Goal: Task Accomplishment & Management: Complete application form

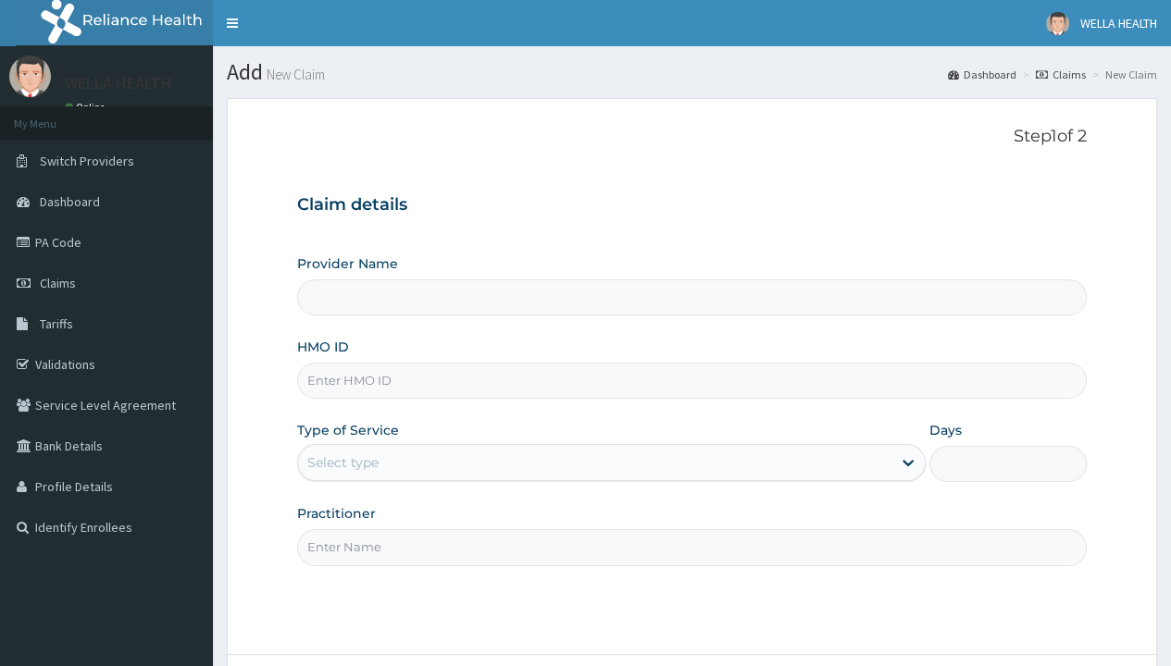
type input "WellaHealth(TELEMEDICINE)"
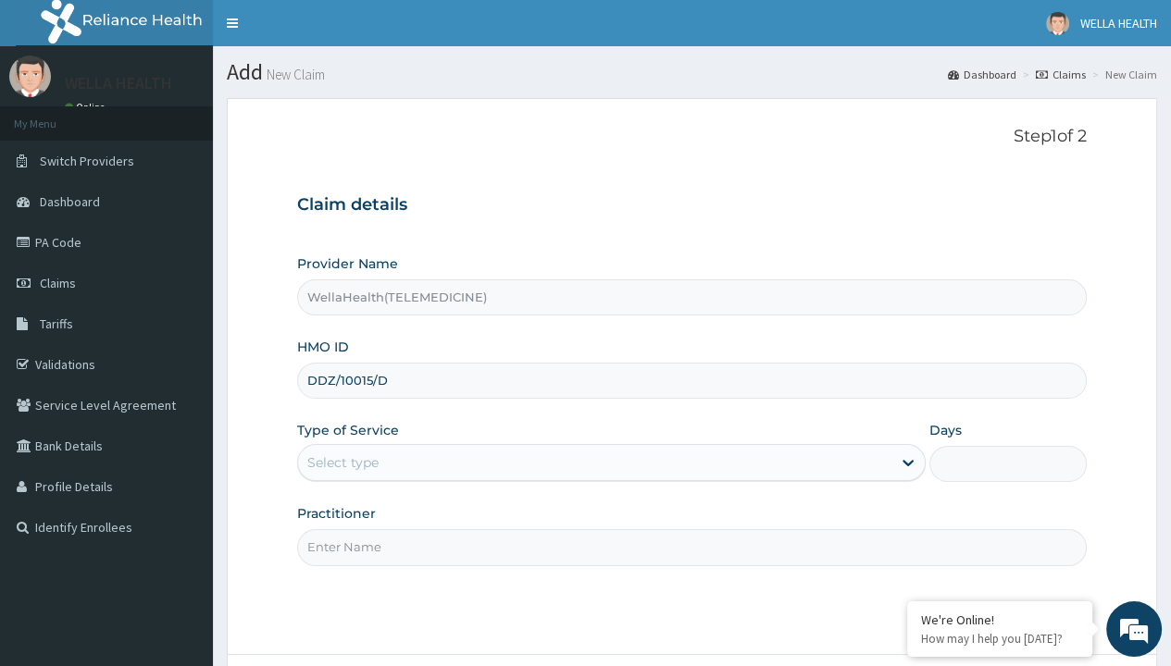
type input "DDZ/10015/D"
type input "WellaHealth"
click at [342, 462] on div "Select type" at bounding box center [342, 463] width 71 height 19
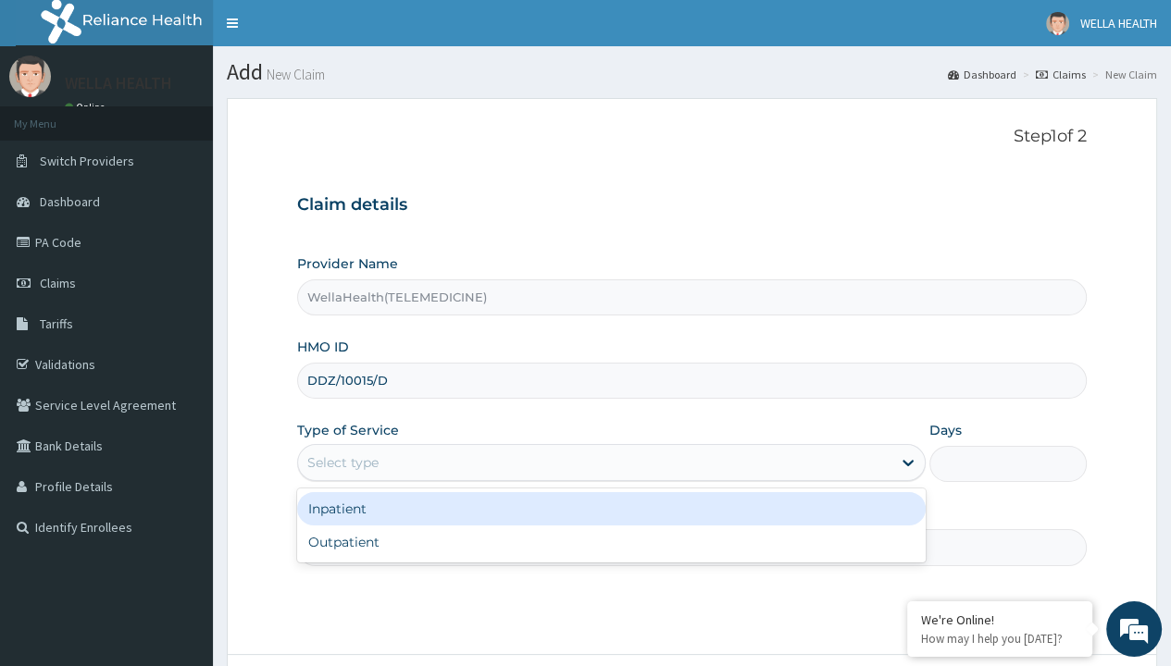
click at [611, 541] on div "Outpatient" at bounding box center [611, 542] width 629 height 33
type input "1"
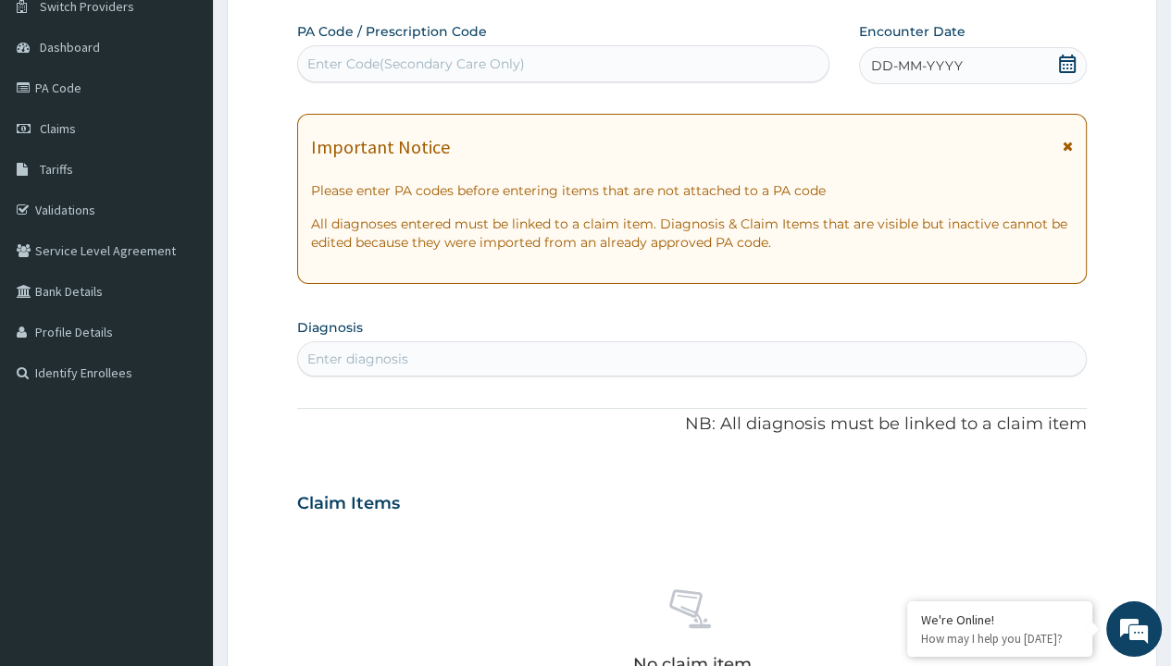
click at [915, 65] on span "DD-MM-YYYY" at bounding box center [917, 65] width 92 height 19
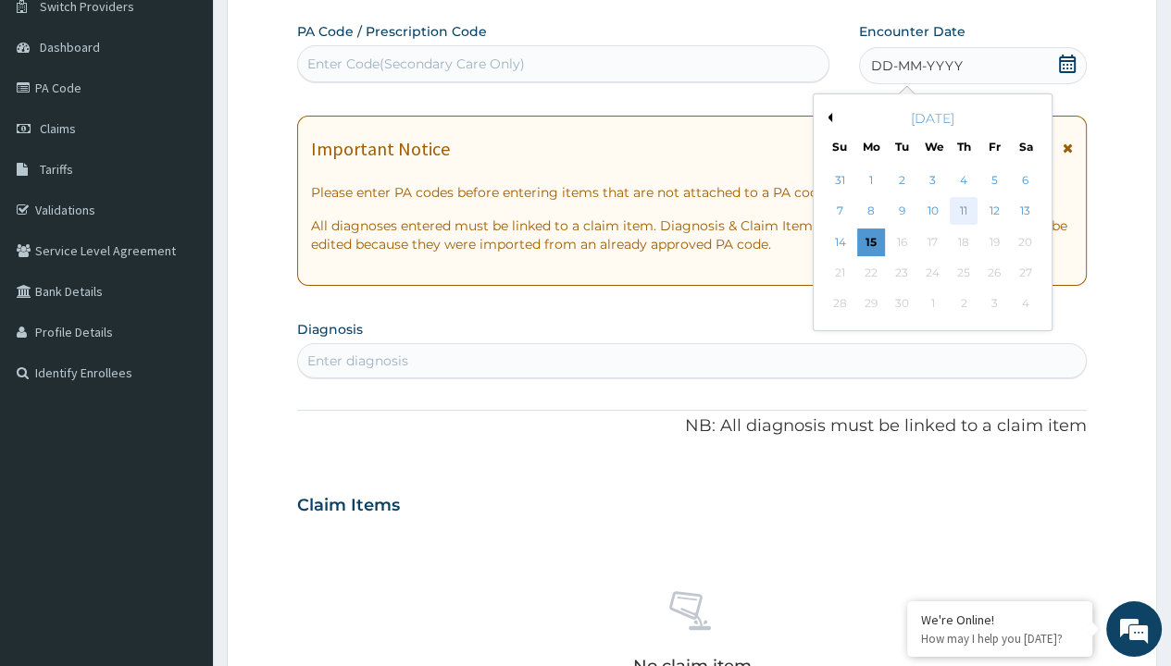
click at [963, 210] on div "11" at bounding box center [964, 212] width 28 height 28
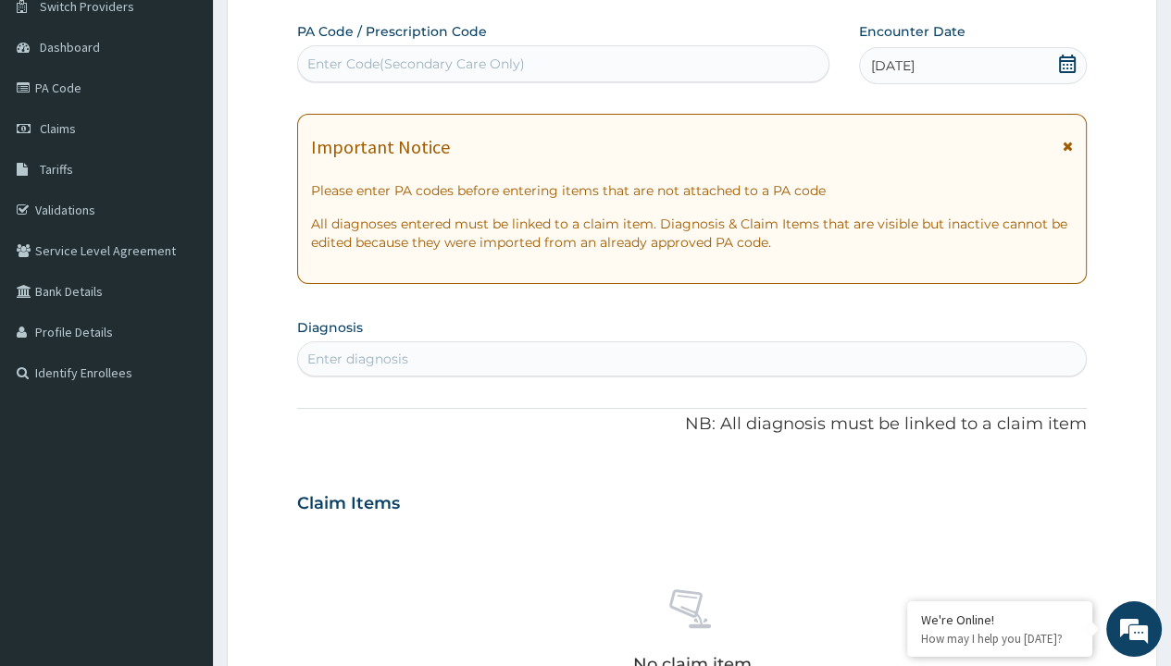
click at [415, 63] on div "Enter Code(Secondary Care Only)" at bounding box center [416, 64] width 218 height 19
type input "PR/E254674C"
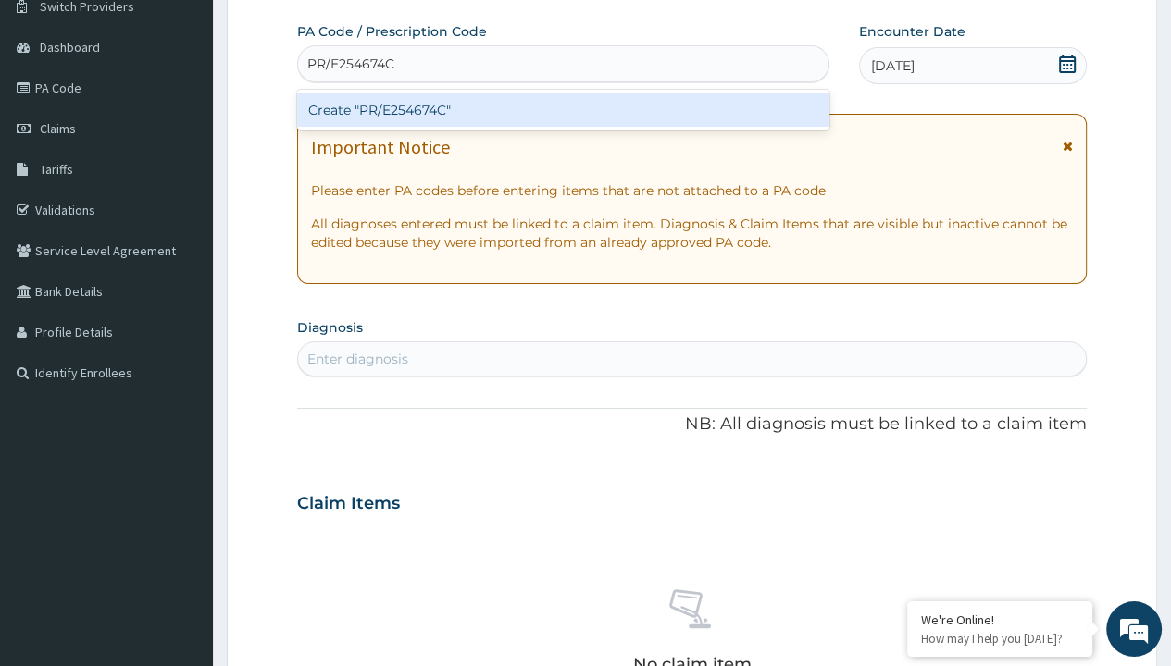
scroll to position [0, 0]
click at [563, 109] on div "Create "PR/E254674C"" at bounding box center [562, 109] width 531 height 33
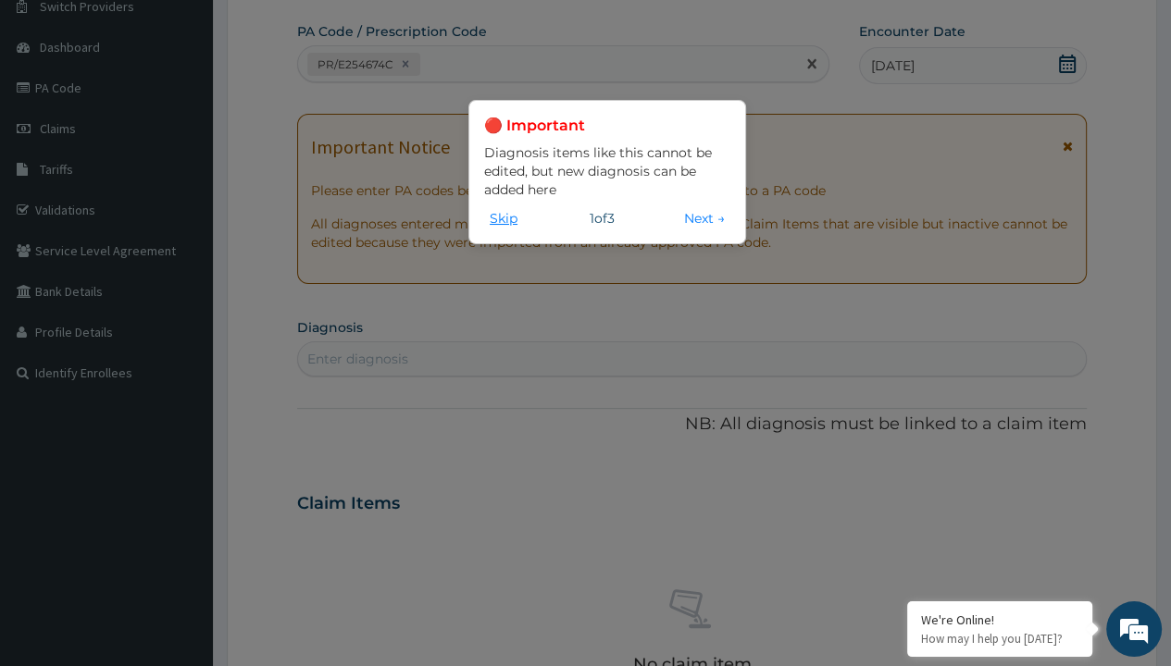
click at [503, 218] on button "Skip" at bounding box center [503, 218] width 39 height 20
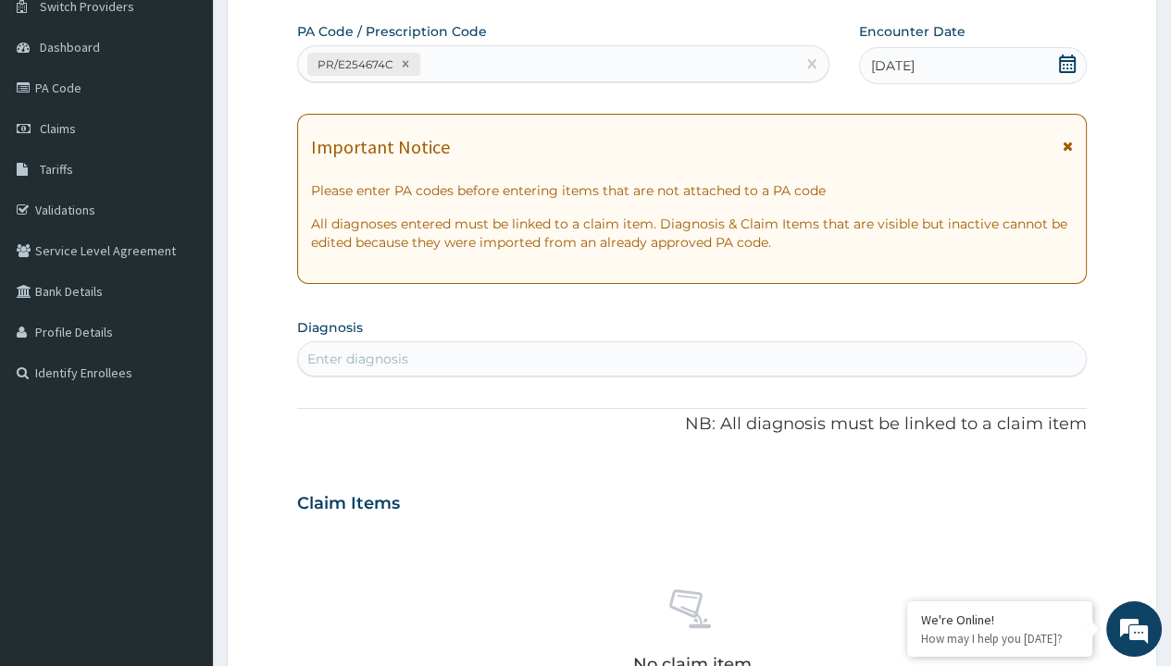
click at [357, 358] on div "Enter diagnosis" at bounding box center [357, 359] width 101 height 19
type input "prescription collected"
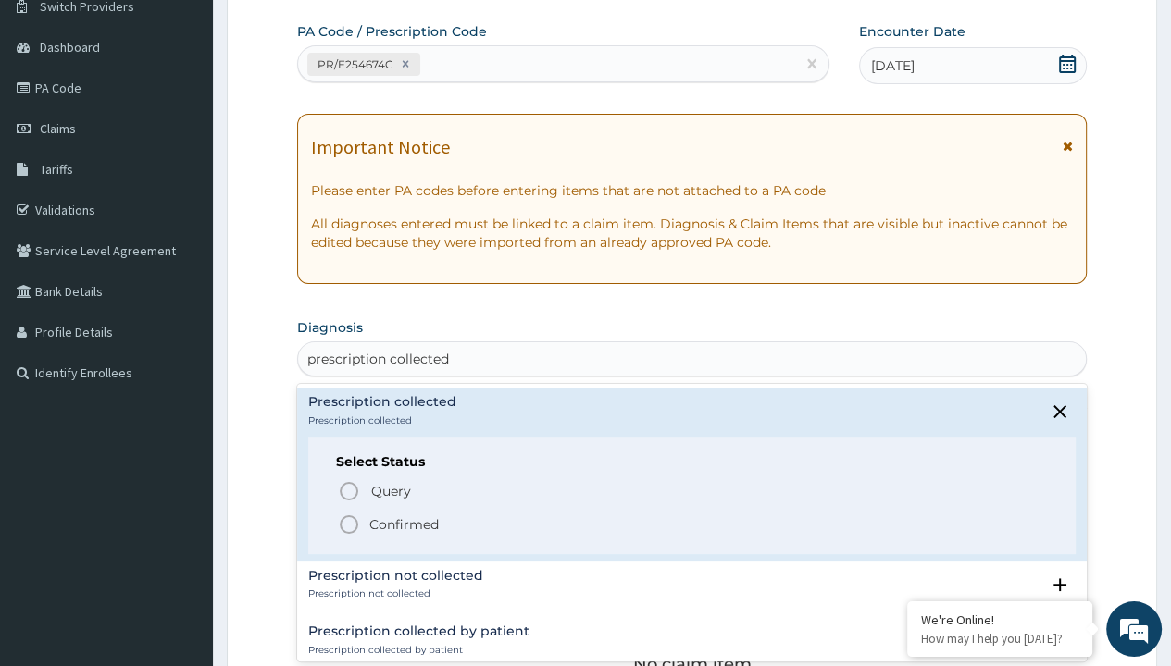
click at [404, 523] on p "Confirmed" at bounding box center [403, 525] width 69 height 19
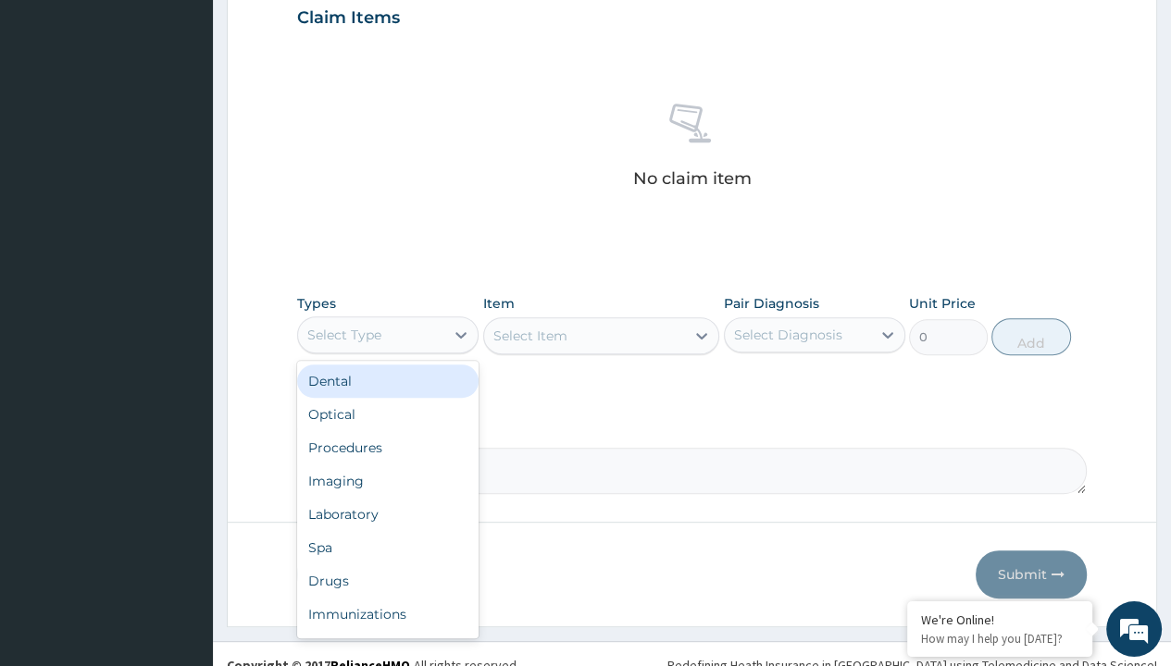
type input "procedures"
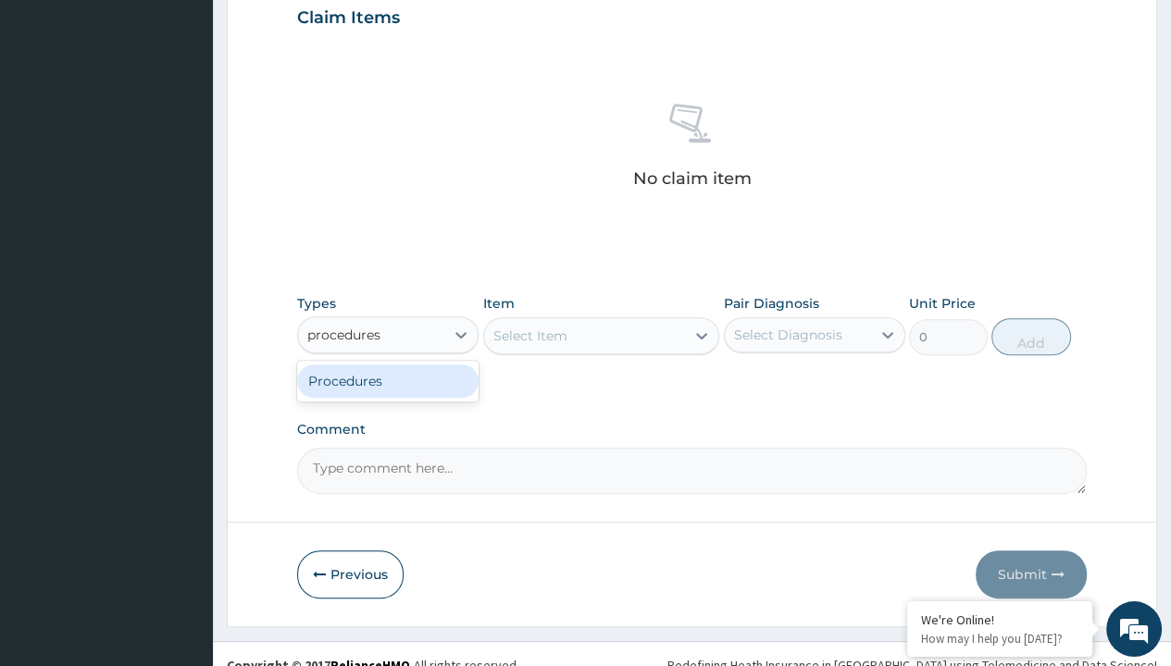
click at [388, 380] on div "Procedures" at bounding box center [387, 381] width 181 height 33
click at [529, 334] on div "Select Item" at bounding box center [530, 336] width 74 height 19
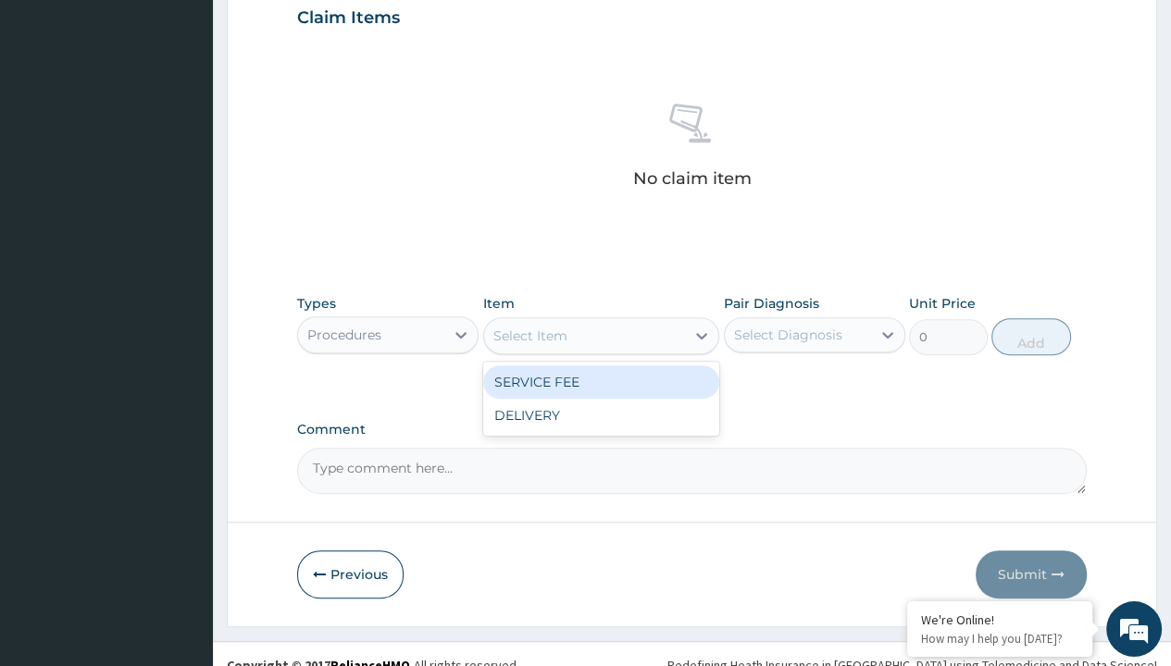
type input "service fee"
click at [601, 380] on div "SERVICE FEE" at bounding box center [601, 382] width 237 height 33
type input "100"
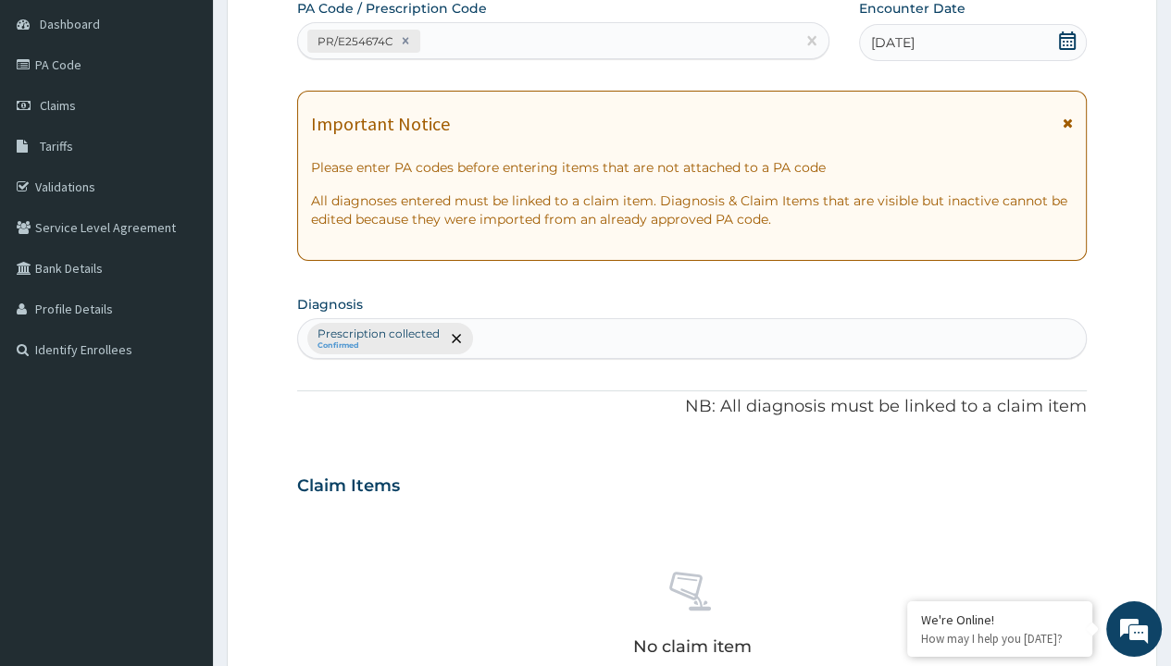
type input "prescription collected"
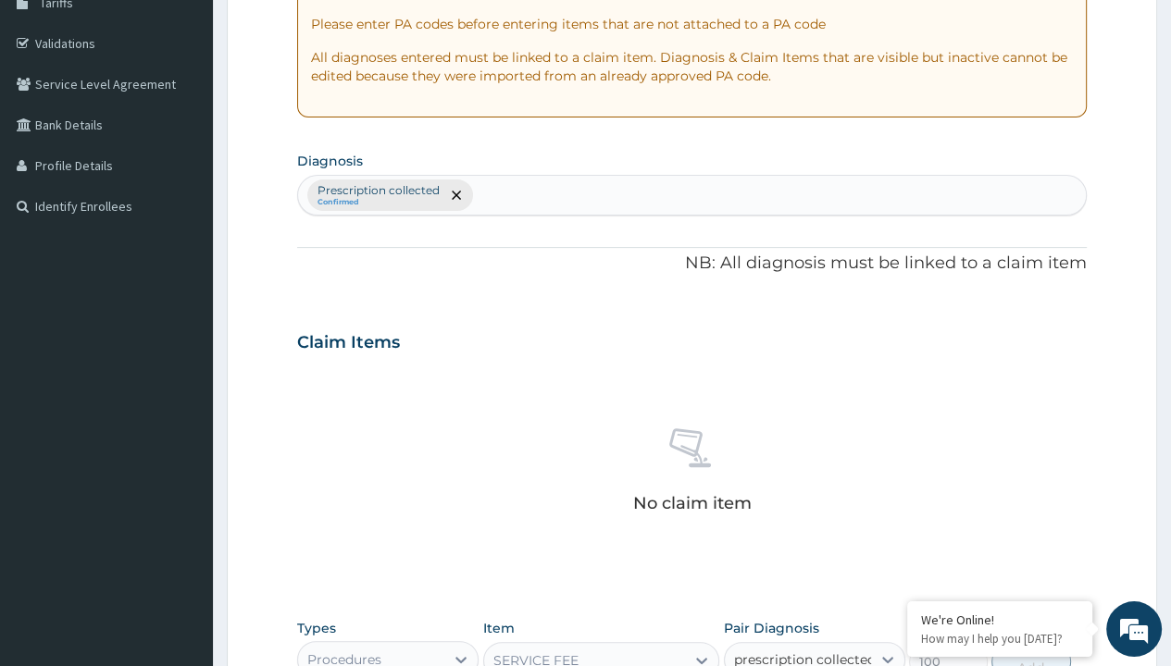
checkbox input "true"
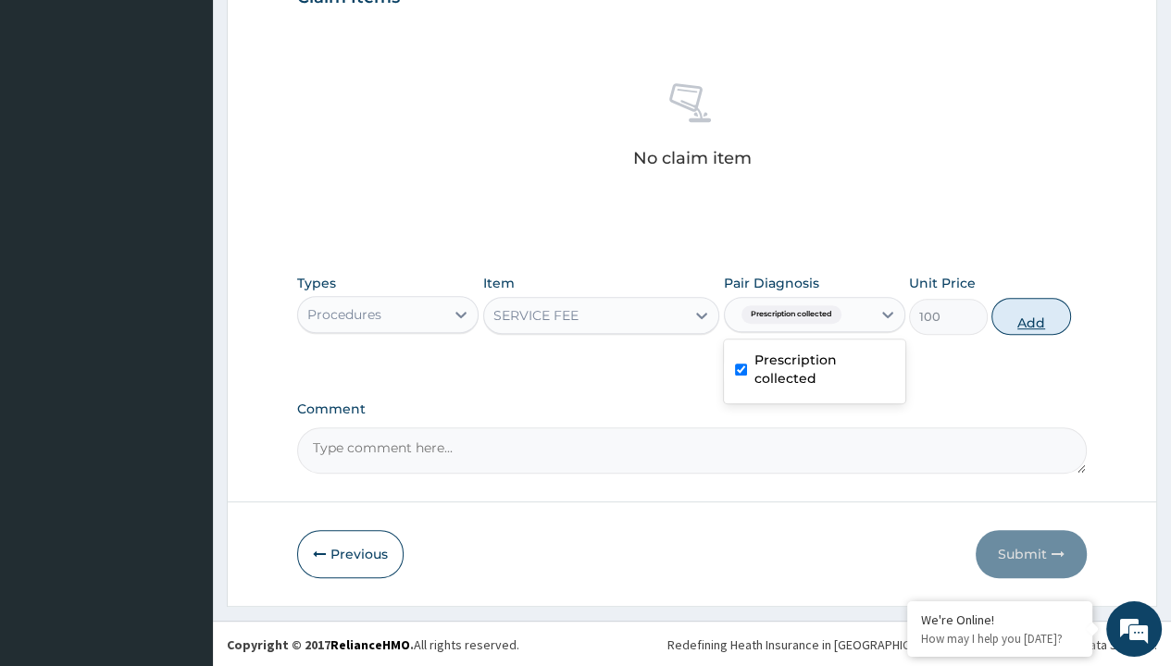
click at [1031, 315] on button "Add" at bounding box center [1030, 316] width 79 height 37
type input "0"
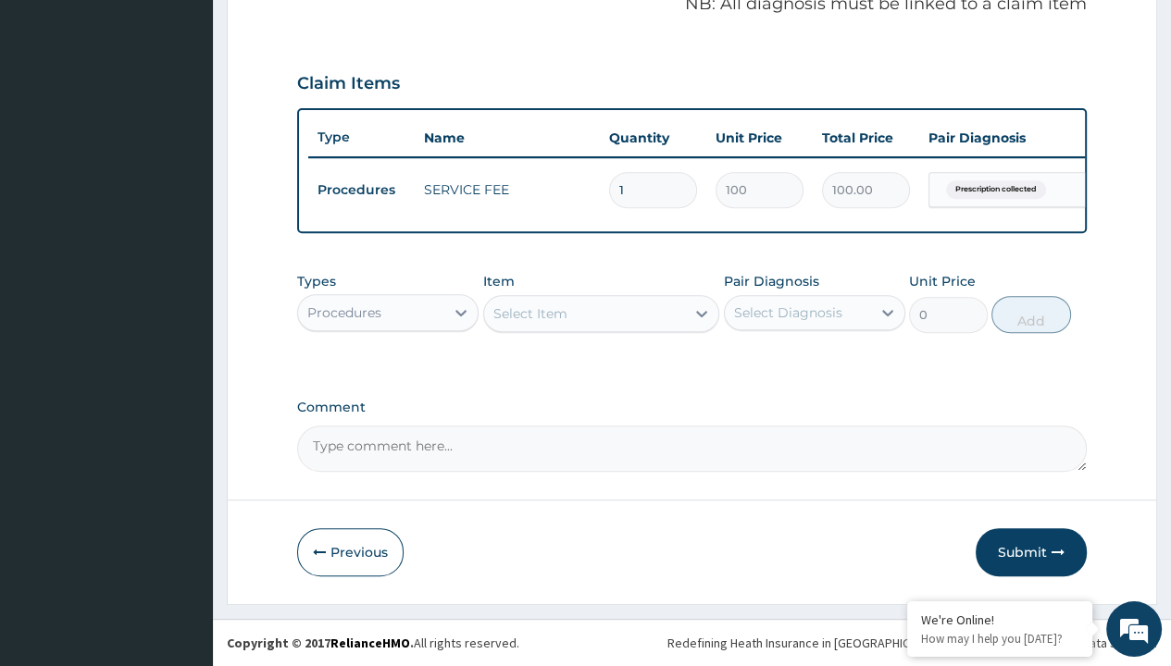
click at [343, 313] on div "Procedures" at bounding box center [344, 313] width 74 height 19
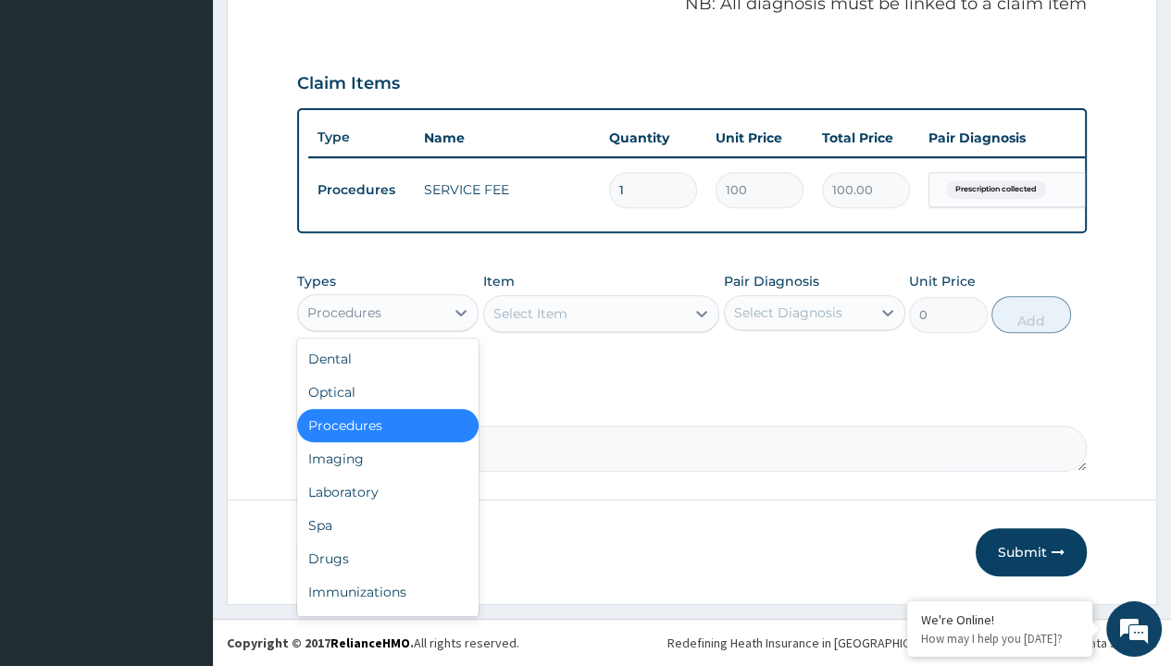
type input "drugs"
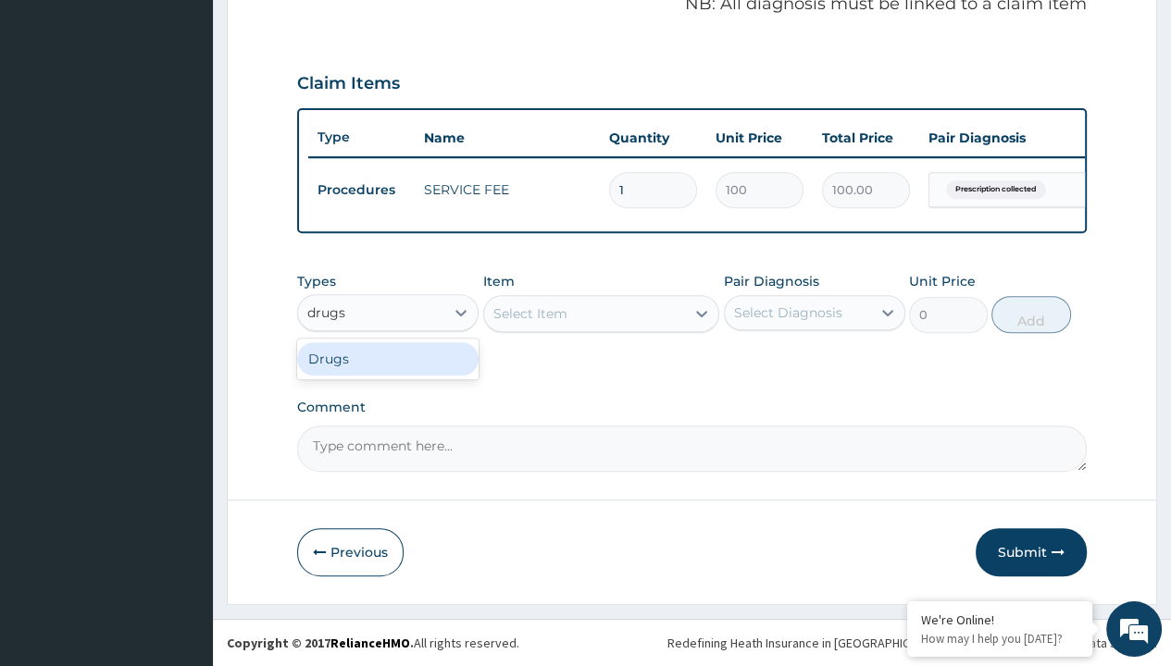
click at [388, 359] on div "Drugs" at bounding box center [387, 358] width 181 height 33
click at [529, 314] on div "Select Item" at bounding box center [601, 313] width 237 height 37
type input "lonart suspension (artemether/lumefantrine)/bott"
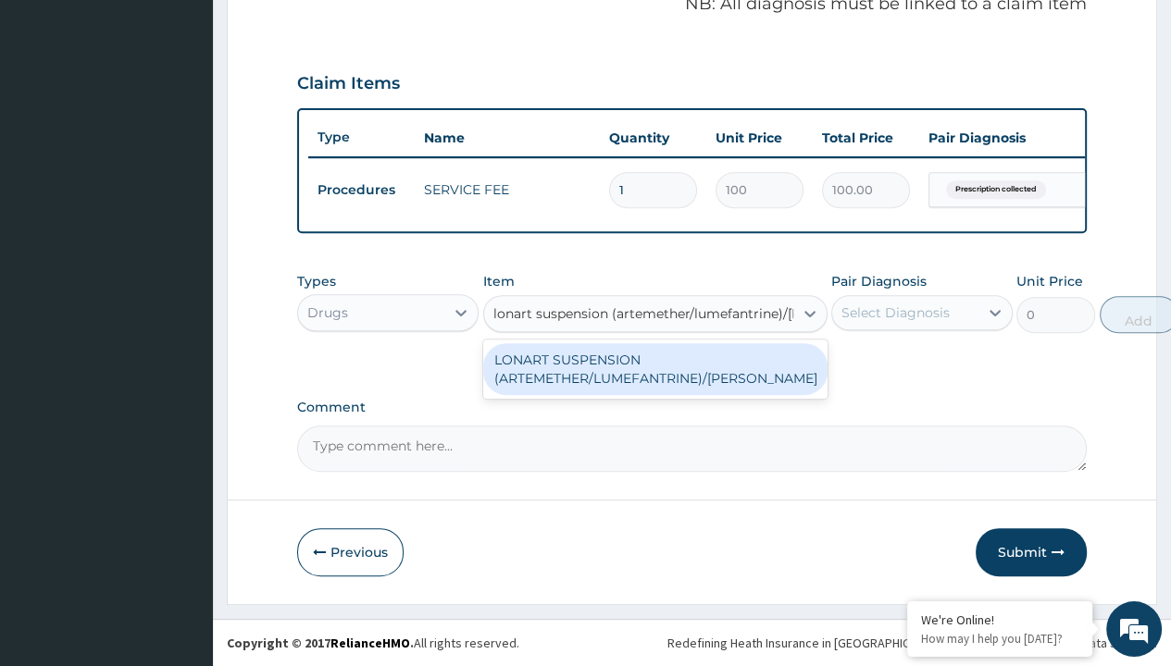
click at [654, 369] on div "LONART SUSPENSION (ARTEMETHER/LUMEFANTRINE)/BOTT" at bounding box center [655, 369] width 344 height 52
type input "4000"
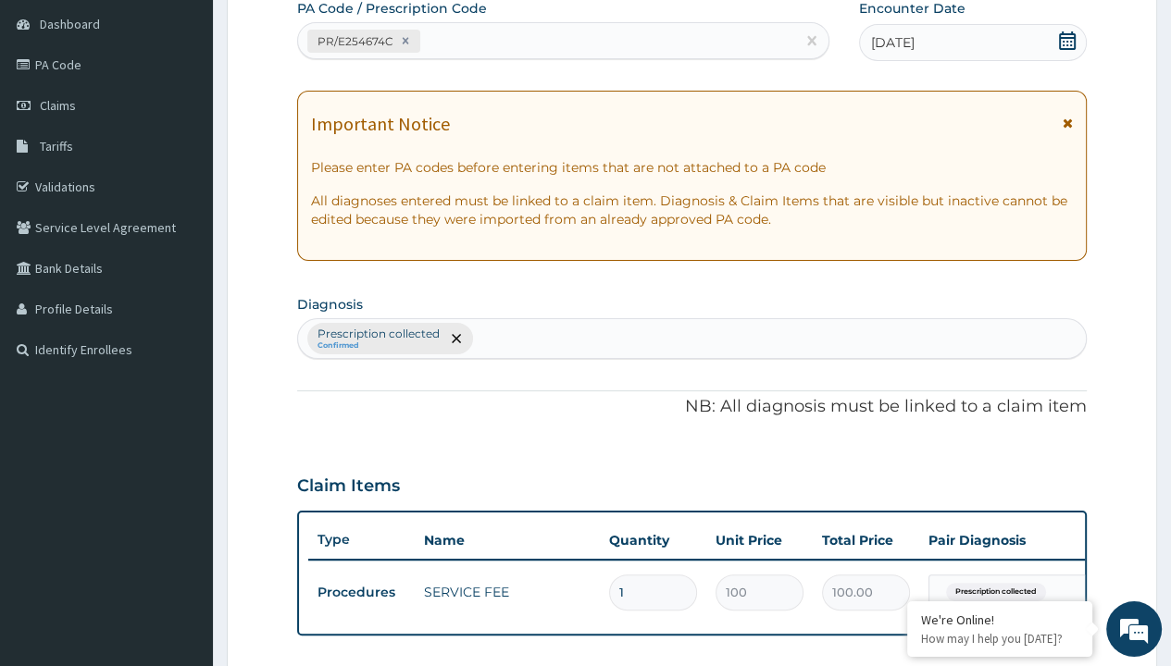
type input "prescription collected"
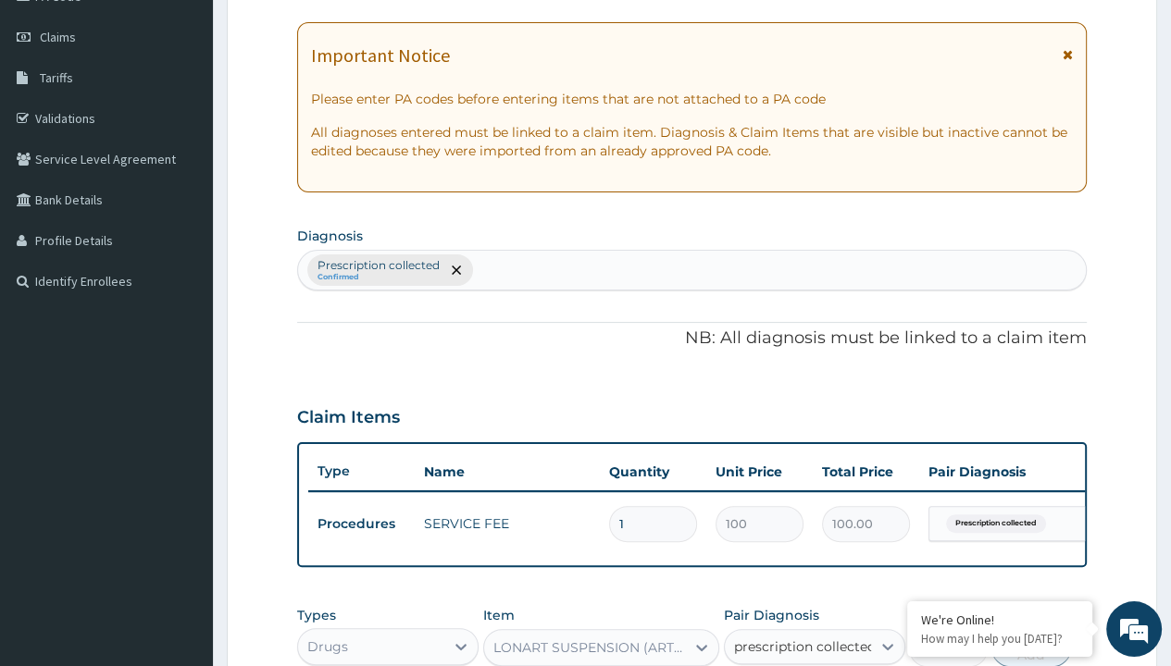
checkbox input "true"
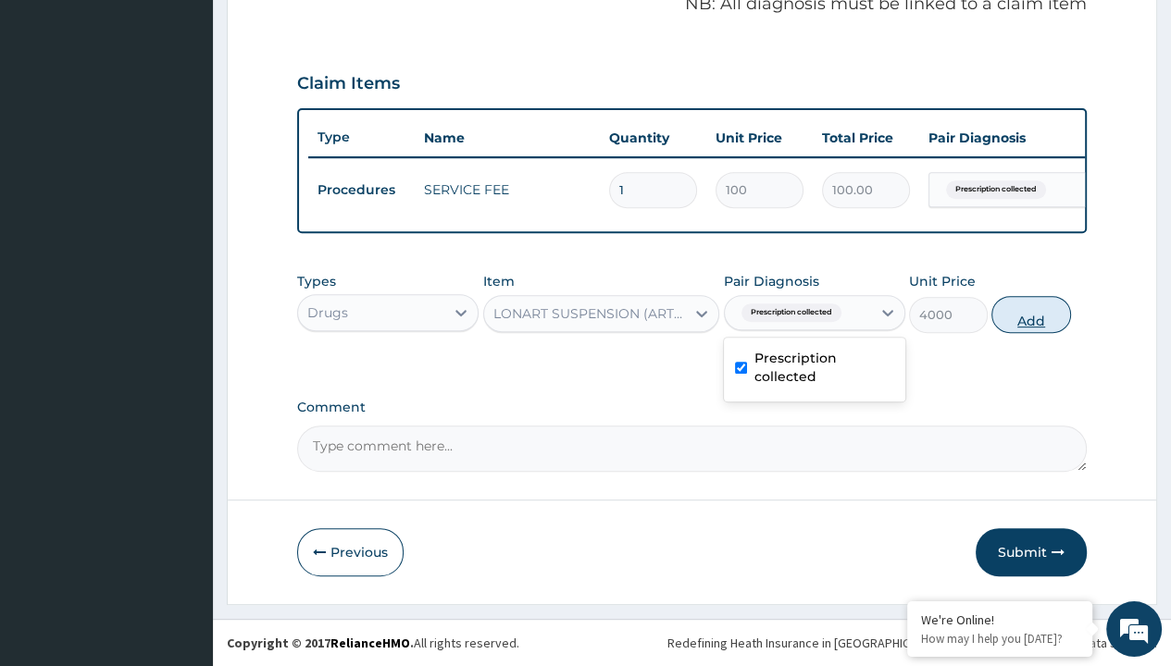
click at [1031, 315] on button "Add" at bounding box center [1030, 314] width 79 height 37
type input "0"
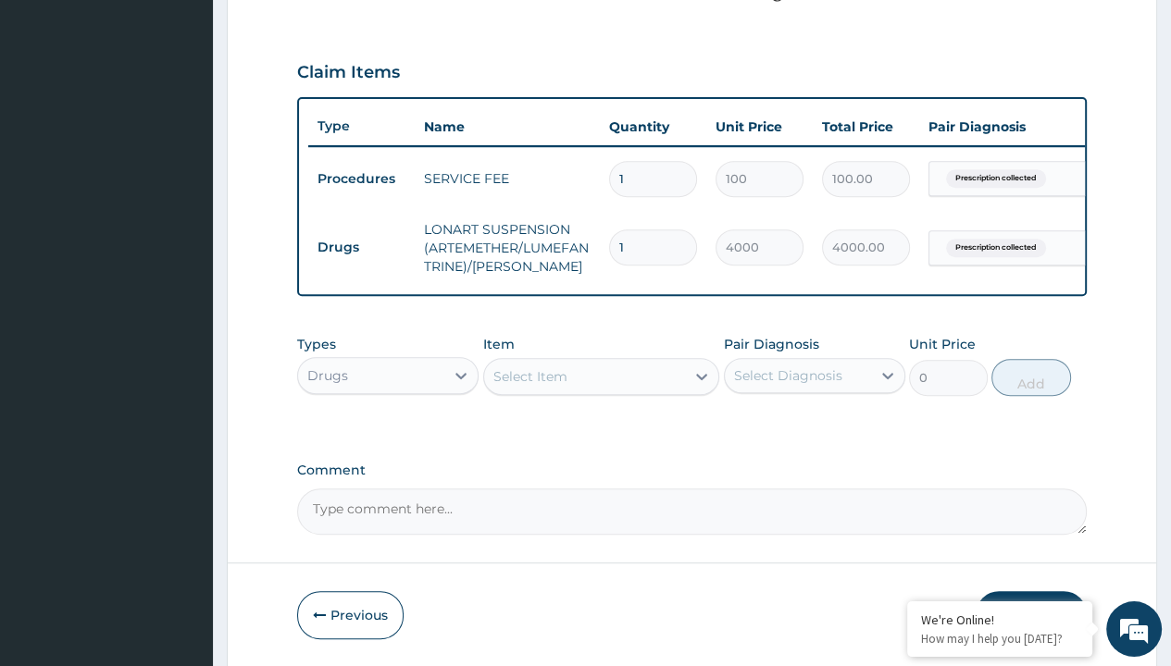
click at [361, 245] on td "Drugs" at bounding box center [361, 247] width 106 height 34
type input "drugs"
click at [388, 433] on div "Drugs" at bounding box center [387, 421] width 181 height 33
click at [529, 386] on div "Select Item" at bounding box center [530, 376] width 74 height 19
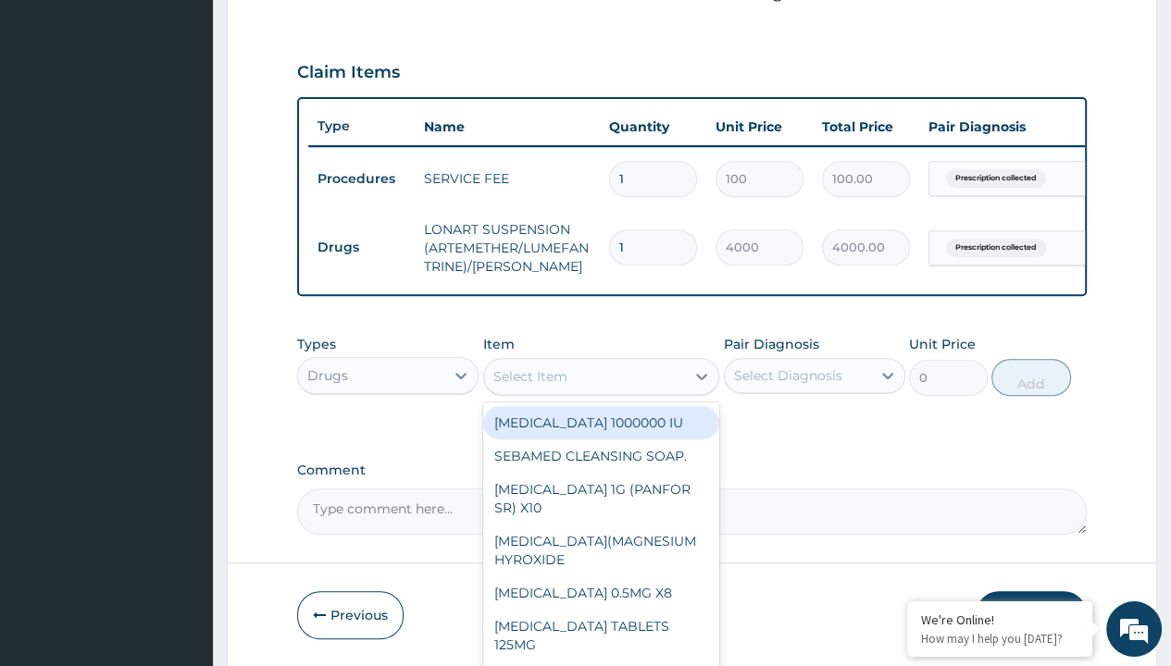
type input "paracetamol syrup avipol/bott"
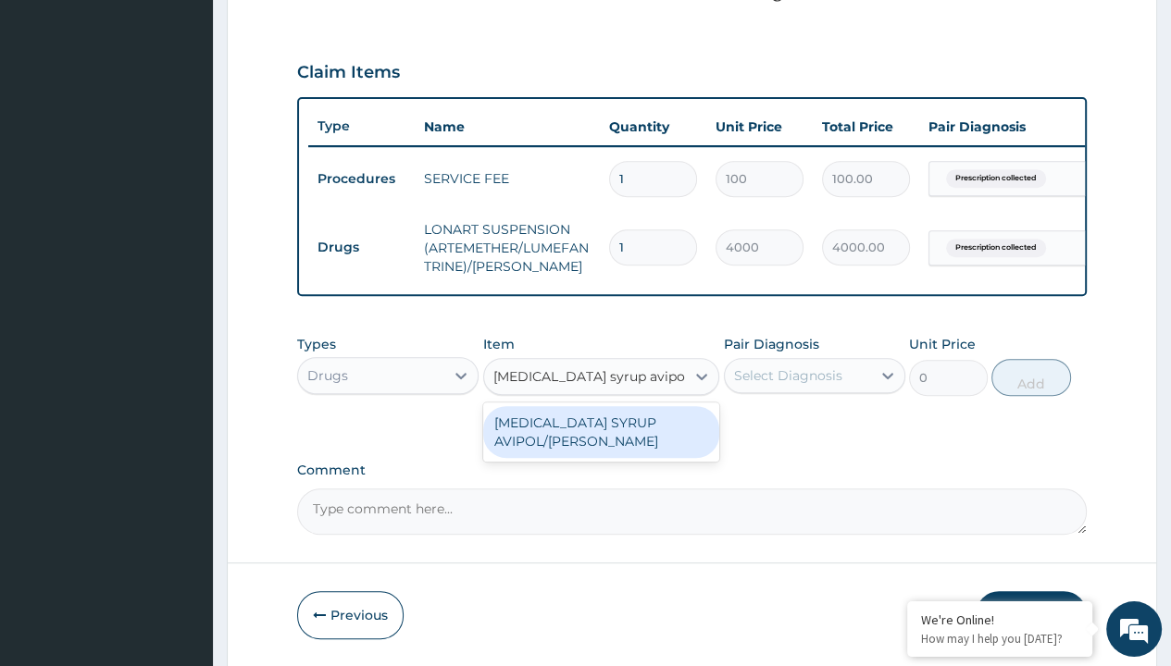
click at [601, 443] on div "PARACETAMOL SYRUP AVIPOL/BOTT" at bounding box center [601, 432] width 237 height 52
type input "1500"
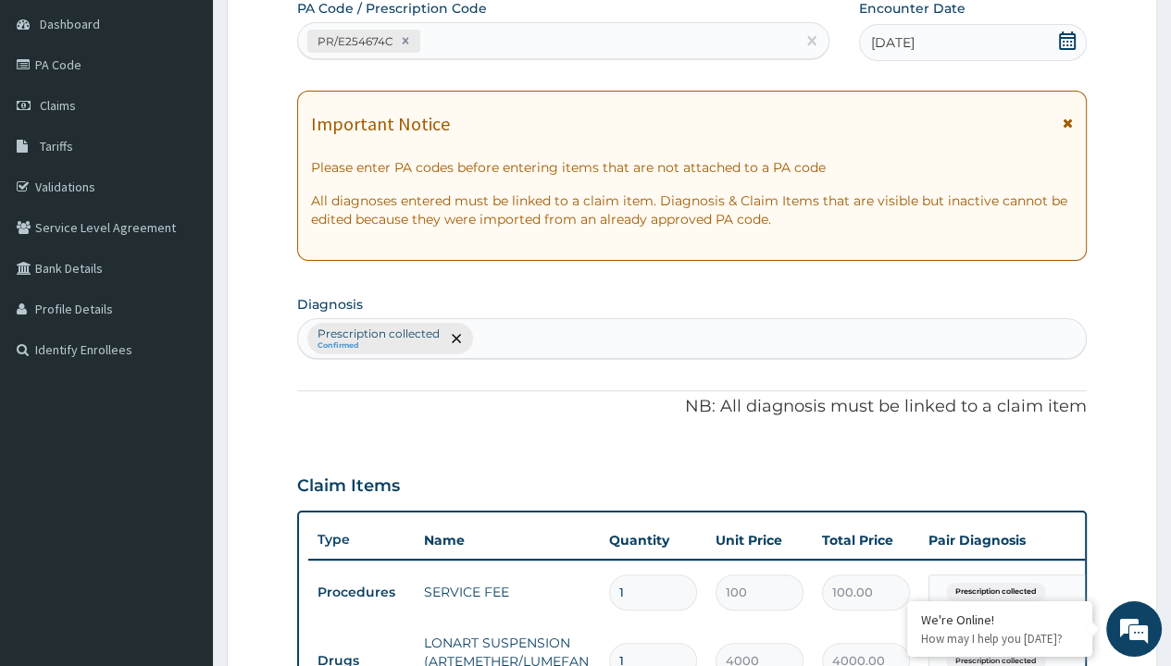
type input "prescription collected"
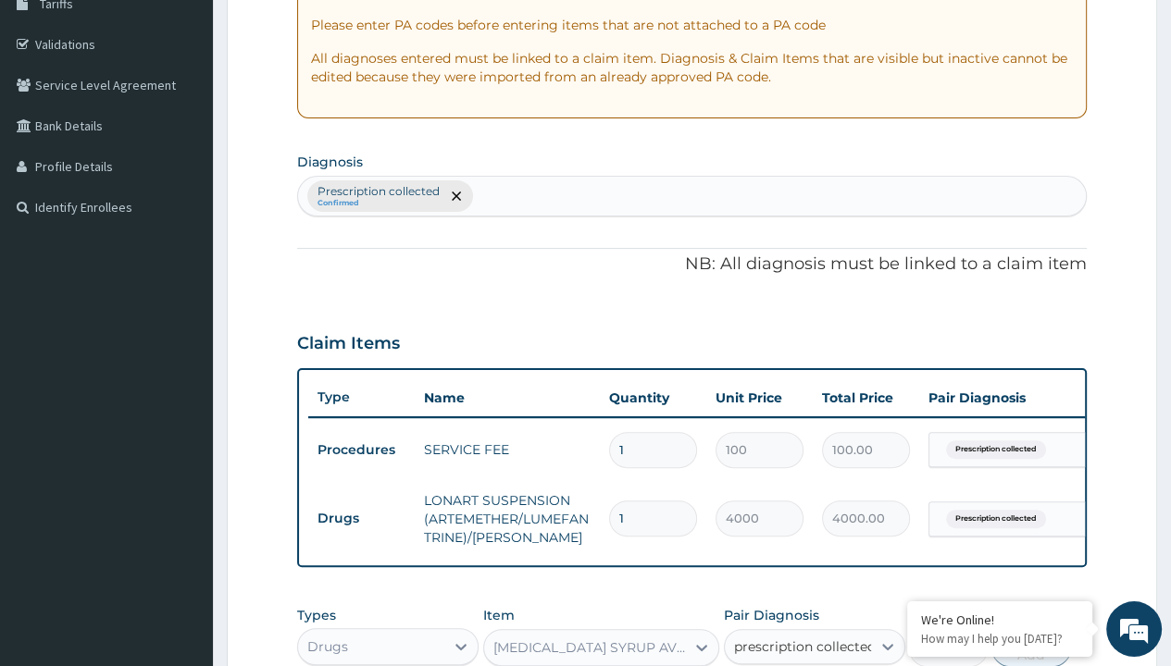
checkbox input "true"
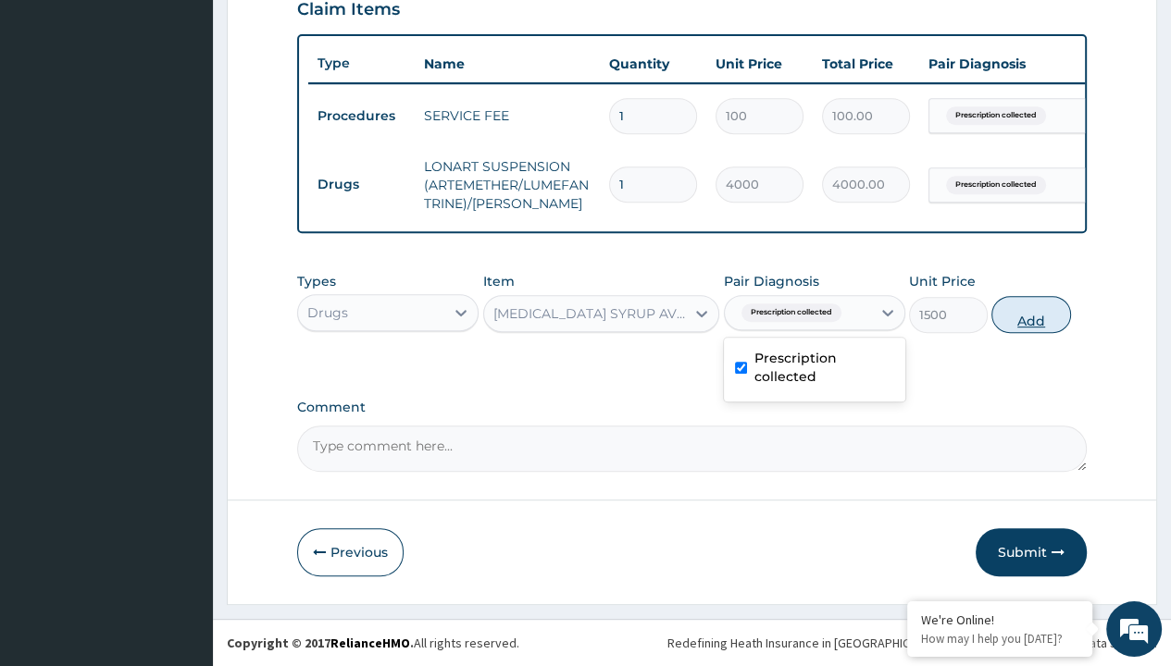
click at [1031, 315] on button "Add" at bounding box center [1030, 314] width 79 height 37
type input "0"
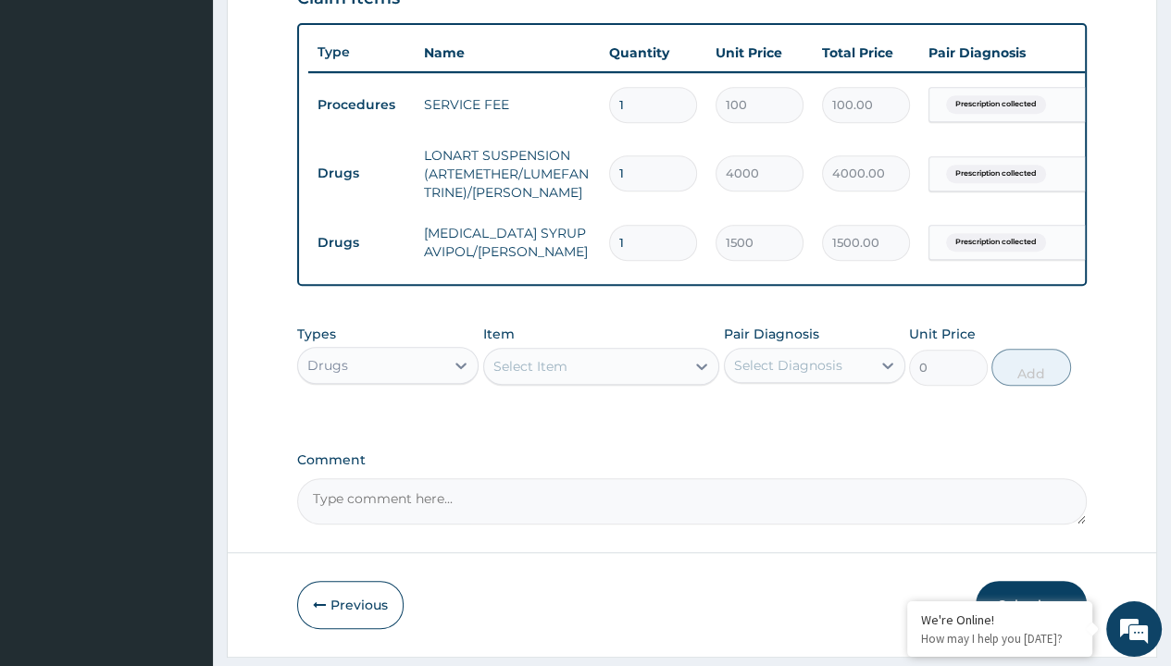
click at [361, 171] on td "Drugs" at bounding box center [361, 173] width 106 height 34
type input "drugs"
click at [388, 422] on div "Drugs" at bounding box center [387, 411] width 181 height 33
click at [529, 376] on div "Select Item" at bounding box center [530, 366] width 74 height 19
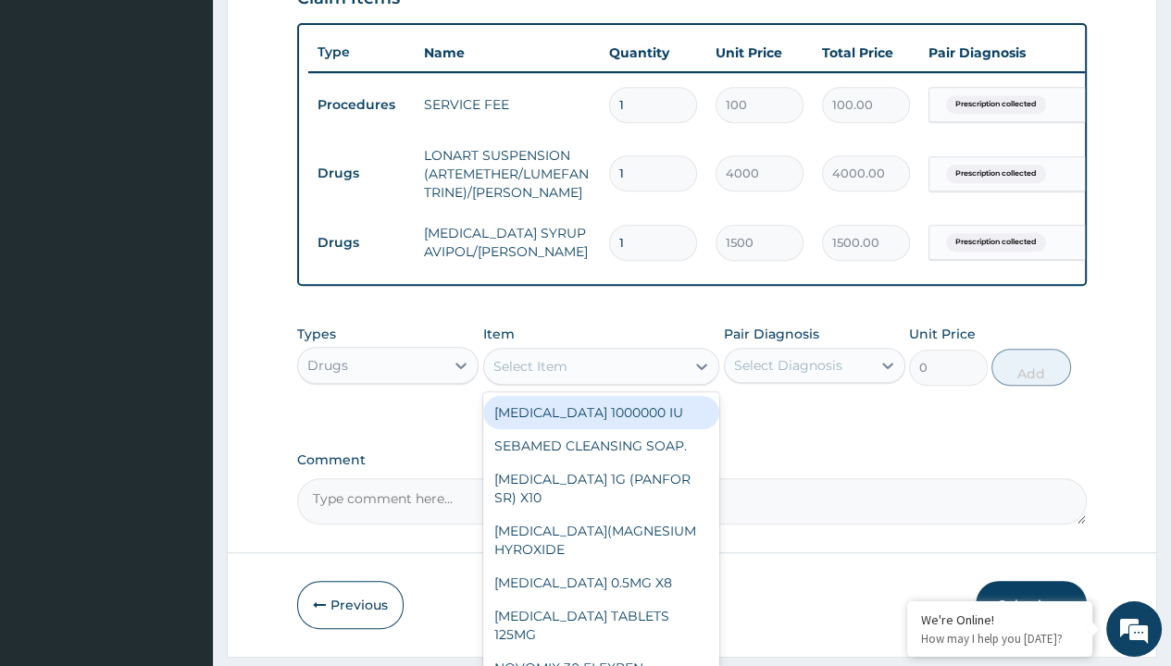
type input "neofylin syrup/bott"
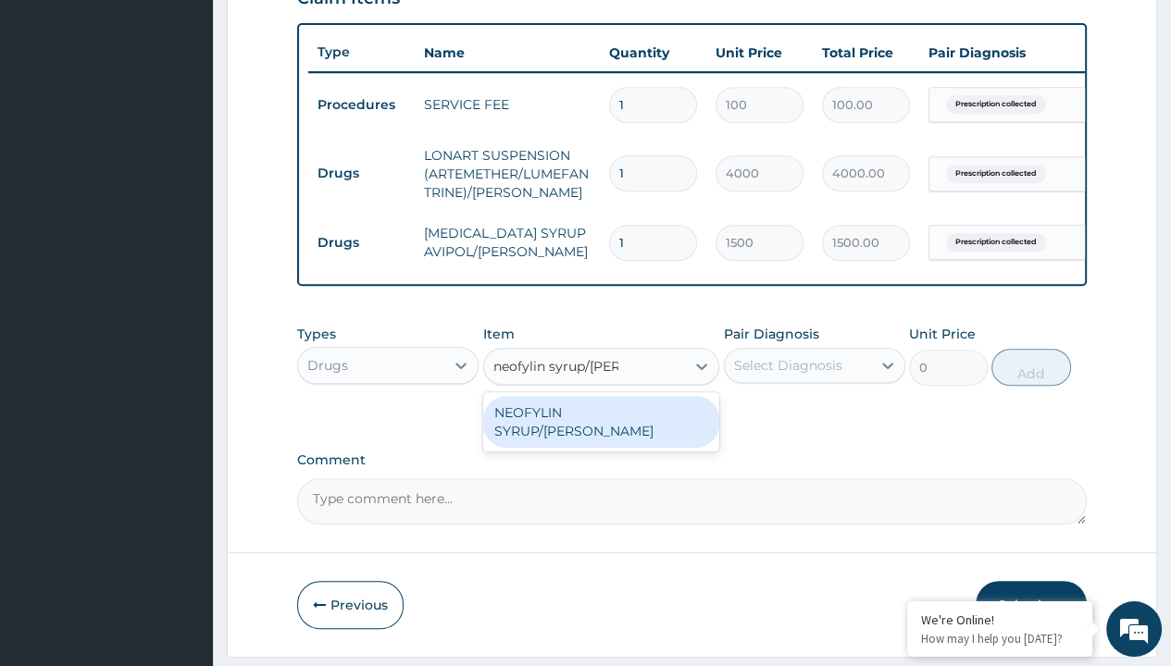
click at [601, 424] on div "NEOFYLIN SYRUP/BOTT" at bounding box center [601, 422] width 237 height 52
type input "2200"
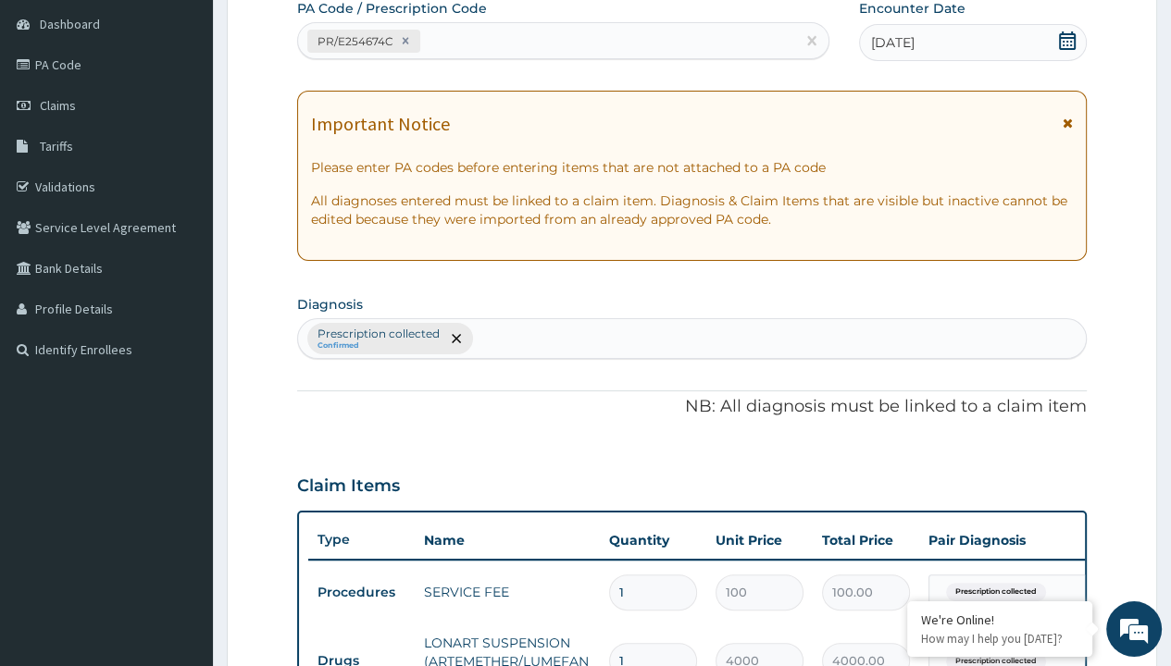
type input "prescription collected"
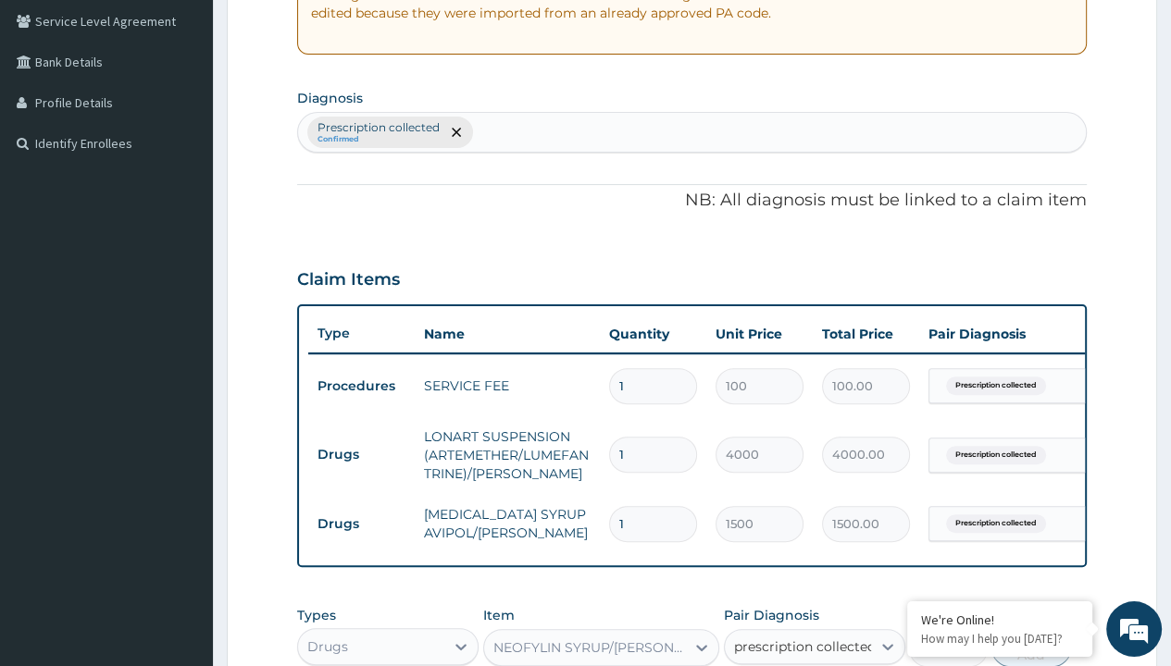
checkbox input "true"
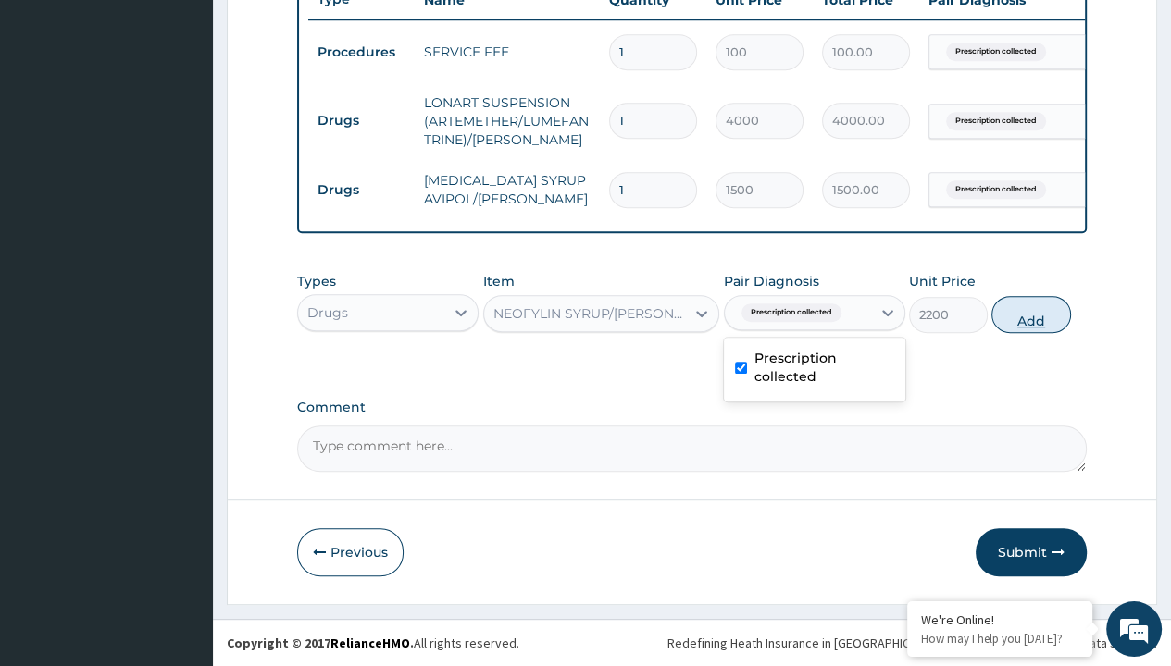
click at [1031, 315] on button "Add" at bounding box center [1030, 314] width 79 height 37
type input "0"
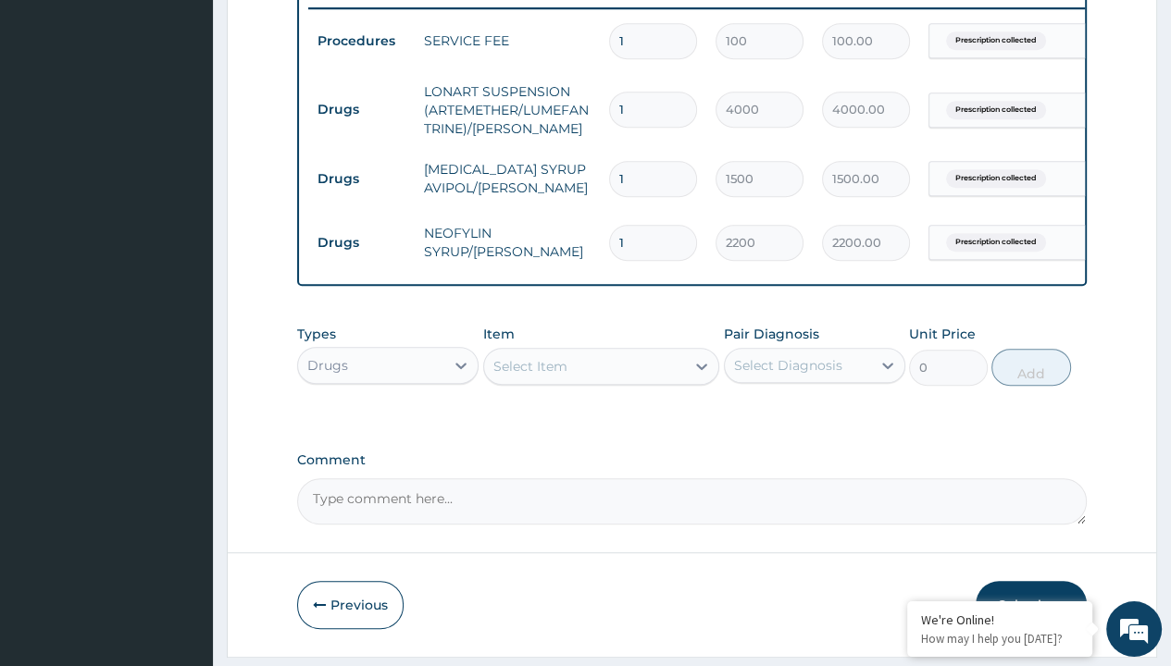
click at [361, 107] on td "Drugs" at bounding box center [361, 110] width 106 height 34
type input "drugs"
click at [388, 422] on div "Drugs" at bounding box center [387, 411] width 181 height 33
click at [529, 376] on div "Select Item" at bounding box center [530, 366] width 74 height 19
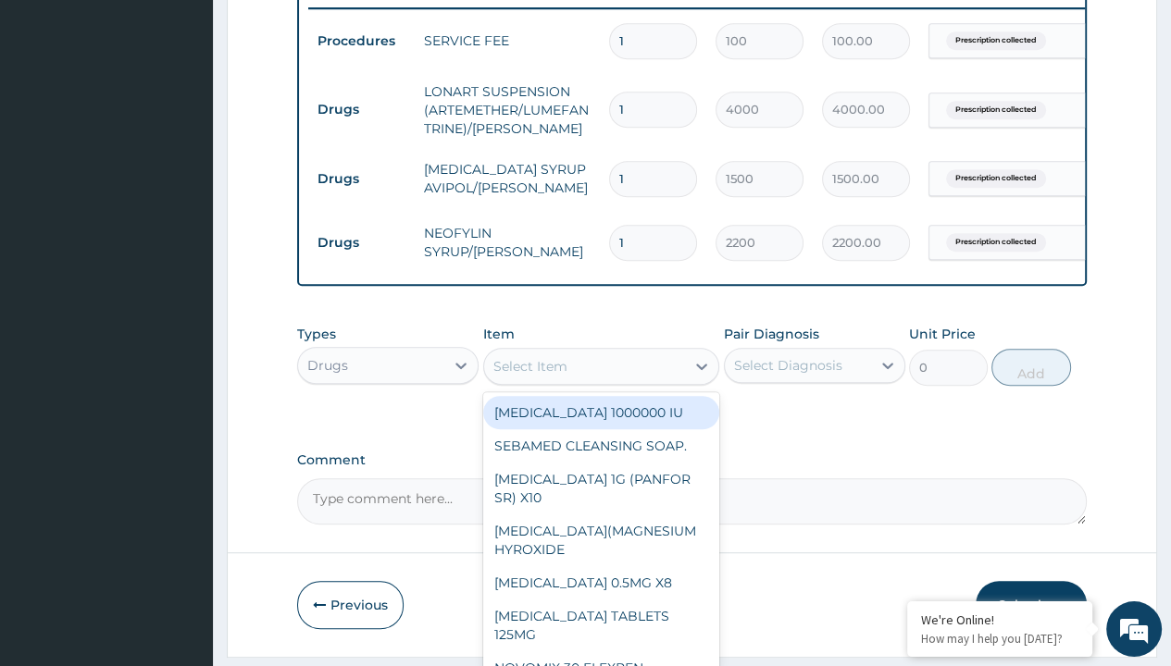
type input "cetirizine syrup"
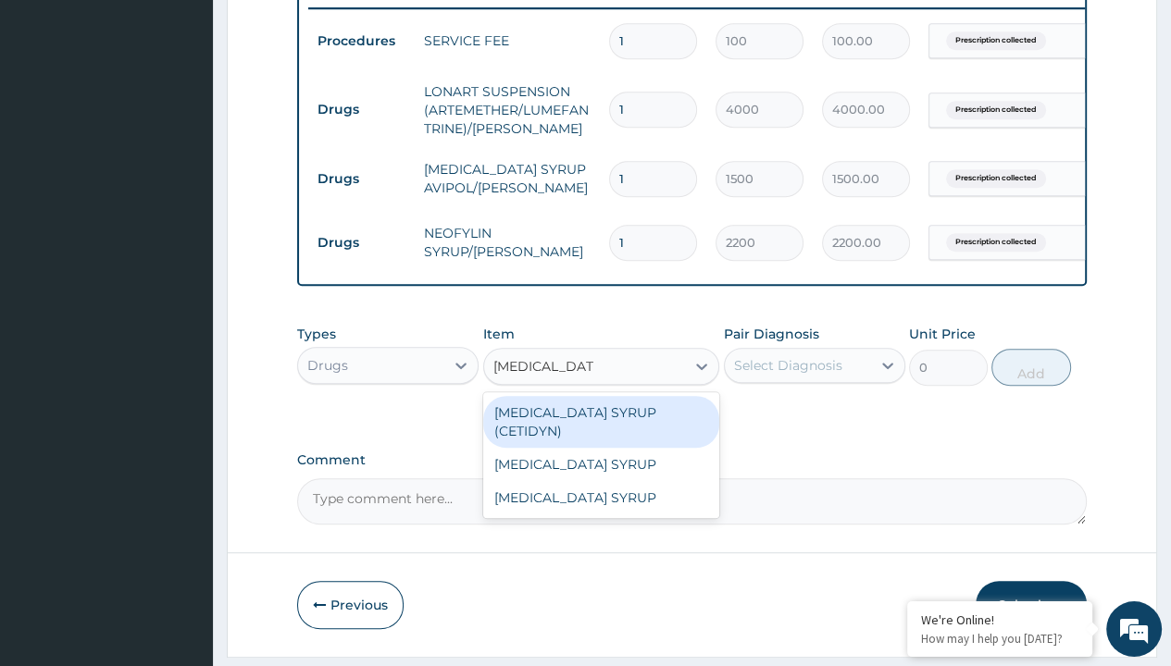
click at [601, 424] on div "CETIRIZINE SYRUP (CETIDYN)" at bounding box center [601, 422] width 237 height 52
type input "2200"
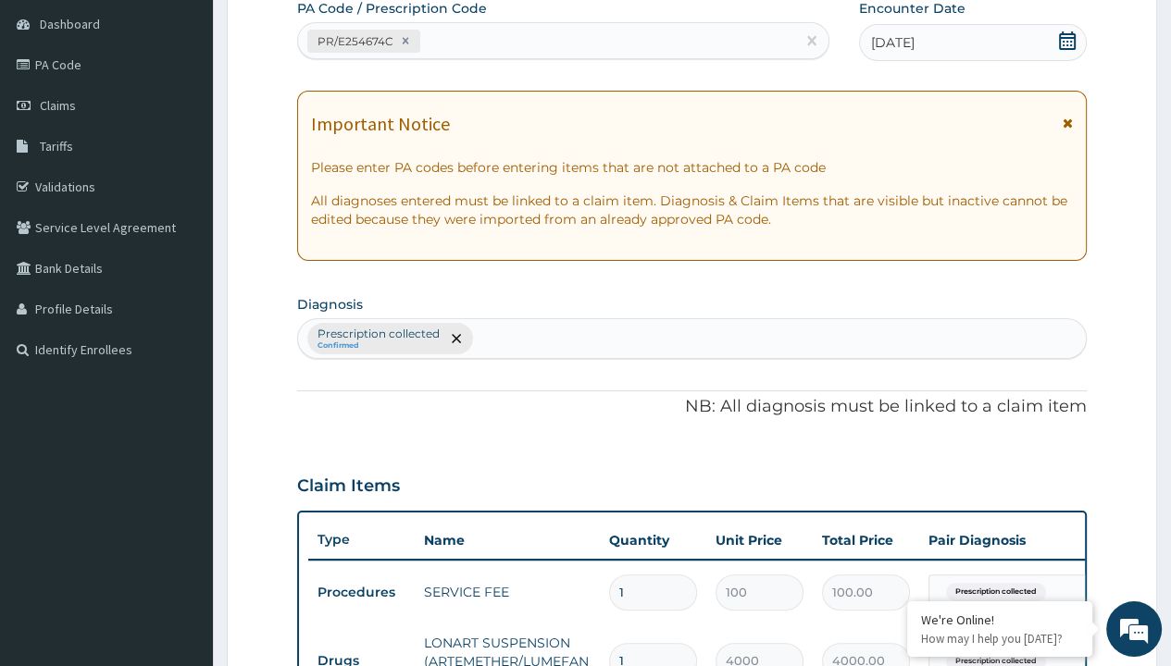
type input "prescription collected"
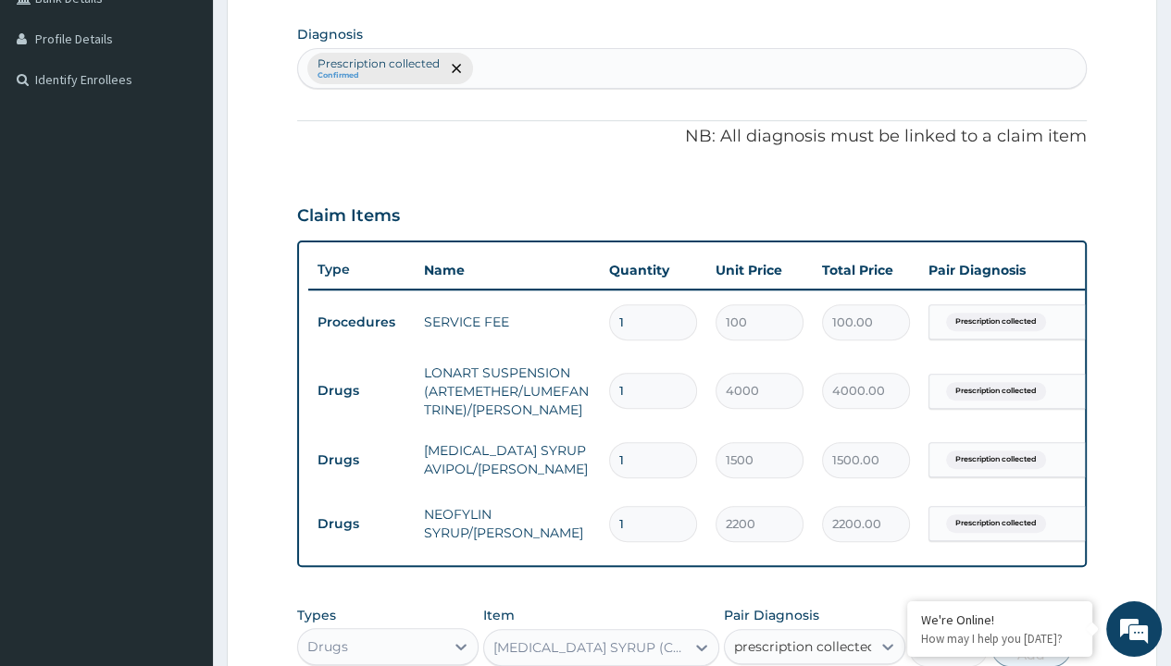
checkbox input "true"
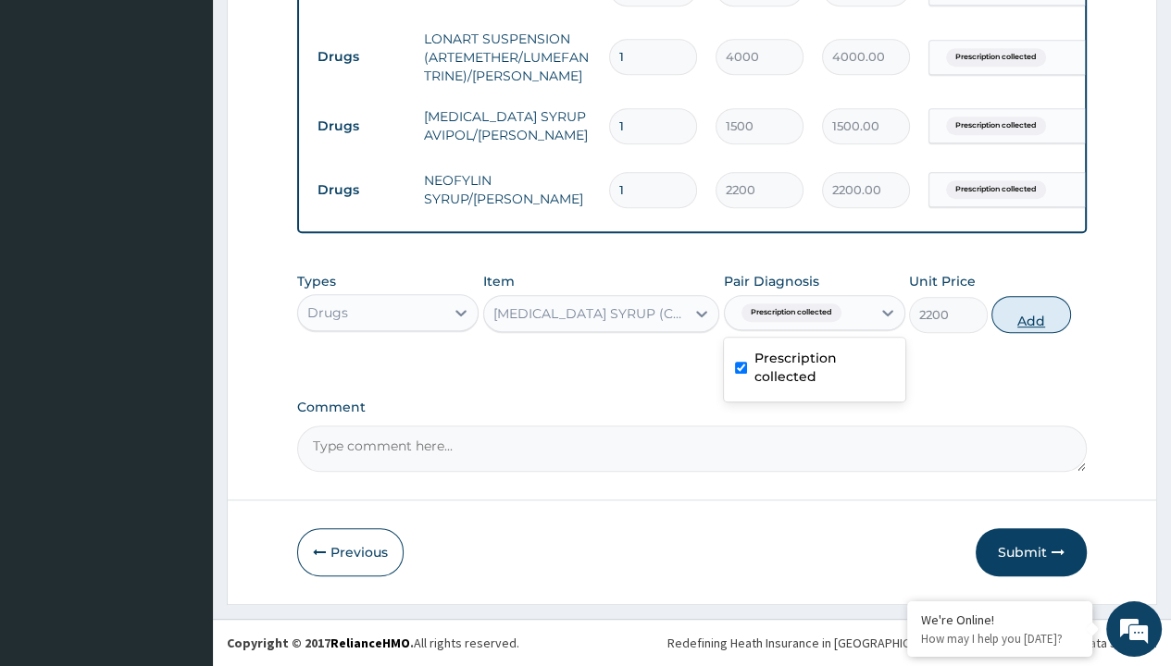
click at [1031, 315] on button "Add" at bounding box center [1030, 314] width 79 height 37
type input "0"
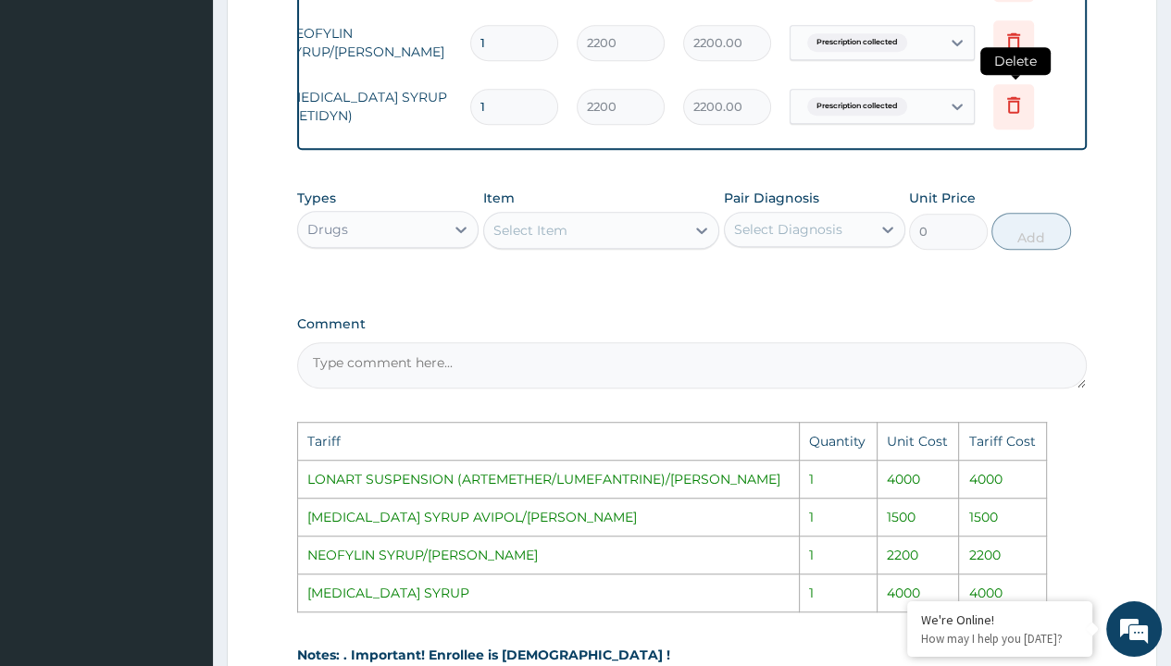
click at [1018, 106] on icon at bounding box center [1013, 104] width 22 height 22
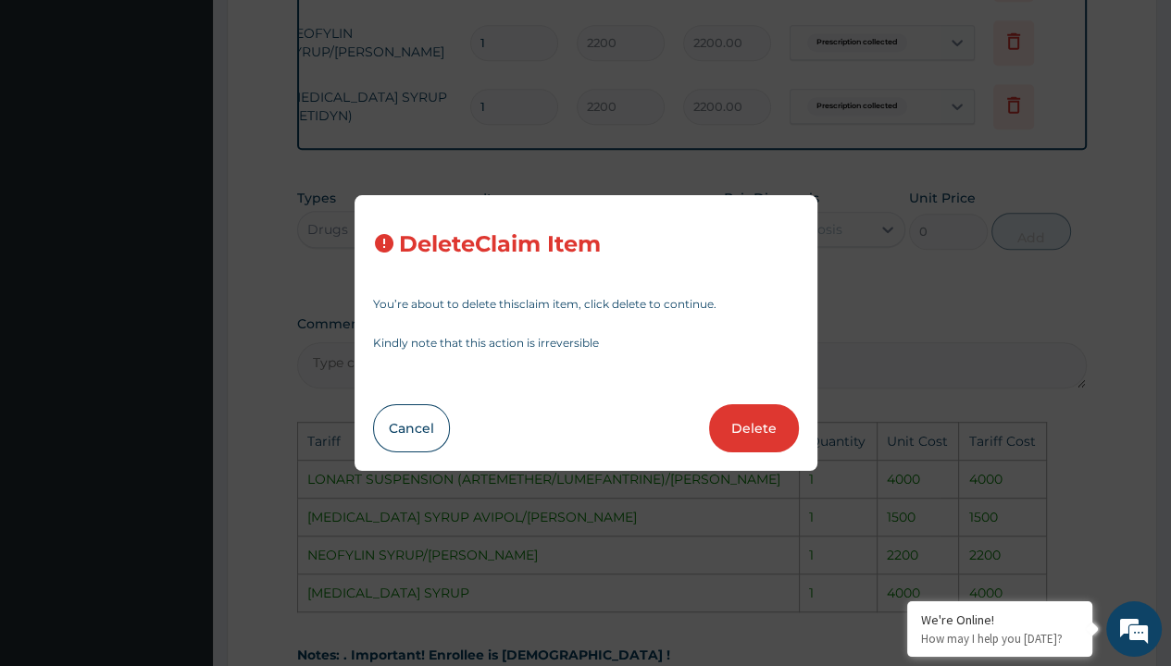
click at [760, 416] on button "Delete" at bounding box center [754, 429] width 90 height 48
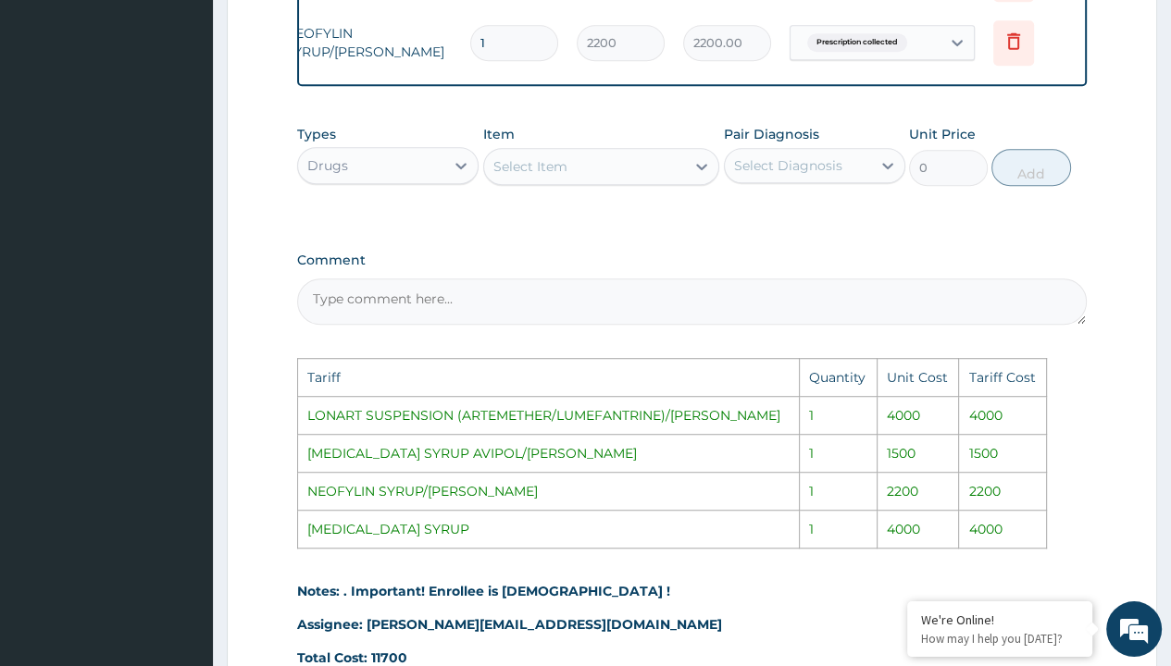
click at [574, 176] on div "Select Item" at bounding box center [585, 167] width 202 height 30
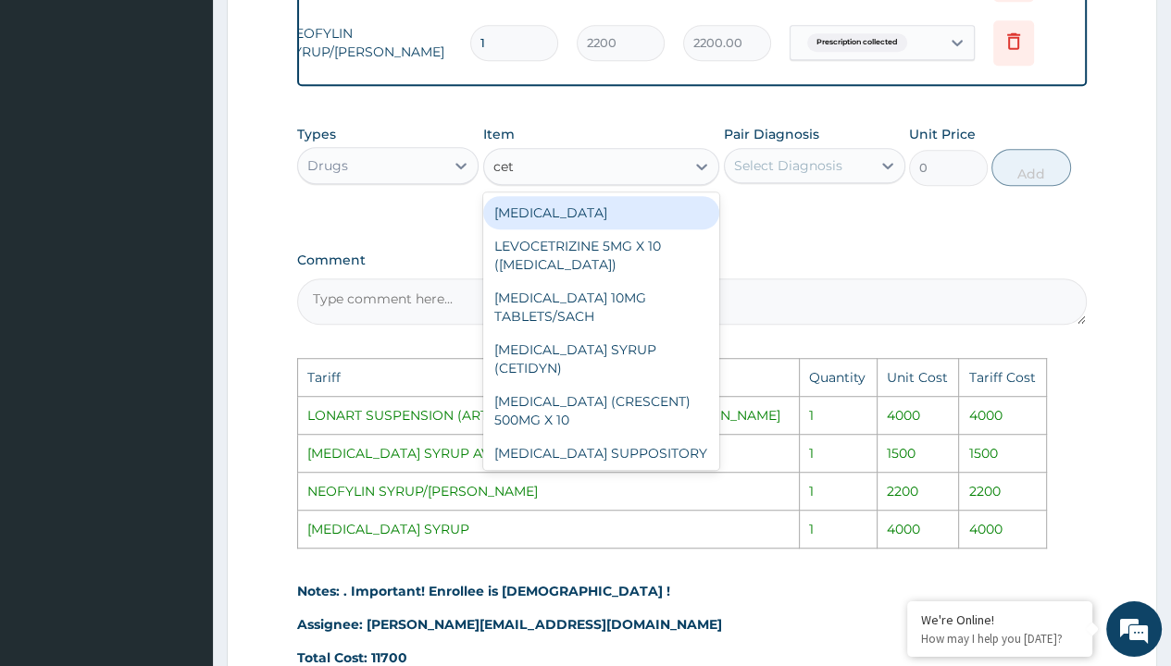
type input "ceti"
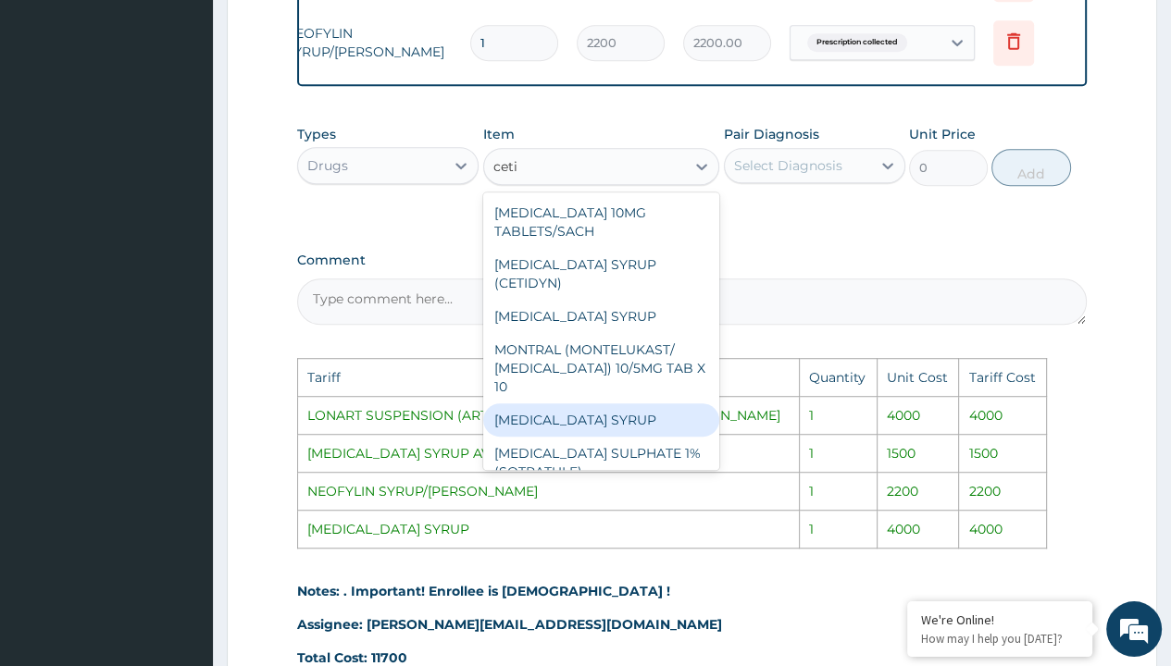
click at [581, 406] on div "CETIRIZINE SYRUP" at bounding box center [601, 420] width 237 height 33
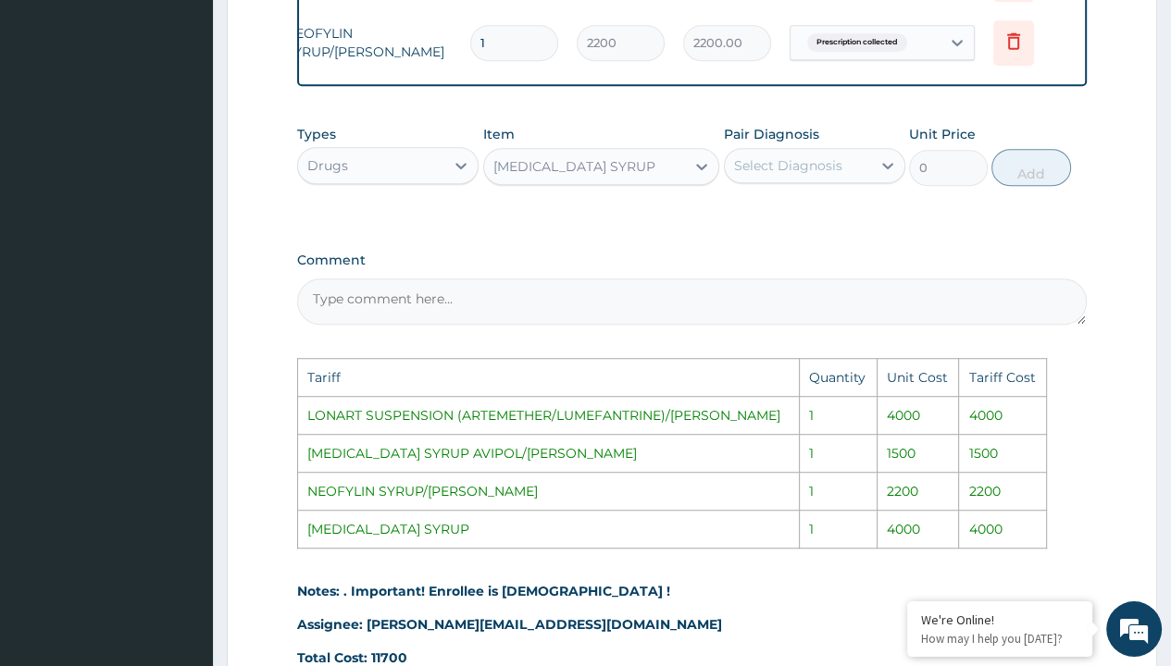
type input "4000"
click at [768, 175] on div "Select Diagnosis" at bounding box center [788, 165] width 108 height 19
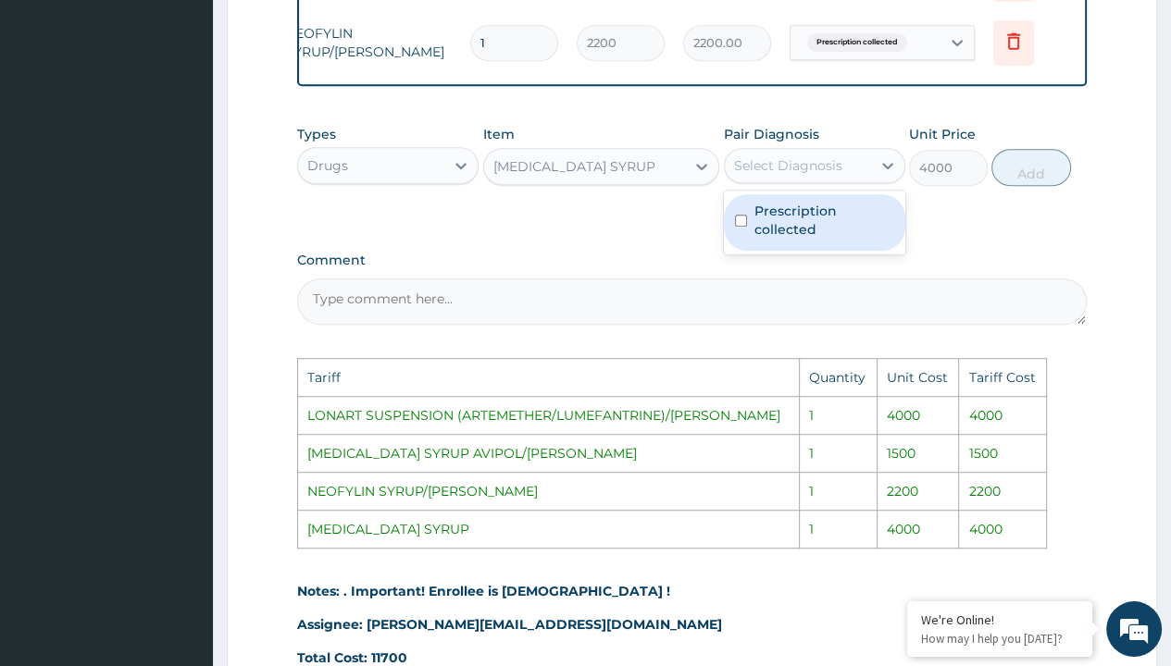
click at [747, 243] on div "Prescription collected" at bounding box center [814, 222] width 181 height 56
checkbox input "true"
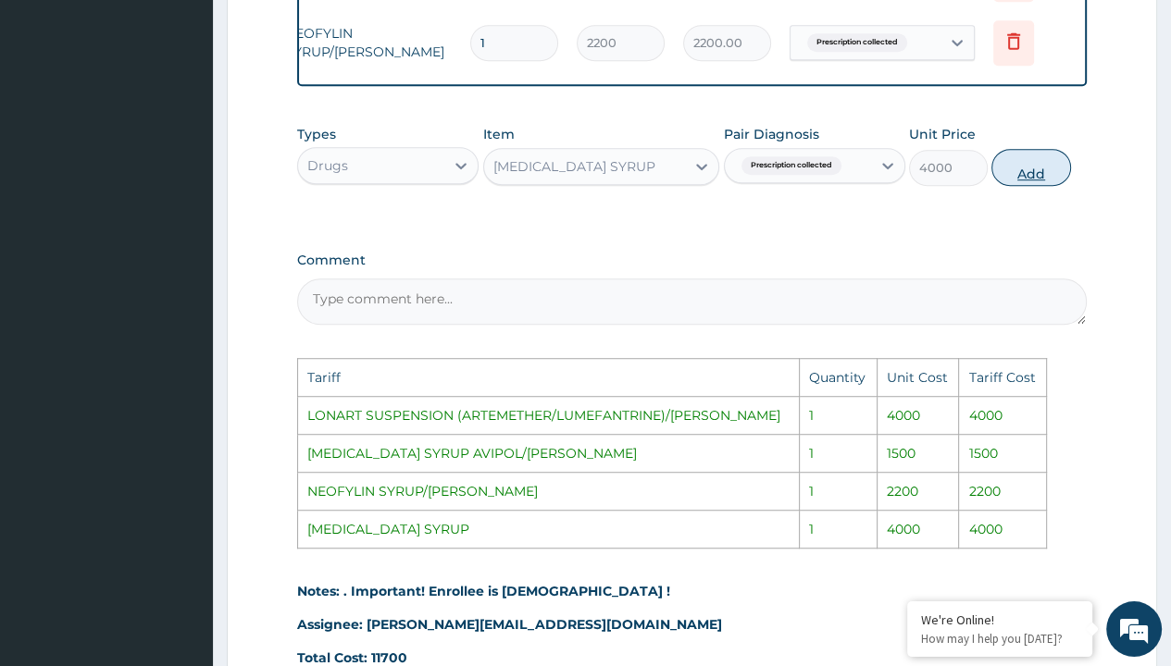
click at [1009, 186] on button "Add" at bounding box center [1030, 167] width 79 height 37
type input "0"
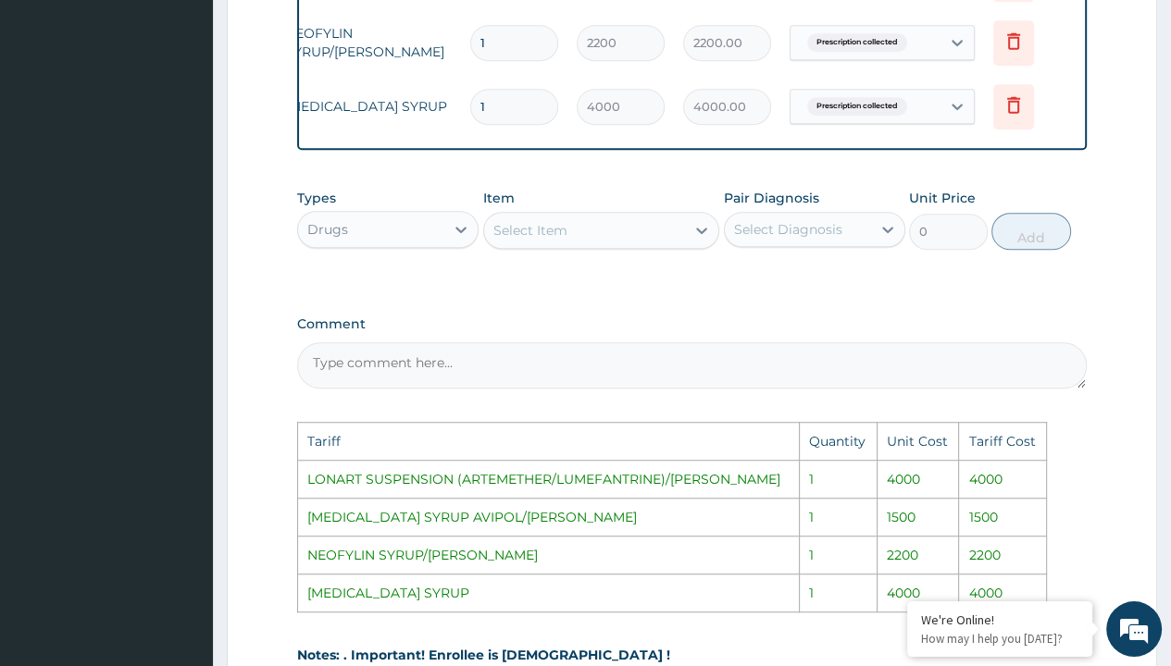
click at [826, 332] on label "Comment" at bounding box center [692, 325] width 790 height 16
click at [826, 342] on textarea "Comment" at bounding box center [692, 365] width 790 height 46
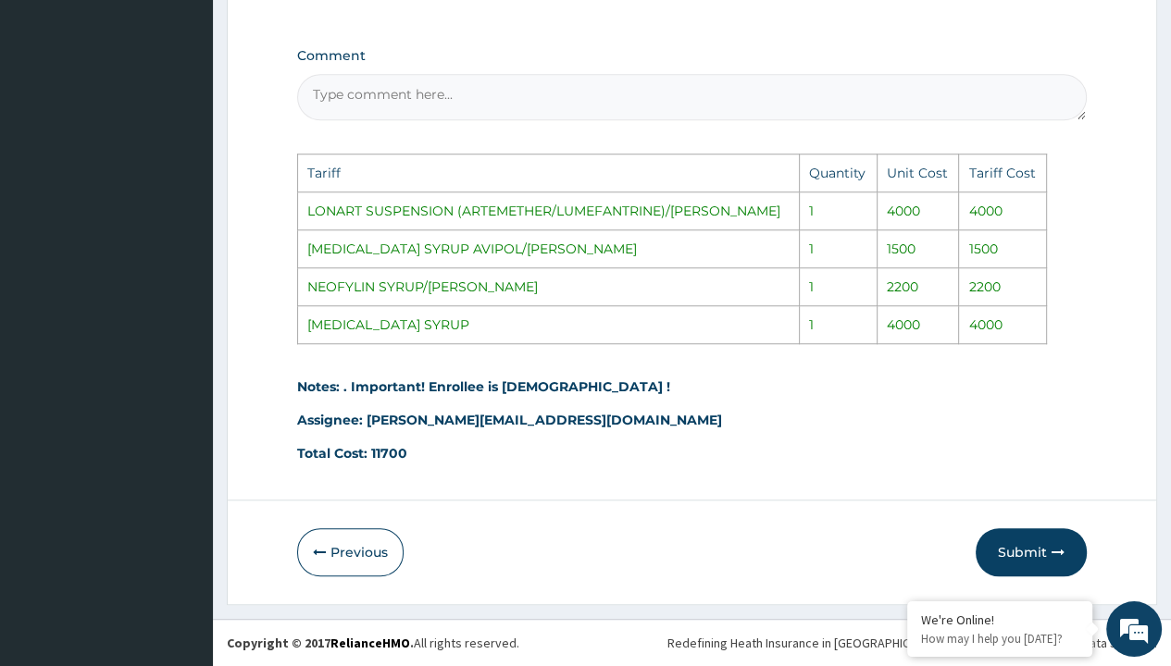
scroll to position [1207, 0]
click at [1040, 545] on button "Submit" at bounding box center [1031, 553] width 111 height 48
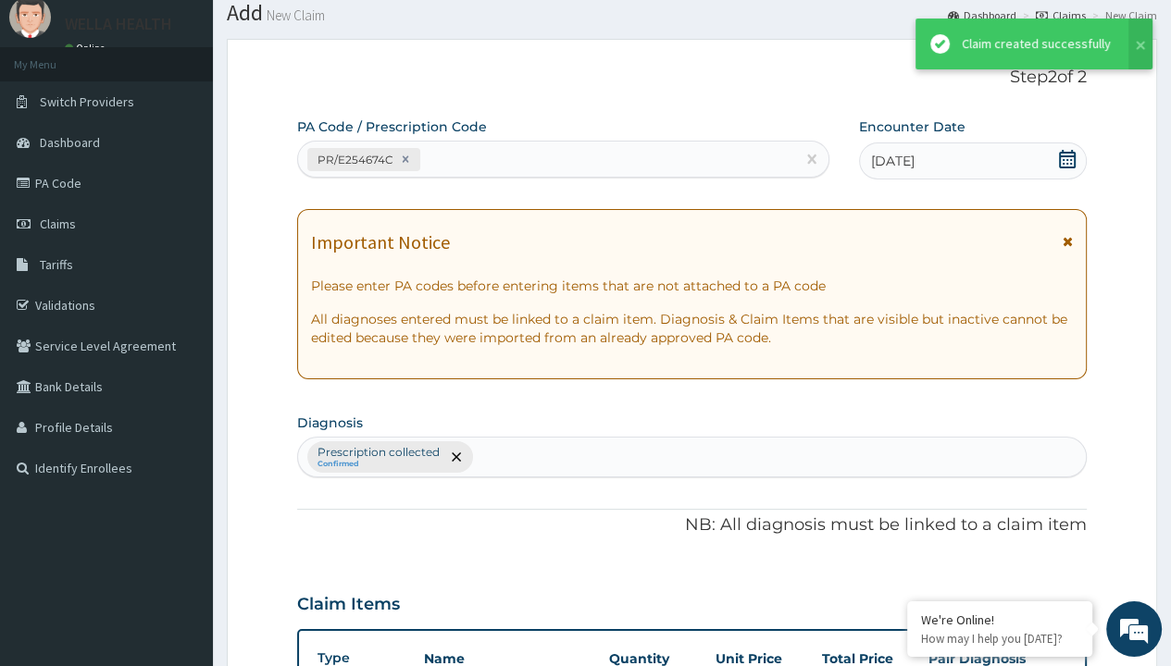
scroll to position [856, 0]
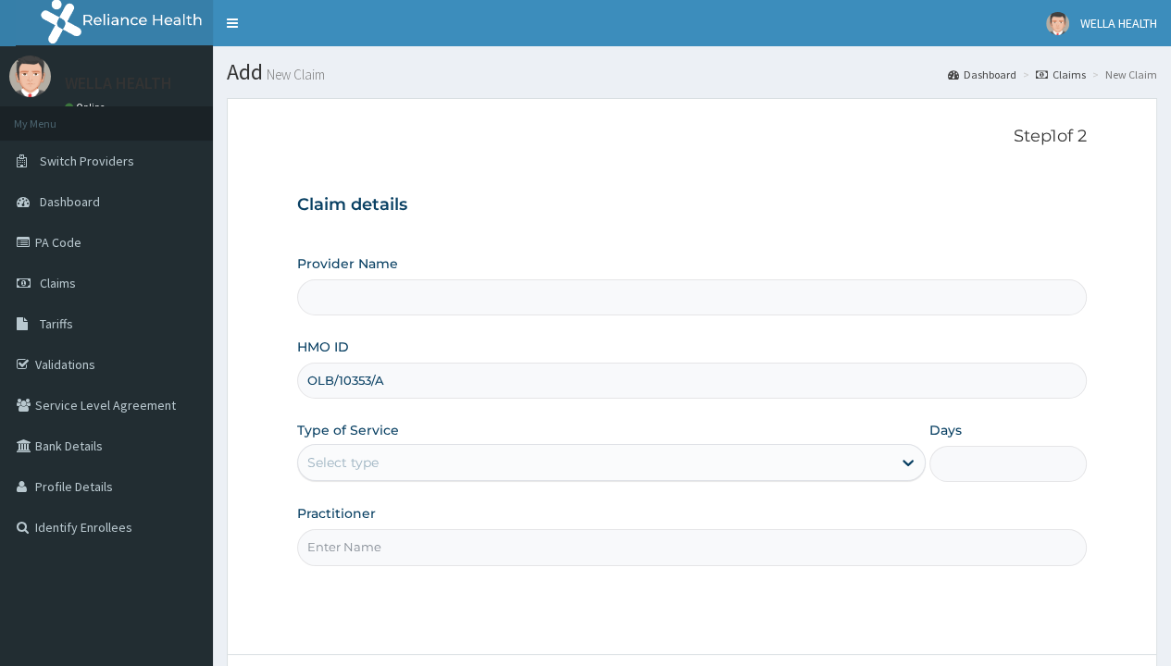
type input "OLB/10353/A"
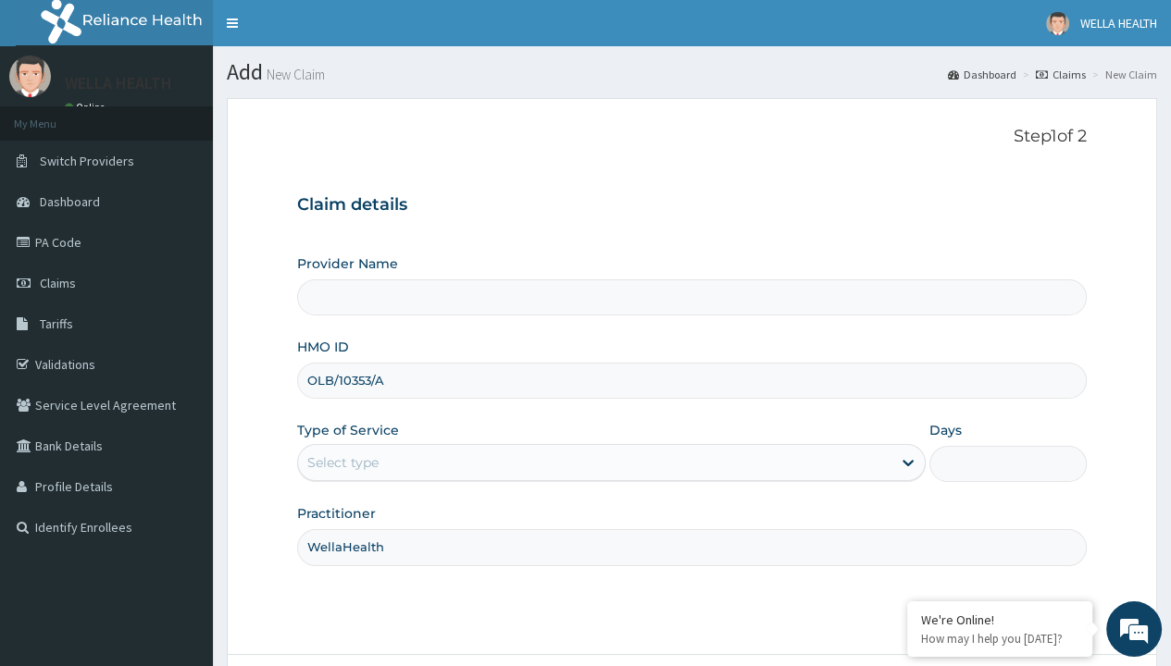
type input "WellaHealth"
click at [342, 462] on div "Select type" at bounding box center [342, 463] width 71 height 19
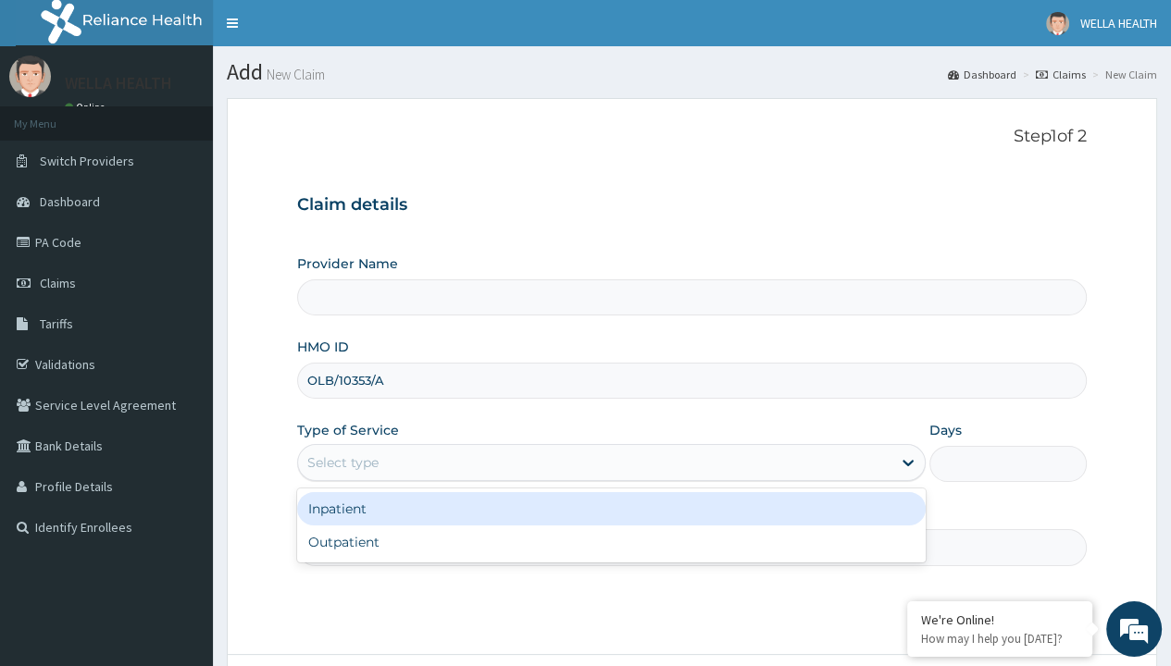
type input "WellaHealth(TELEMEDICINE)"
click at [611, 541] on div "Outpatient" at bounding box center [611, 542] width 629 height 33
type input "1"
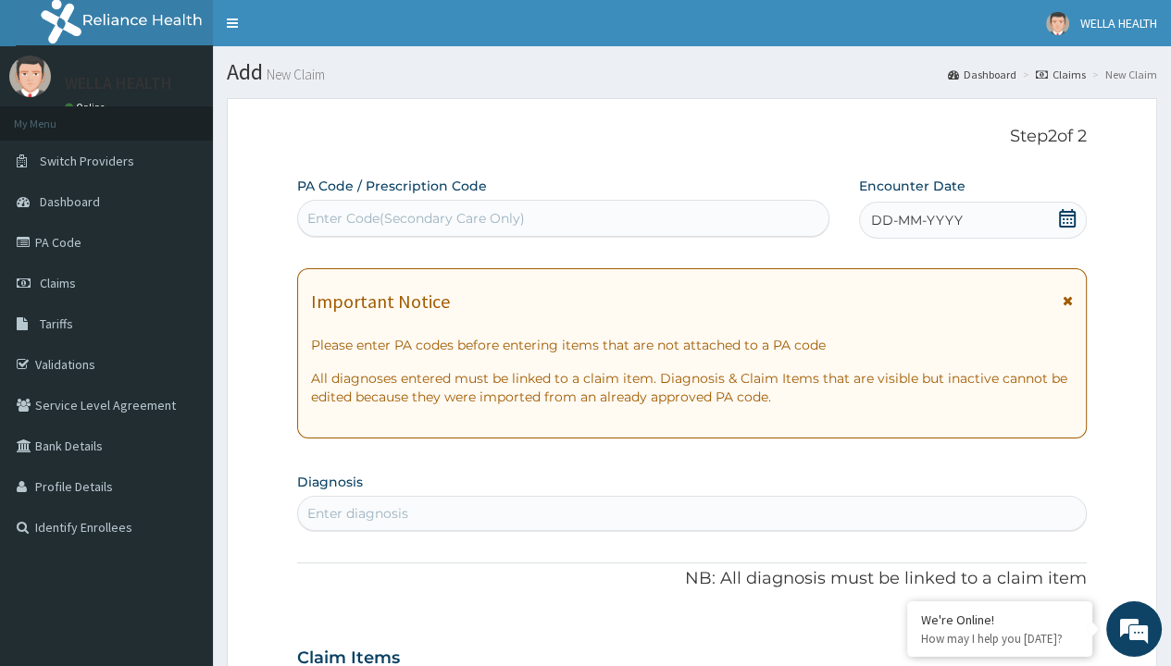
scroll to position [155, 0]
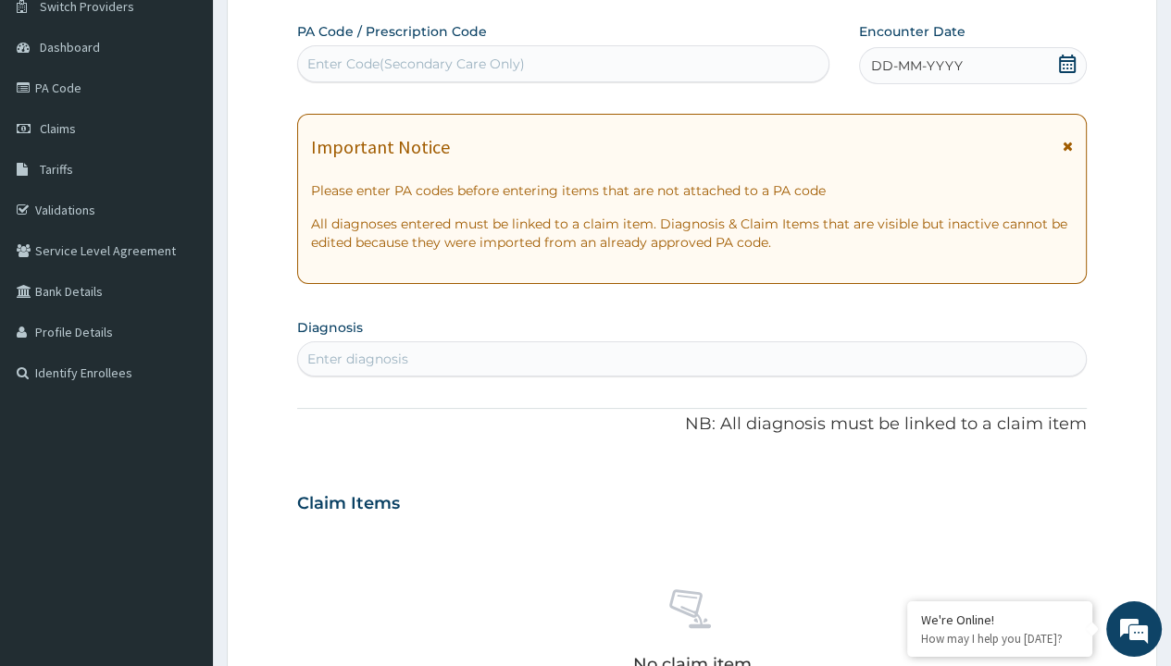
click at [915, 65] on span "DD-MM-YYYY" at bounding box center [917, 65] width 92 height 19
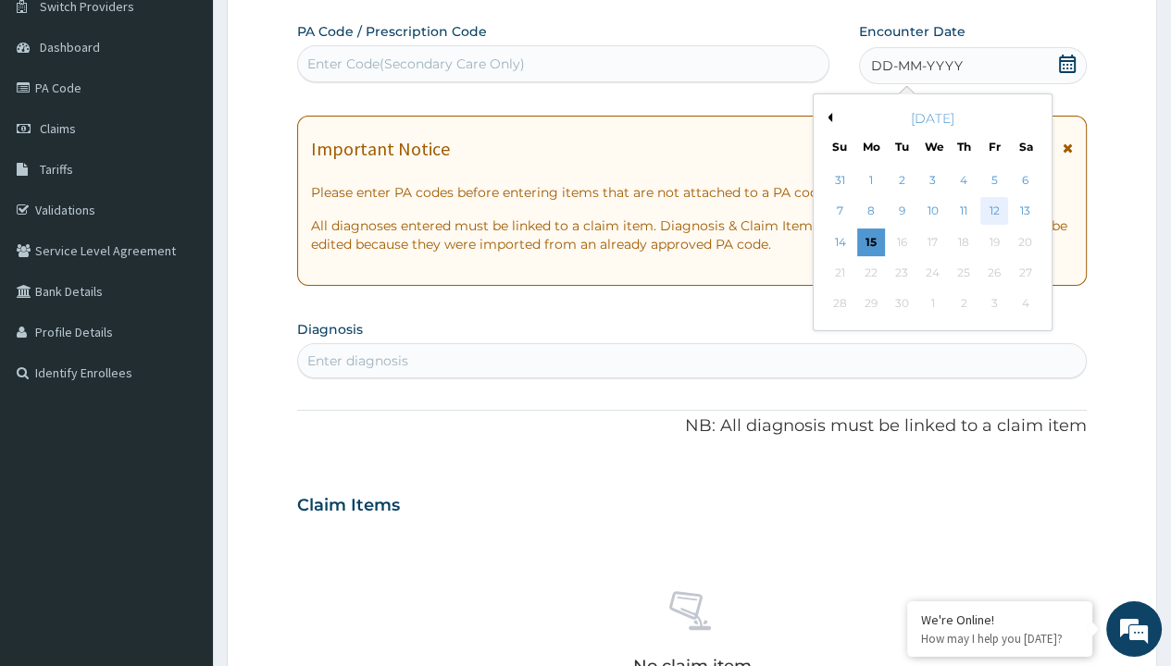
click at [993, 210] on div "12" at bounding box center [994, 212] width 28 height 28
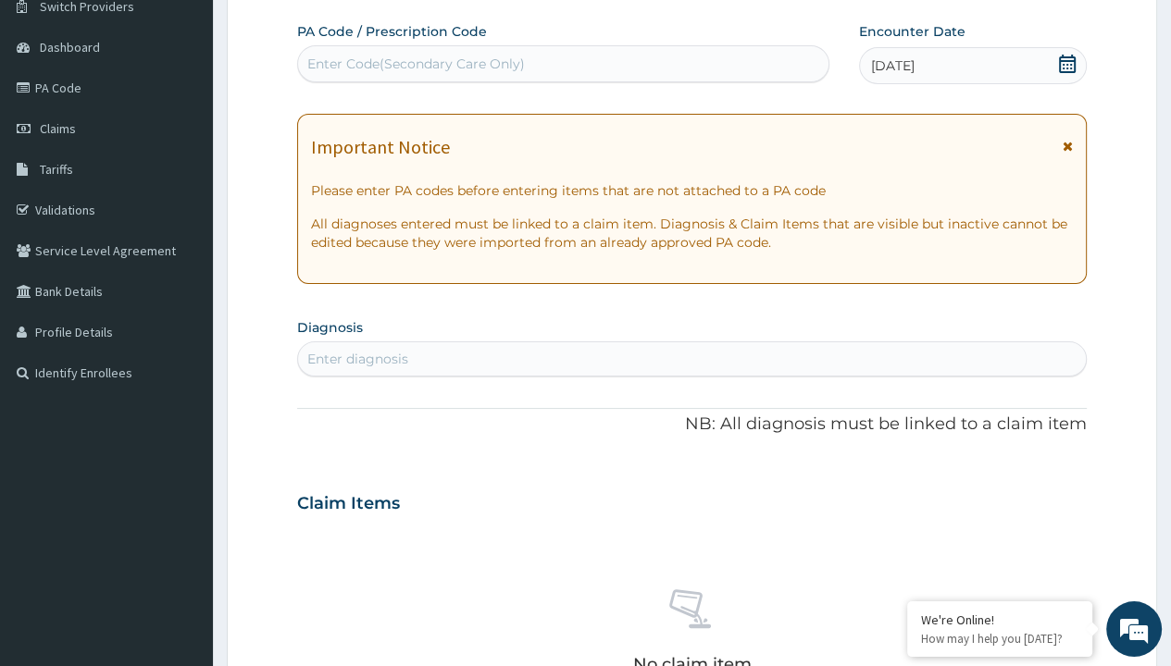
click at [415, 63] on div "Enter Code(Secondary Care Only)" at bounding box center [416, 64] width 218 height 19
type input "PR/66AF0B5E"
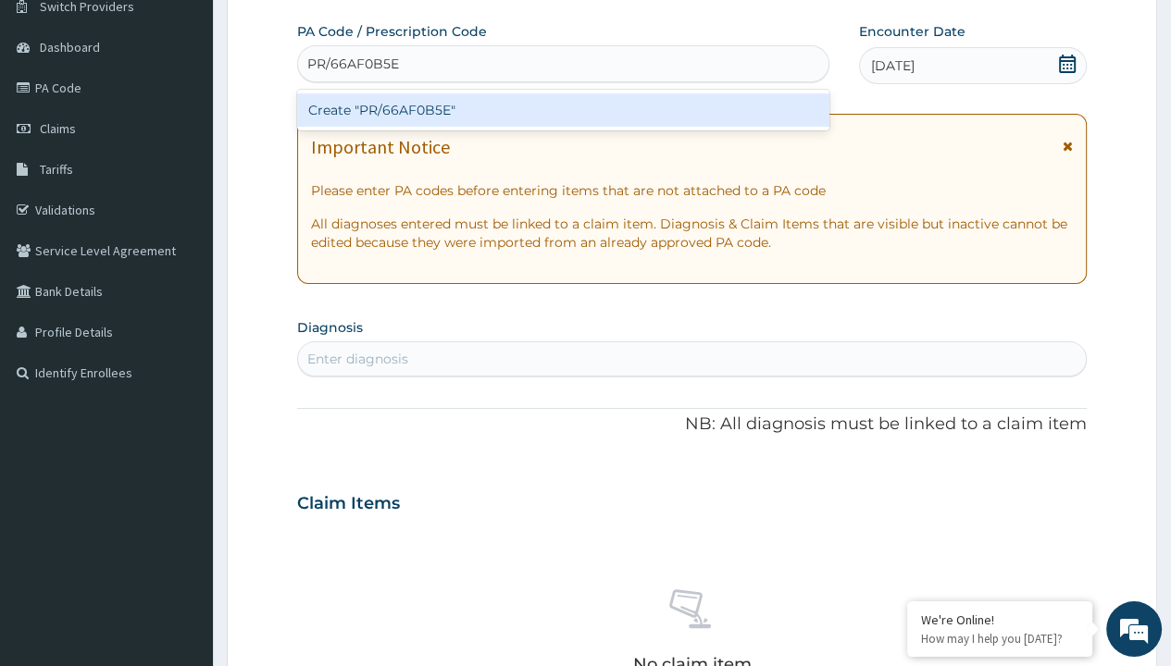
scroll to position [0, 0]
click at [563, 109] on div "Create "PR/66AF0B5E"" at bounding box center [562, 109] width 531 height 33
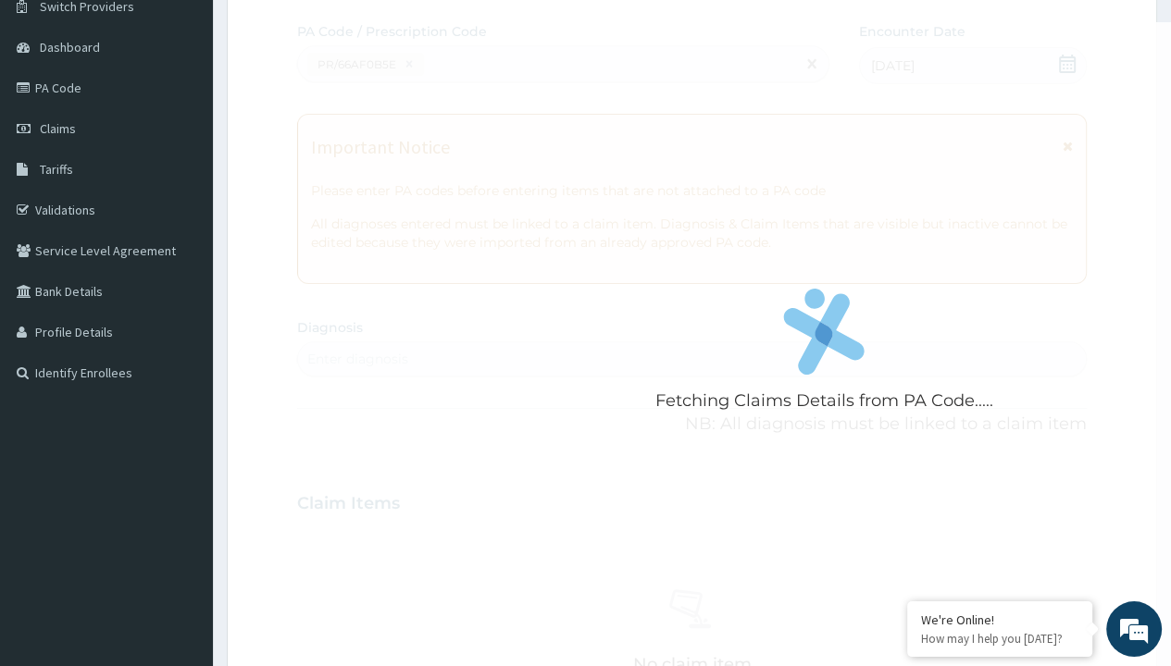
click at [357, 358] on div "Enter diagnosis" at bounding box center [357, 359] width 101 height 19
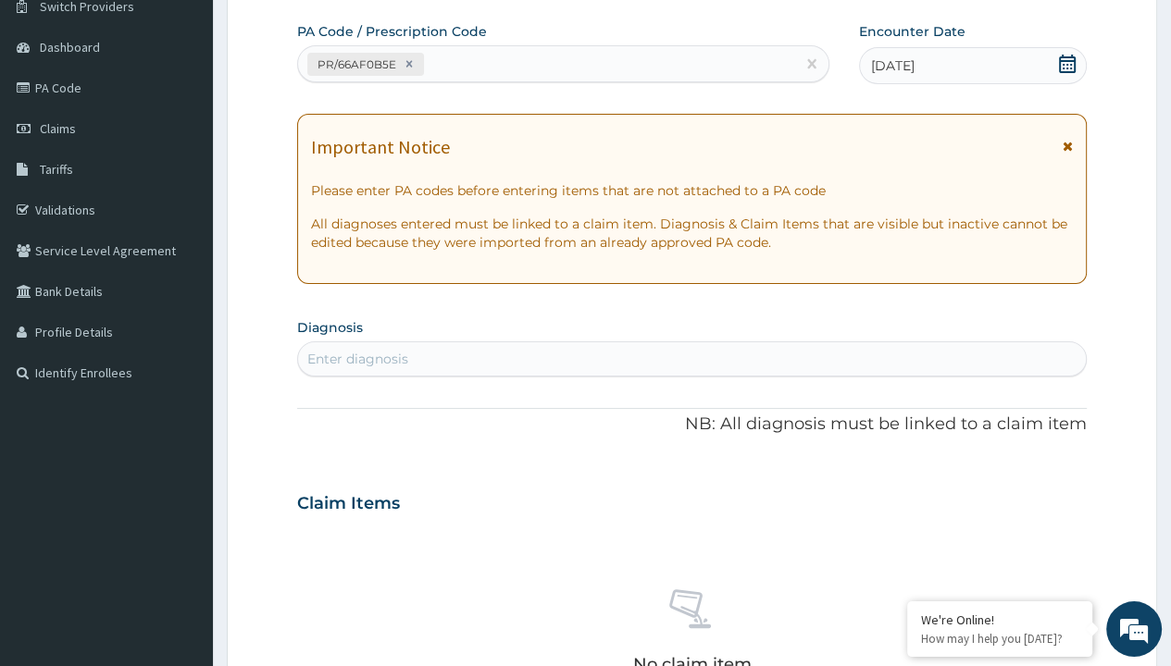
type input "prescription collected"
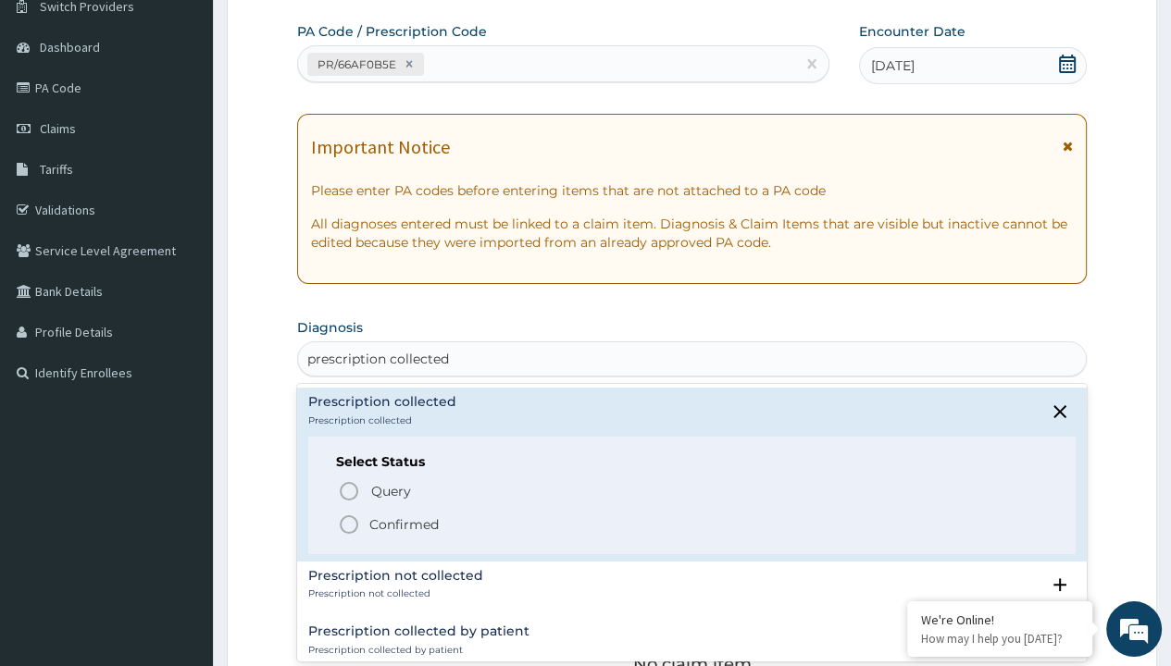
click at [404, 523] on p "Confirmed" at bounding box center [403, 525] width 69 height 19
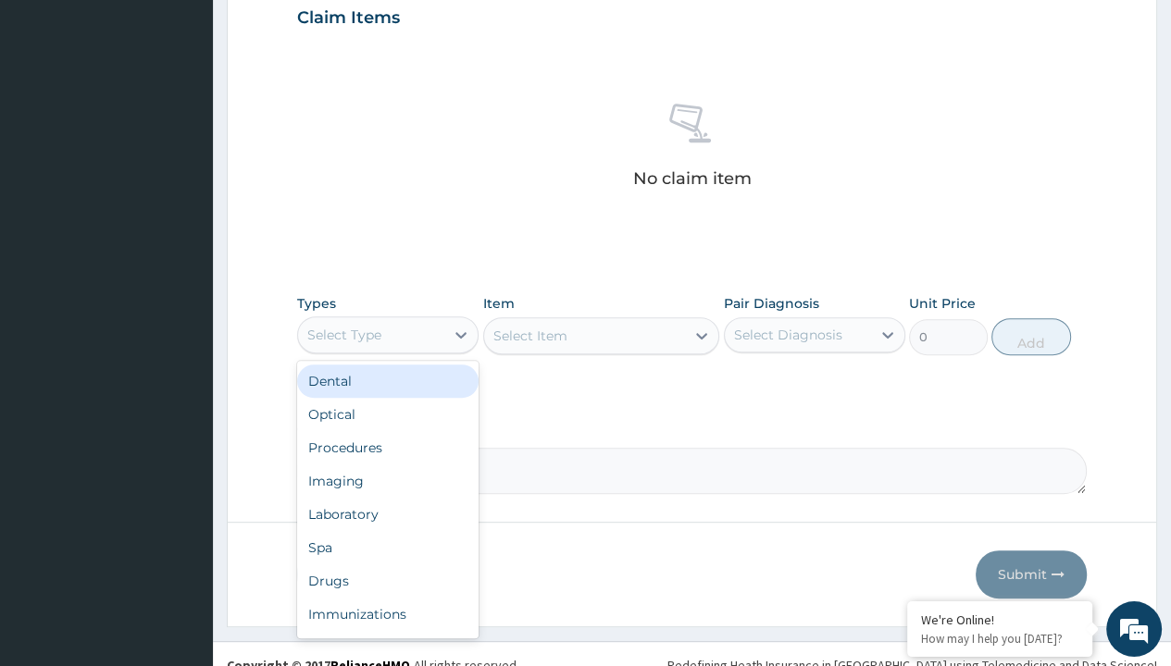
type input "procedures"
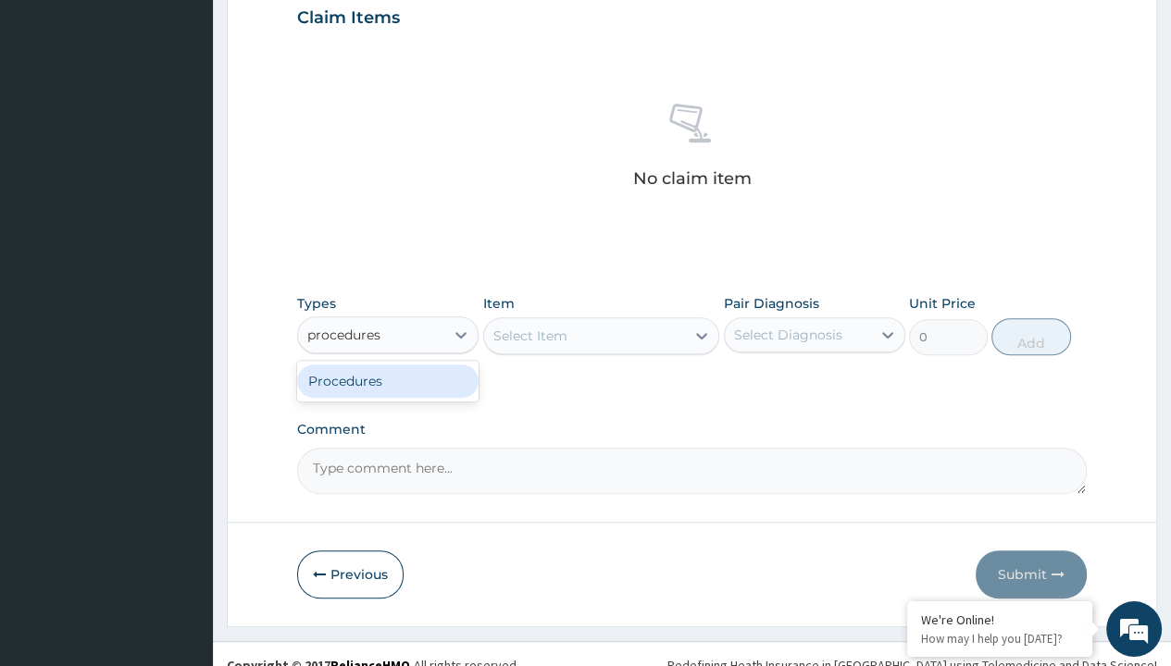
click at [388, 380] on div "Procedures" at bounding box center [387, 381] width 181 height 33
click at [529, 334] on div "Select Item" at bounding box center [530, 336] width 74 height 19
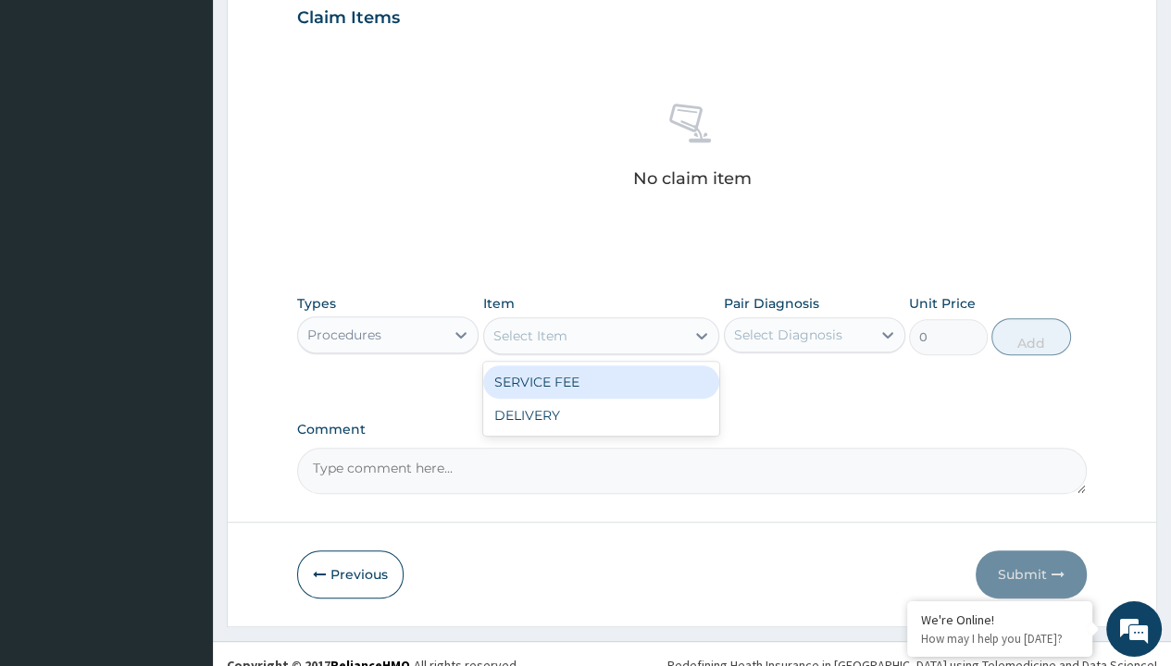
type input "service fee"
click at [601, 380] on div "SERVICE FEE" at bounding box center [601, 382] width 237 height 33
type input "100"
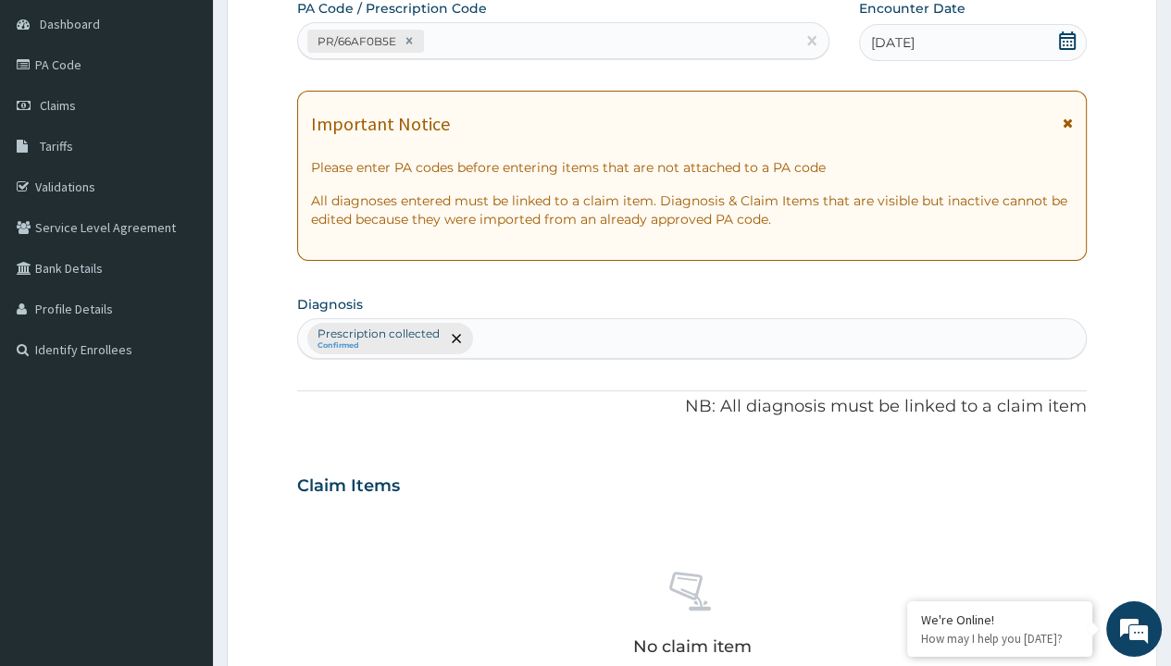
type input "prescription collected"
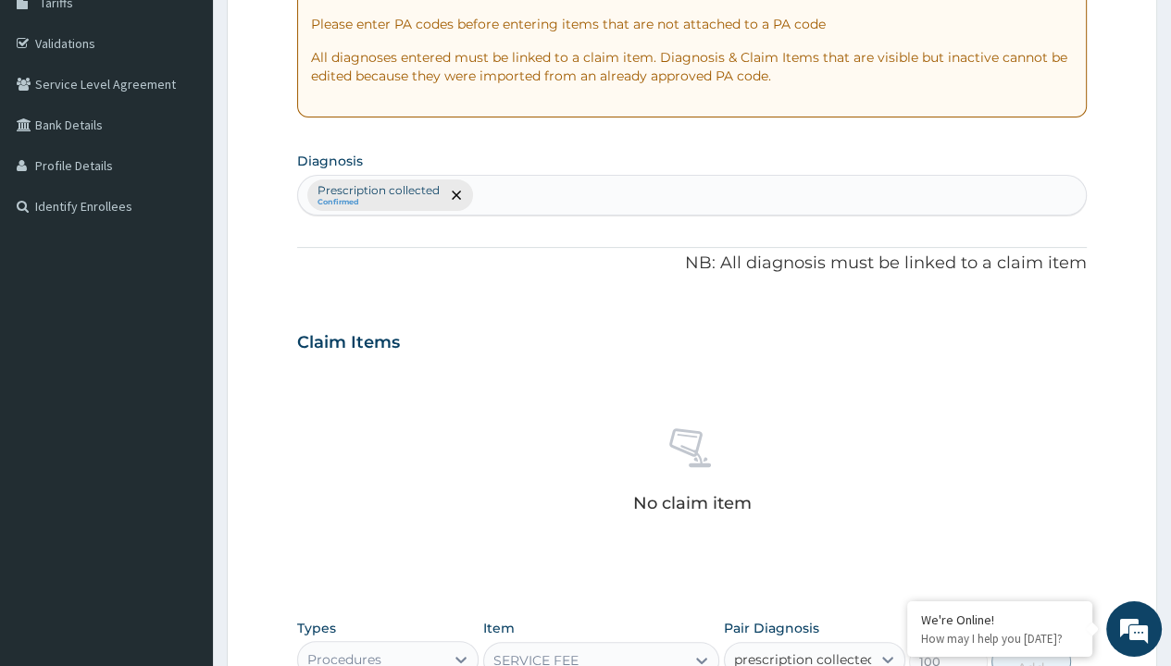
checkbox input "true"
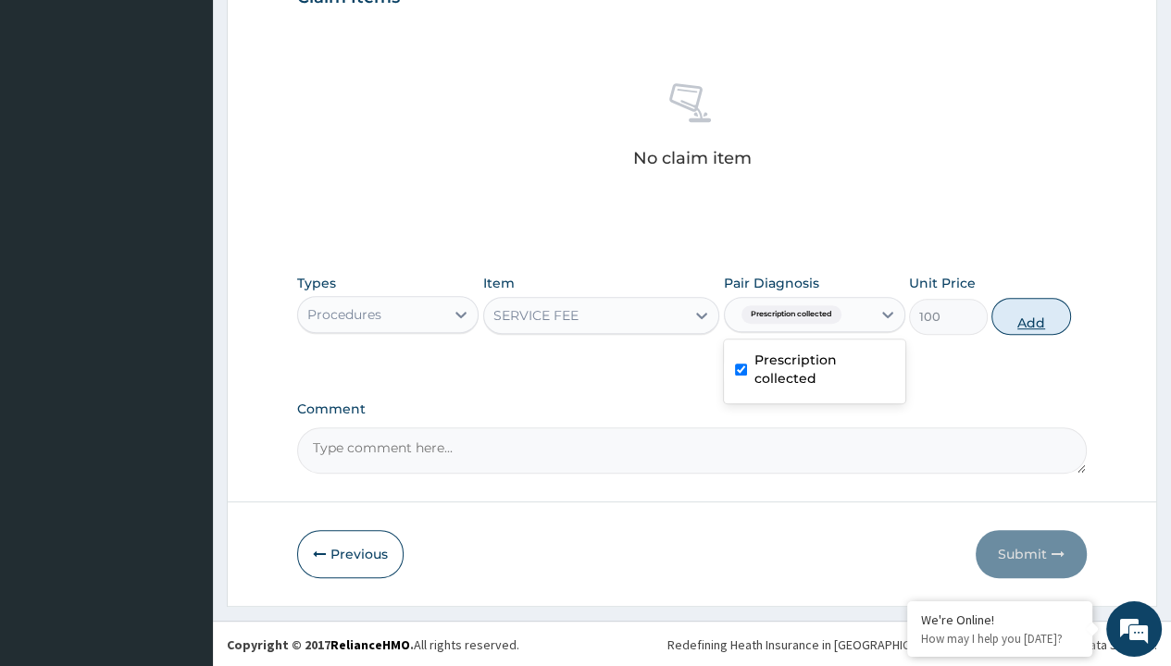
click at [1031, 315] on button "Add" at bounding box center [1030, 316] width 79 height 37
type input "0"
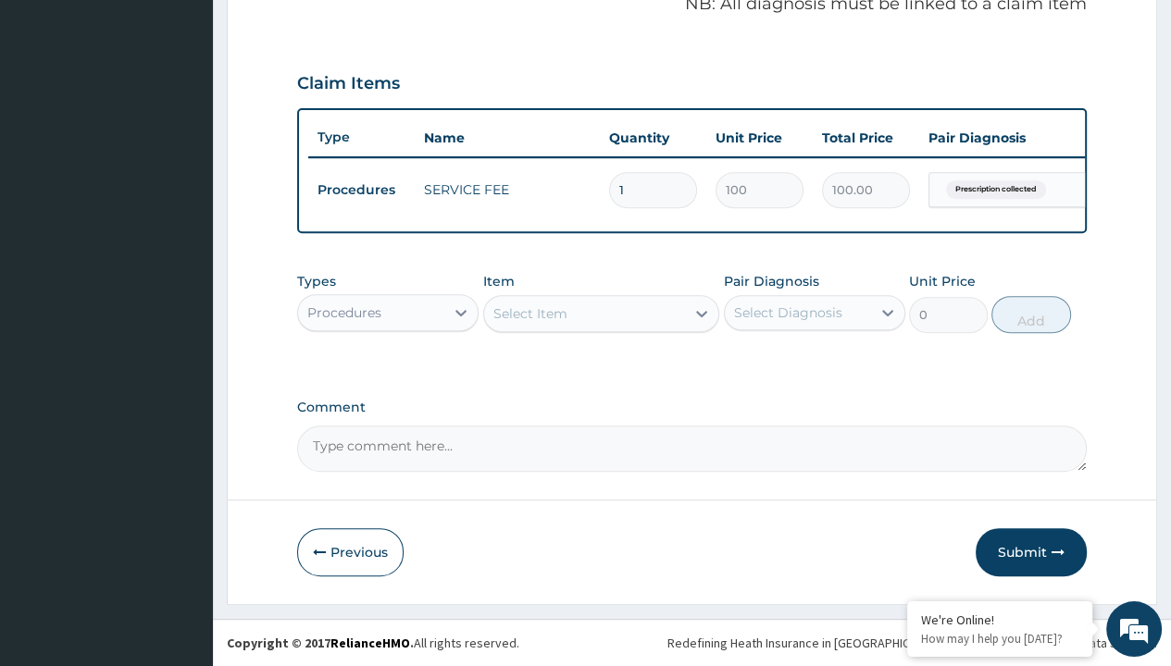
click at [343, 313] on div "Procedures" at bounding box center [344, 313] width 74 height 19
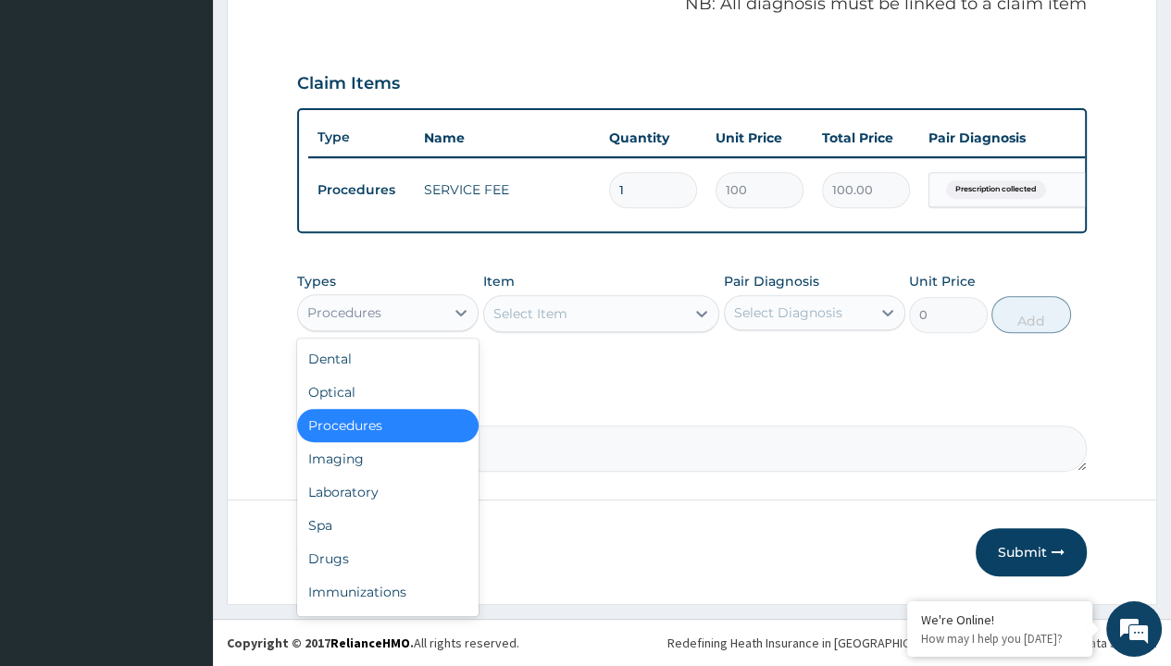
type input "drugs"
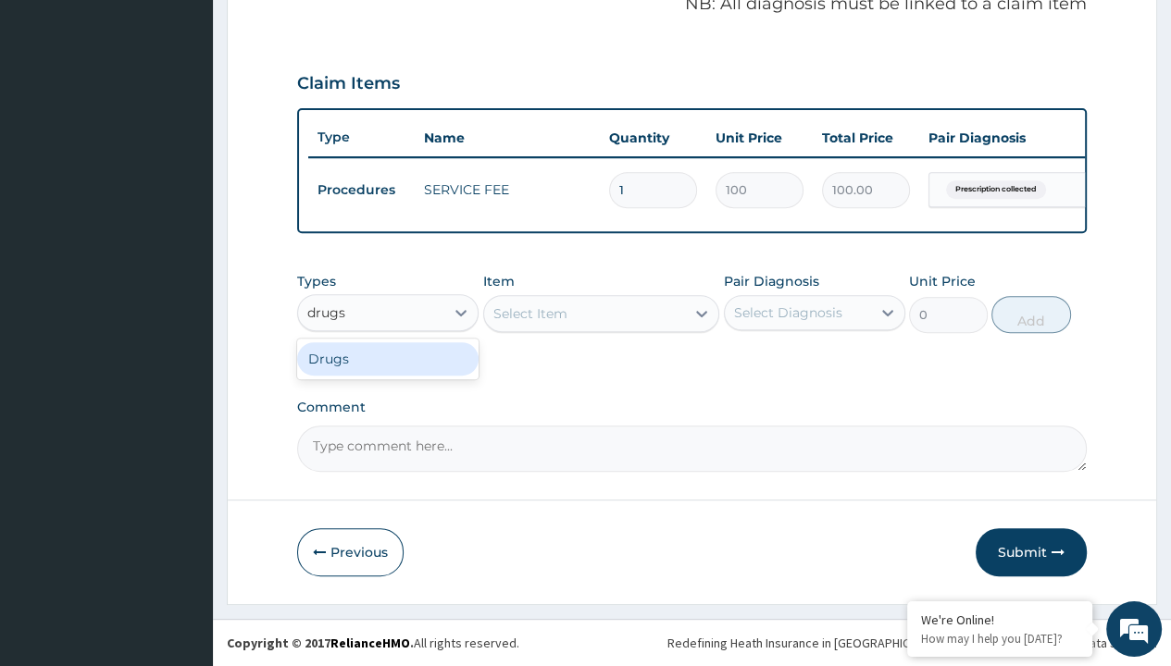
scroll to position [0, 0]
click at [388, 359] on div "Drugs" at bounding box center [387, 358] width 181 height 33
click at [529, 314] on div "Select Item" at bounding box center [601, 313] width 237 height 37
type input "amatem softgel forte tablets 80/480/pack"
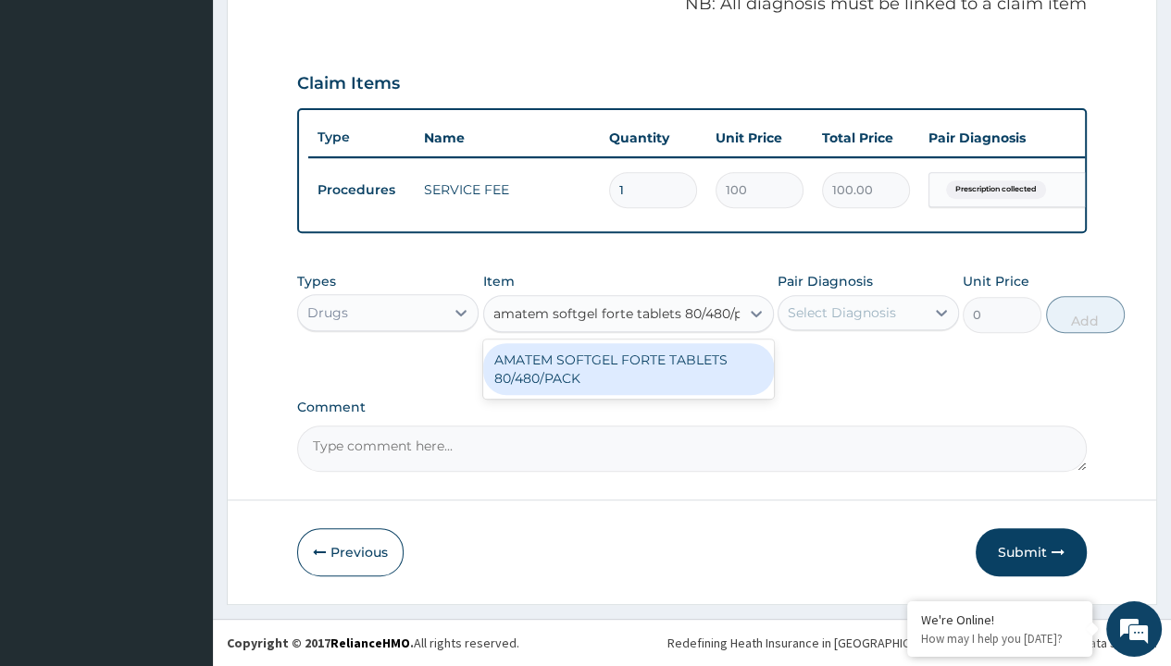
click at [628, 369] on div "AMATEM SOFTGEL FORTE TABLETS 80/480/PACK" at bounding box center [628, 369] width 291 height 52
type input "601.7000122070312"
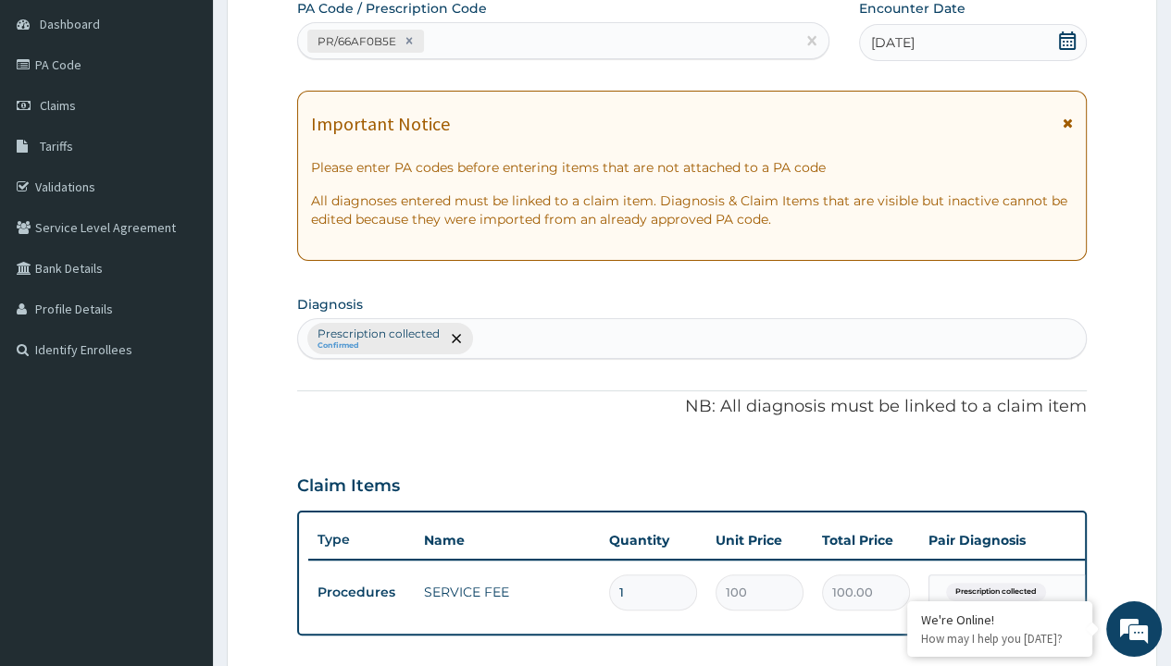
type input "prescription collected"
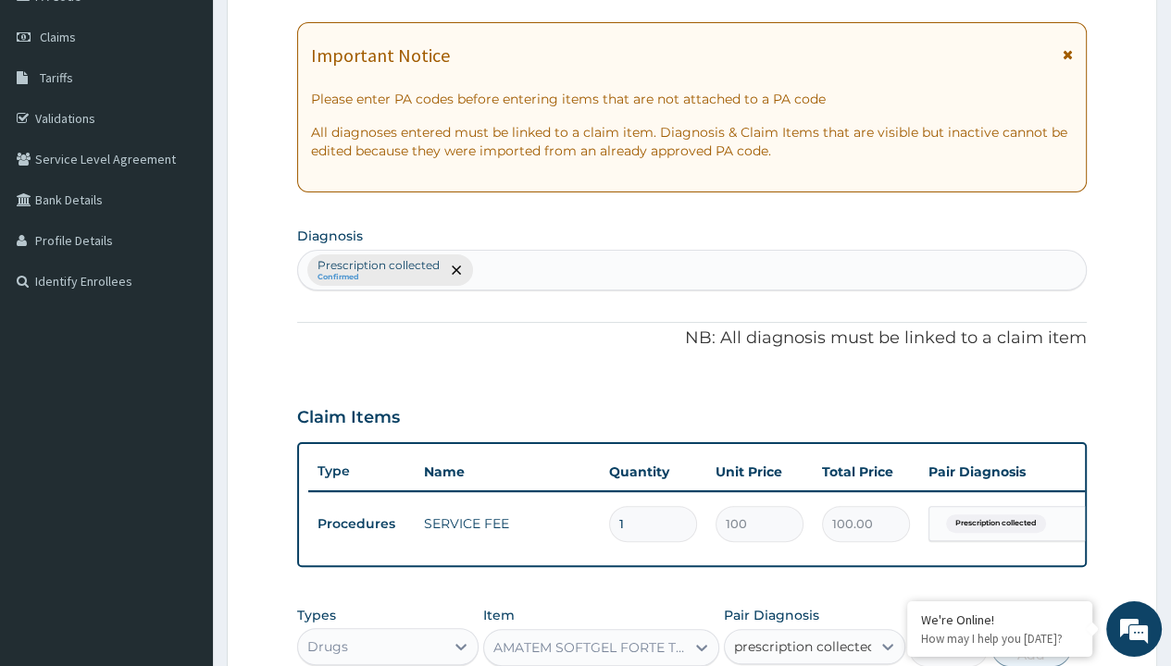
checkbox input "true"
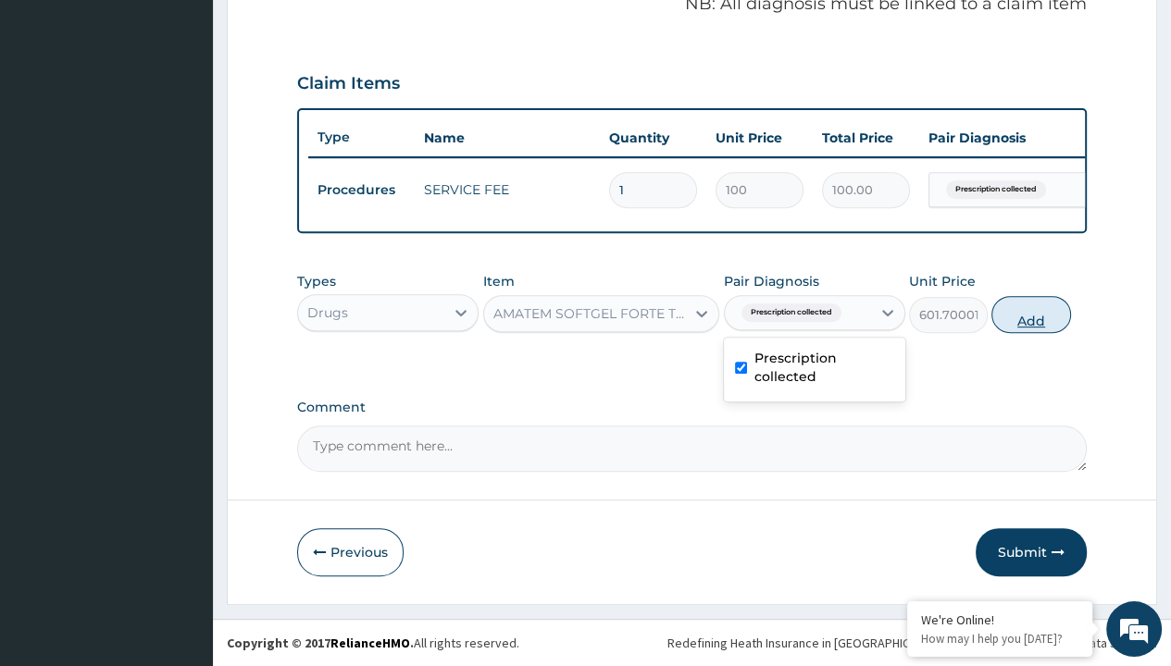
click at [1031, 315] on button "Add" at bounding box center [1030, 314] width 79 height 37
type input "0"
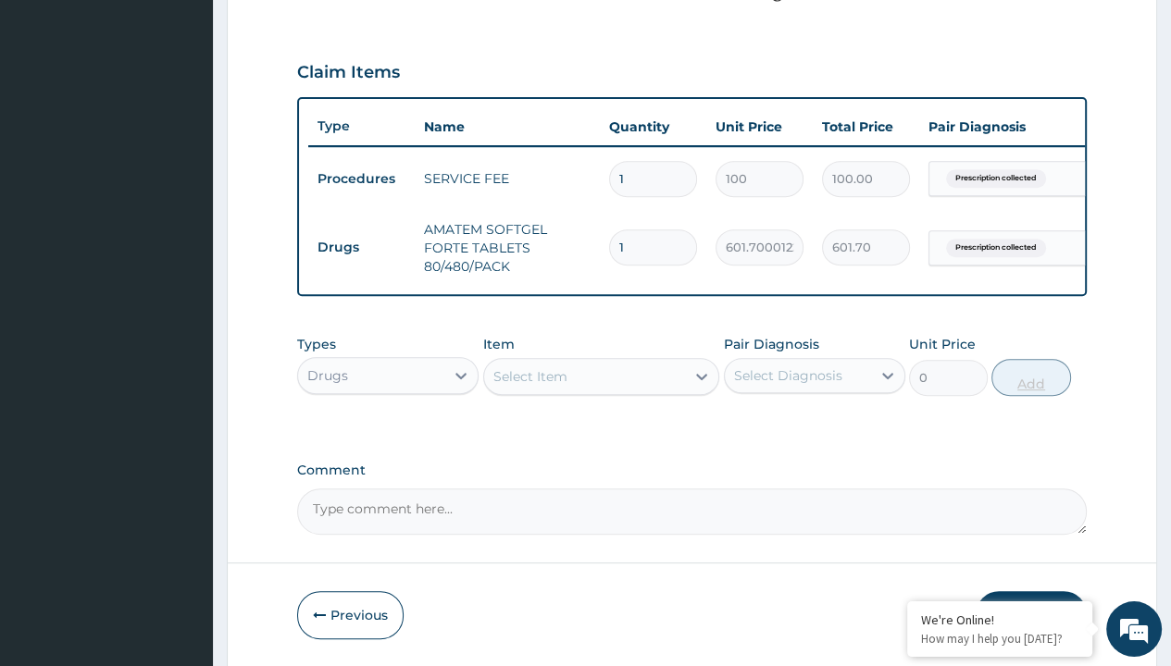
type input "6"
type input "3610.20"
type input "6"
click at [361, 245] on td "Drugs" at bounding box center [361, 247] width 106 height 34
type input "drugs"
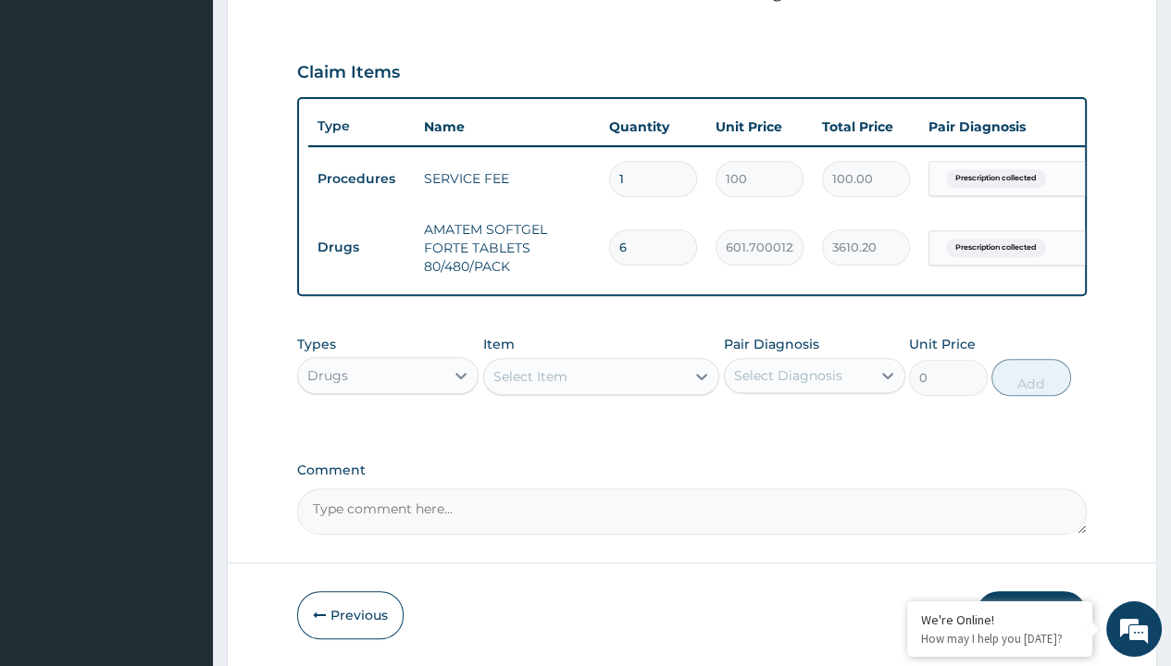
scroll to position [0, 0]
click at [388, 433] on div "Drugs" at bounding box center [387, 421] width 181 height 33
click at [529, 386] on div "Select Item" at bounding box center [530, 376] width 74 height 19
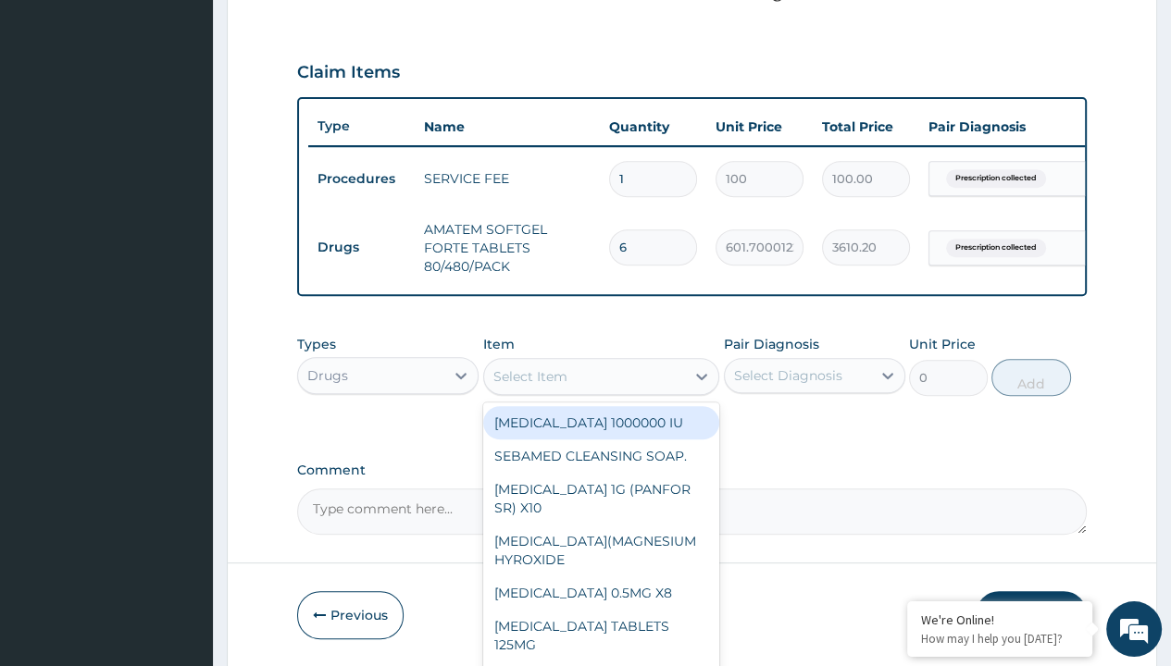
type input "loperamide caps 2mg/sach"
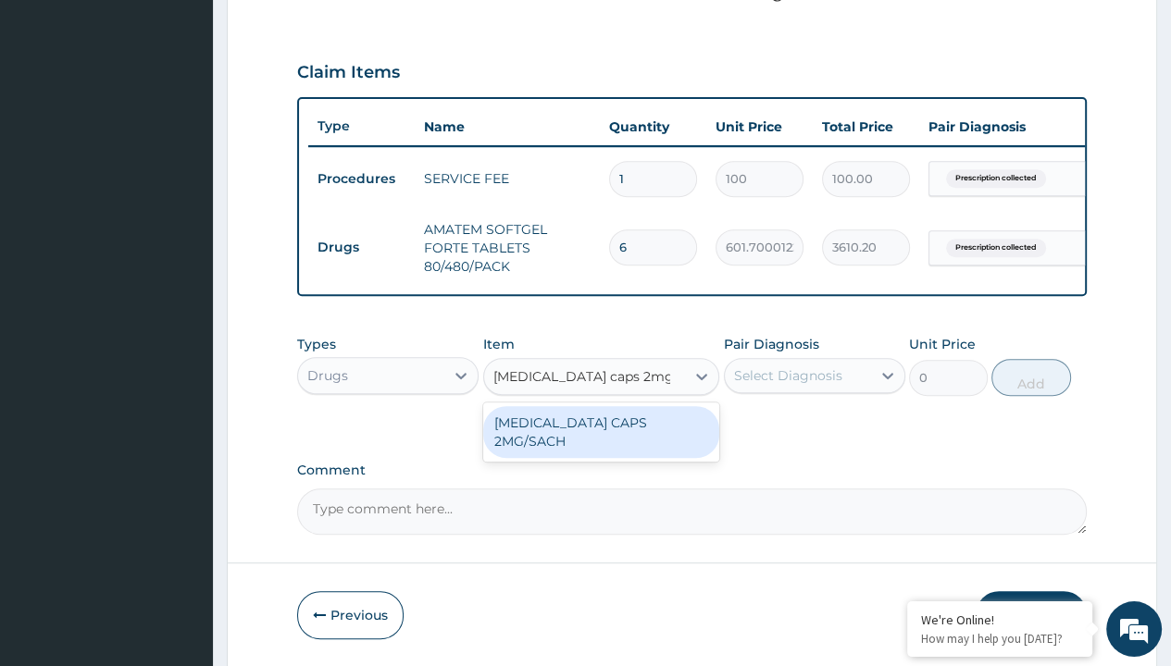
click at [601, 434] on div "LOPERAMIDE CAPS 2MG/SACH" at bounding box center [601, 432] width 237 height 52
type input "420"
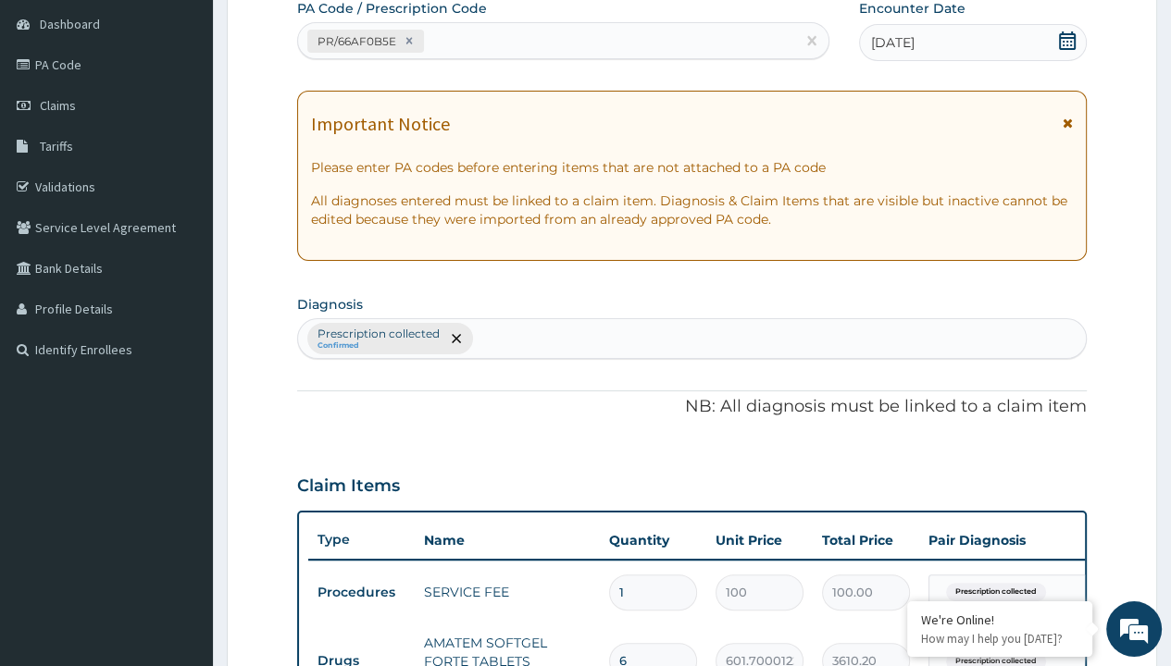
type input "prescription collected"
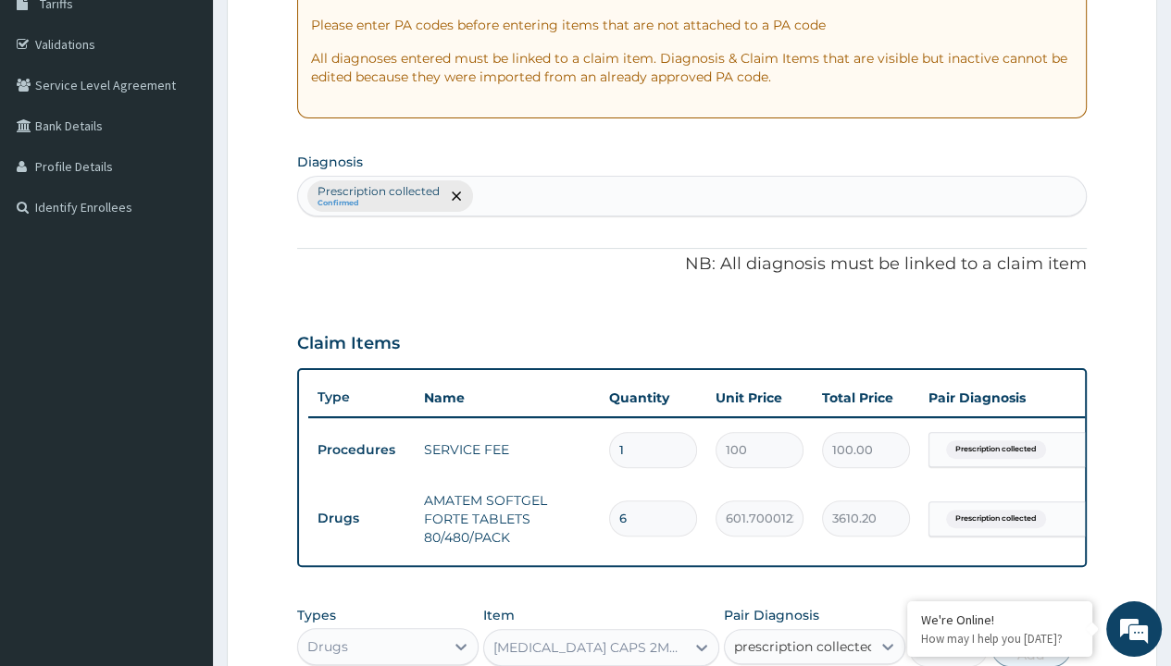
checkbox input "true"
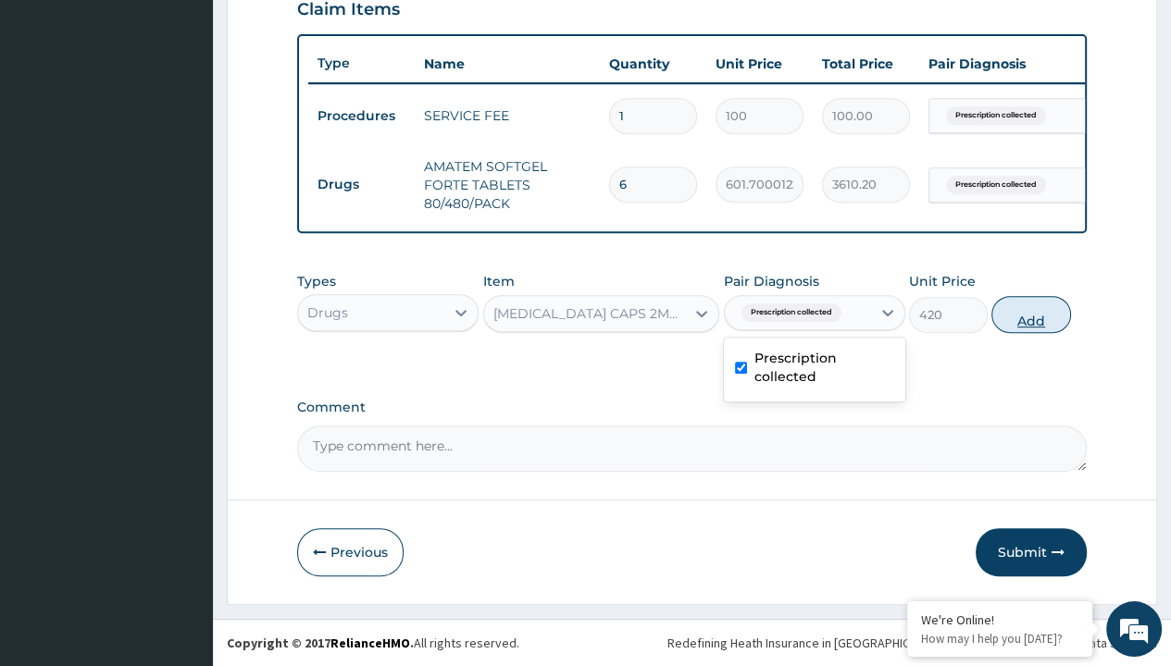
click at [1031, 315] on button "Add" at bounding box center [1030, 314] width 79 height 37
type input "0"
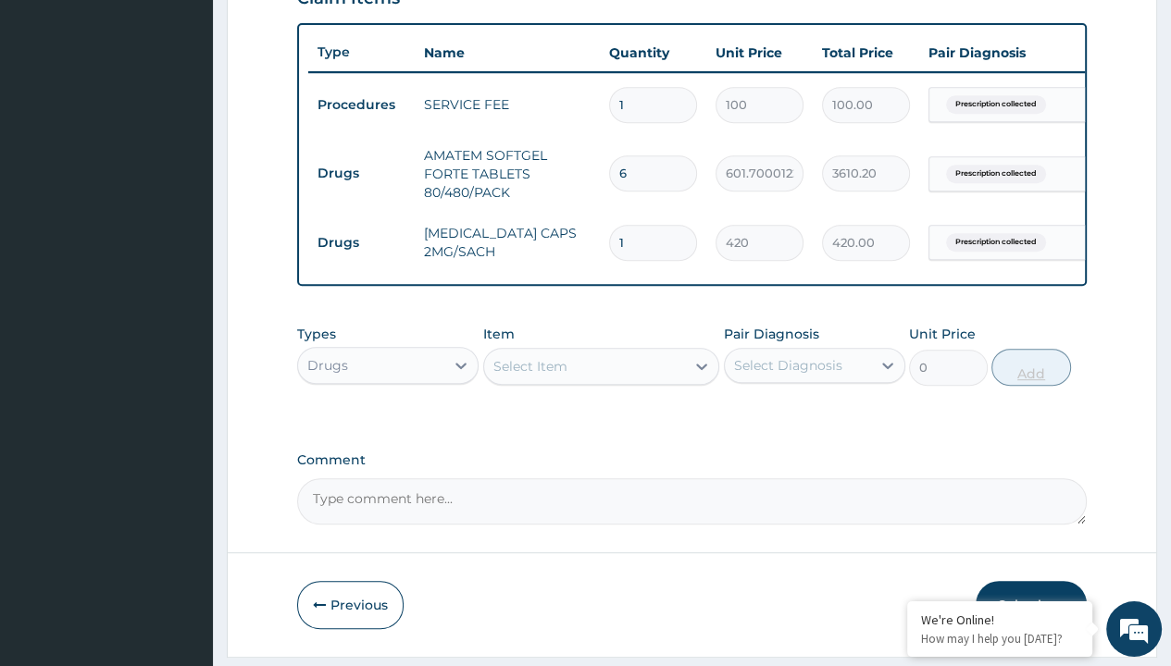
type input "10"
type input "4200.00"
type input "10"
click at [361, 171] on td "Drugs" at bounding box center [361, 173] width 106 height 34
type input "drugs"
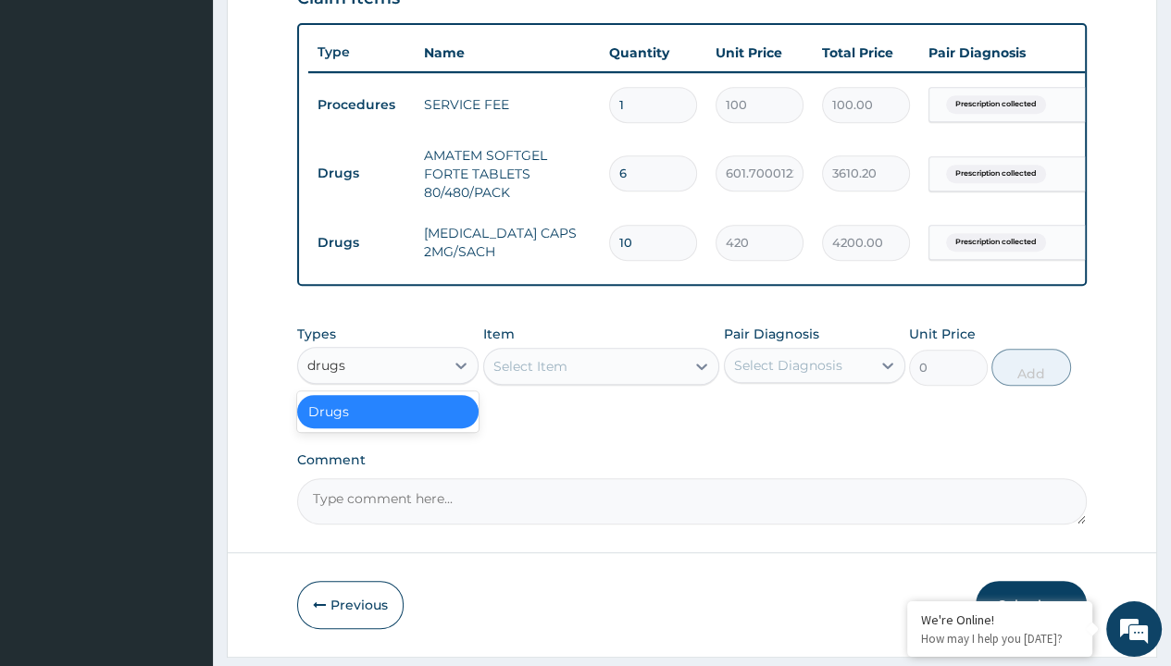
scroll to position [0, 0]
click at [388, 422] on div "Drugs" at bounding box center [387, 411] width 181 height 33
click at [529, 376] on div "Select Item" at bounding box center [530, 366] width 74 height 19
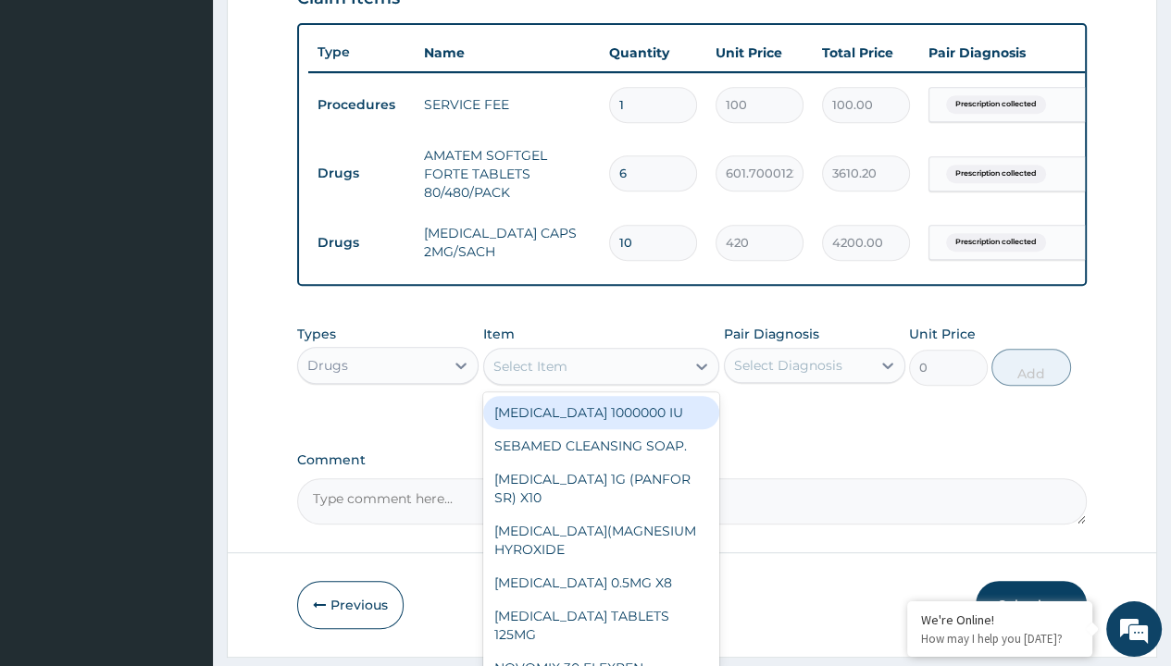
type input "betamethasone (betnovate) 0.1% cream"
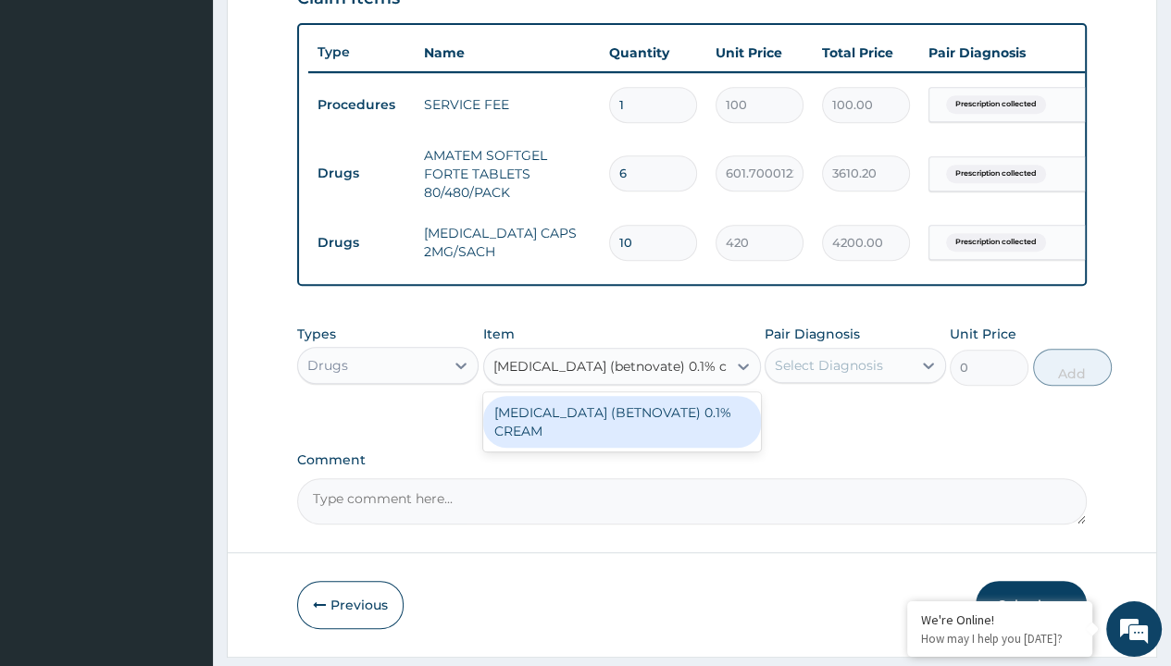
click at [621, 433] on div "BETAMETHASONE (BETNOVATE) 0.1% CREAM" at bounding box center [622, 422] width 278 height 52
type input "2200"
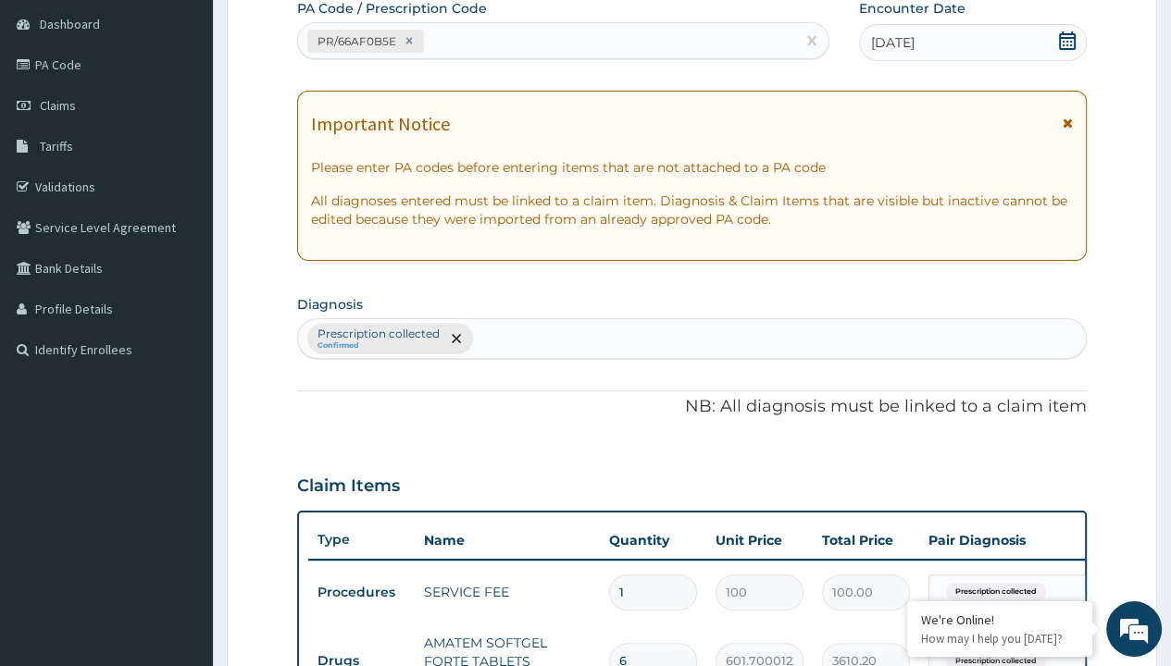
type input "prescription collected"
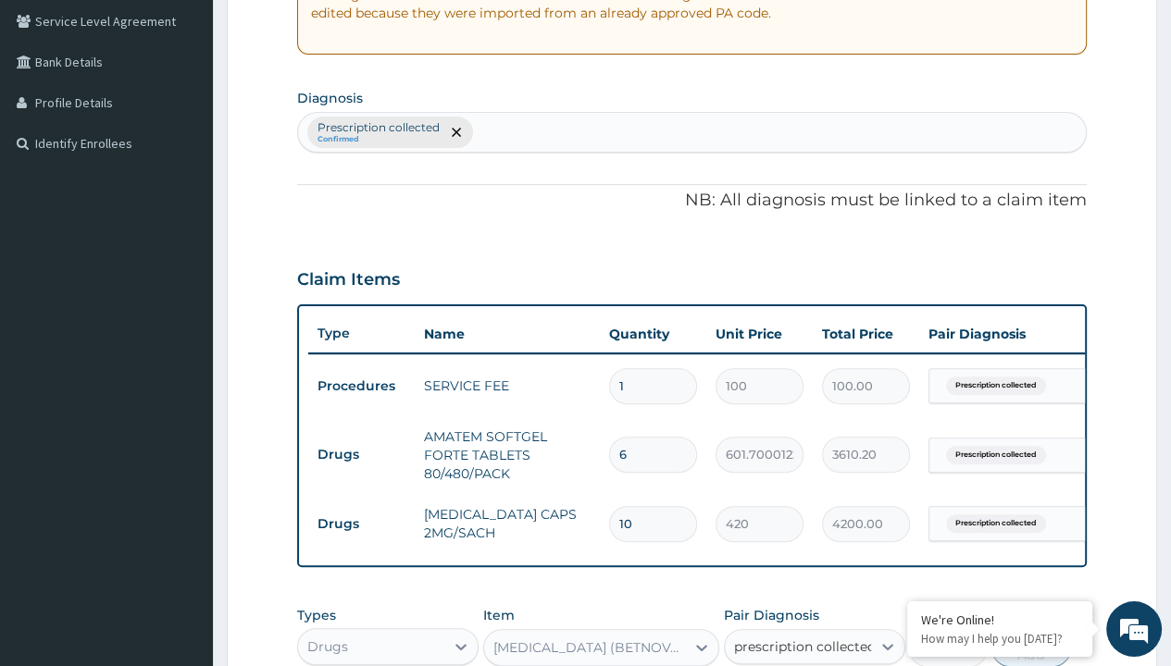
checkbox input "true"
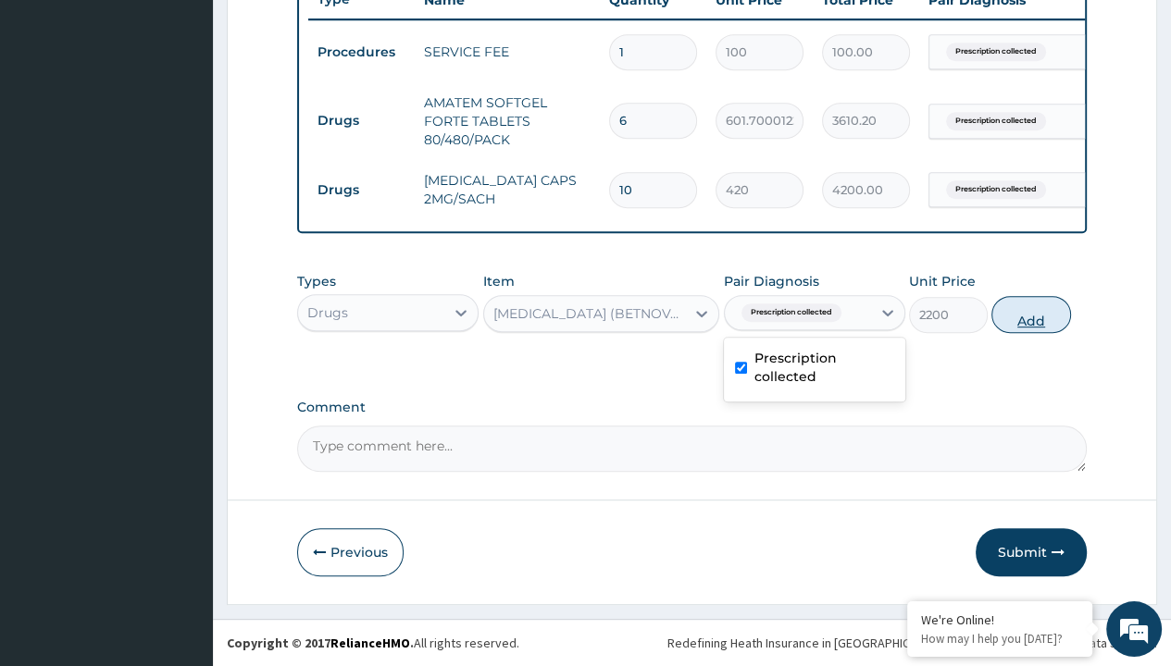
click at [1031, 315] on button "Add" at bounding box center [1030, 314] width 79 height 37
type input "0"
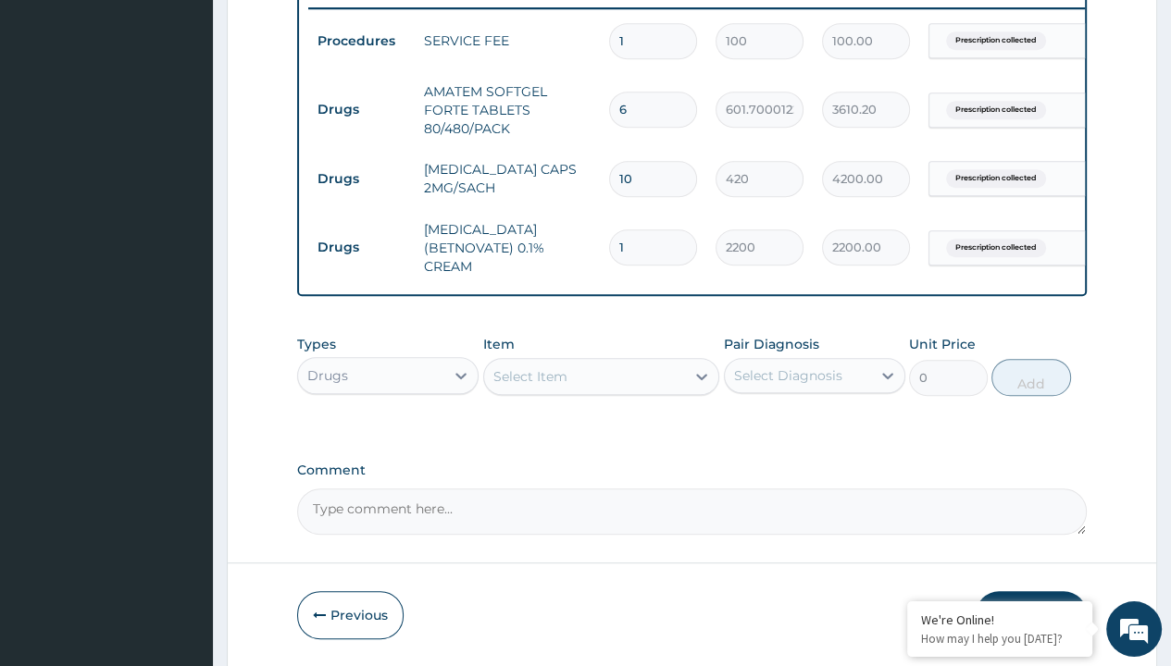
click at [361, 107] on td "Drugs" at bounding box center [361, 110] width 106 height 34
type input "drugs"
click at [388, 433] on div "Drugs" at bounding box center [387, 421] width 181 height 33
click at [529, 386] on div "Select Item" at bounding box center [530, 376] width 74 height 19
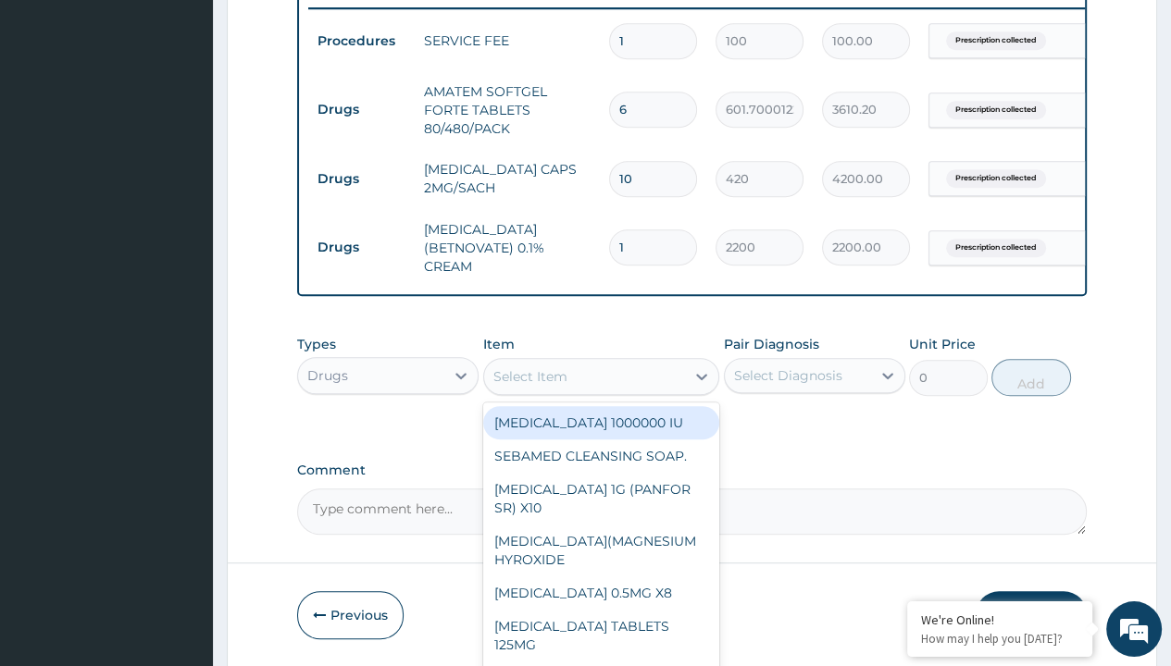
type input "paracetamol 1g tab x 10/sach"
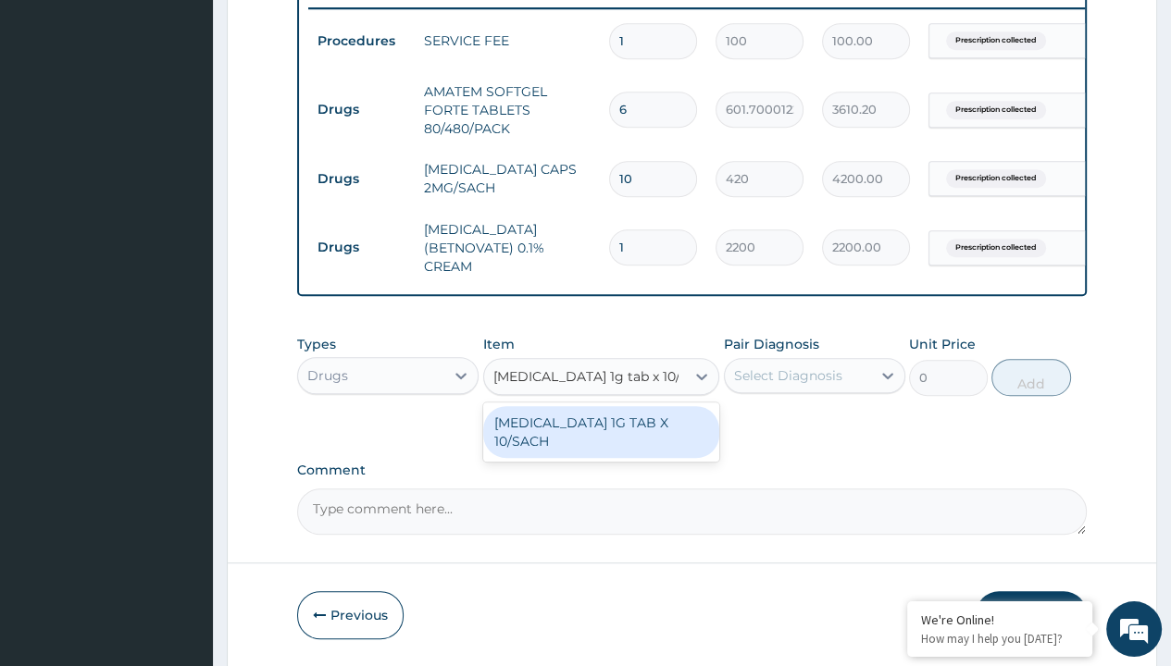
click at [601, 443] on div "PARACETAMOL 1G TAB X 10/SACH" at bounding box center [601, 432] width 237 height 52
type input "164"
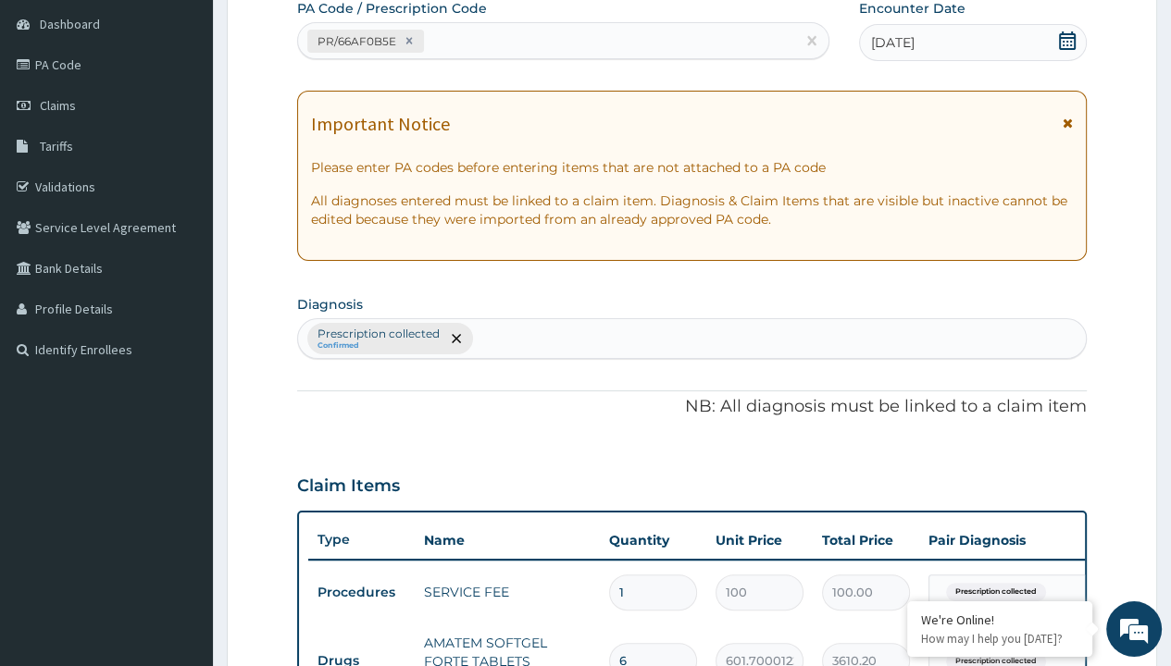
type input "prescription collected"
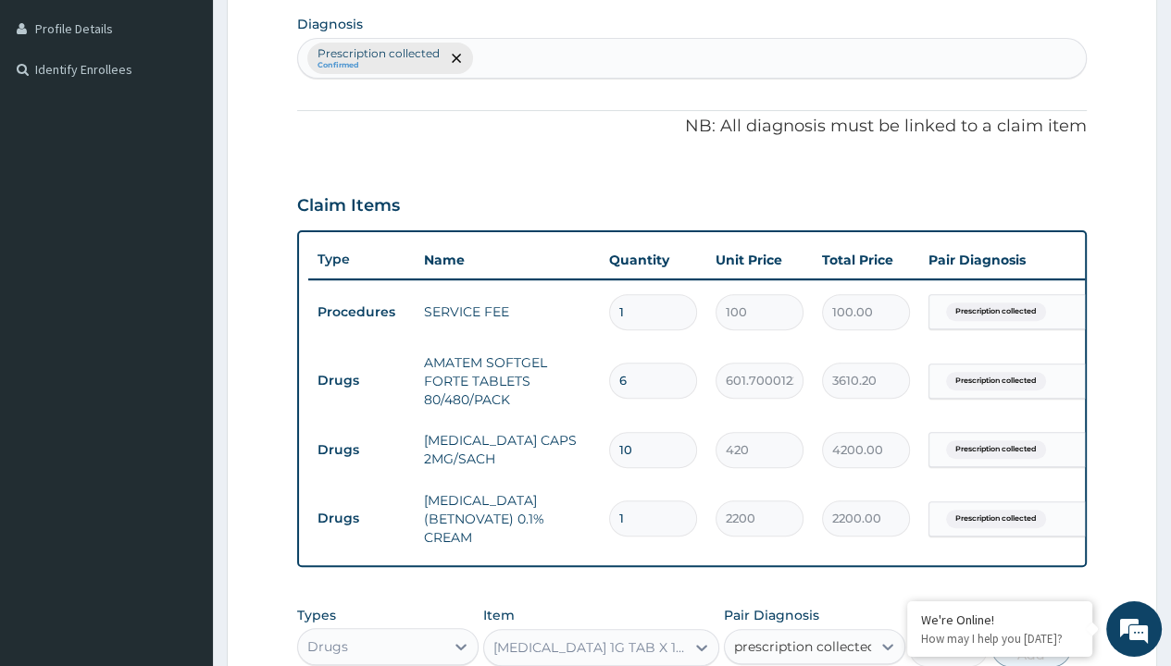
checkbox input "true"
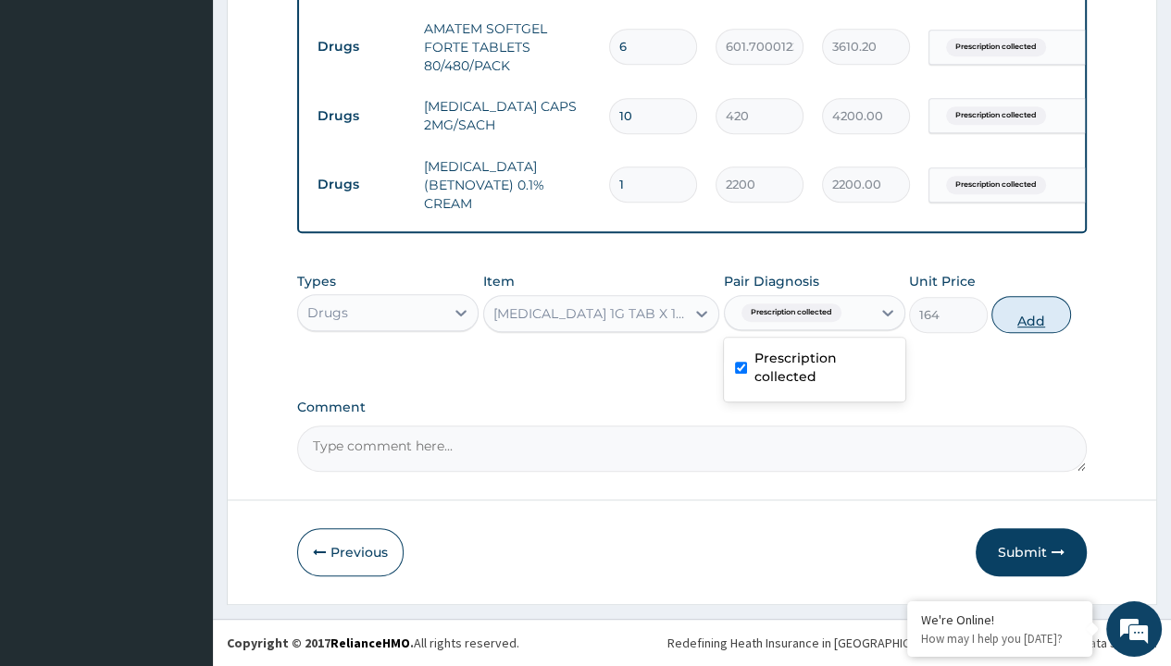
click at [1031, 315] on button "Add" at bounding box center [1030, 314] width 79 height 37
type input "0"
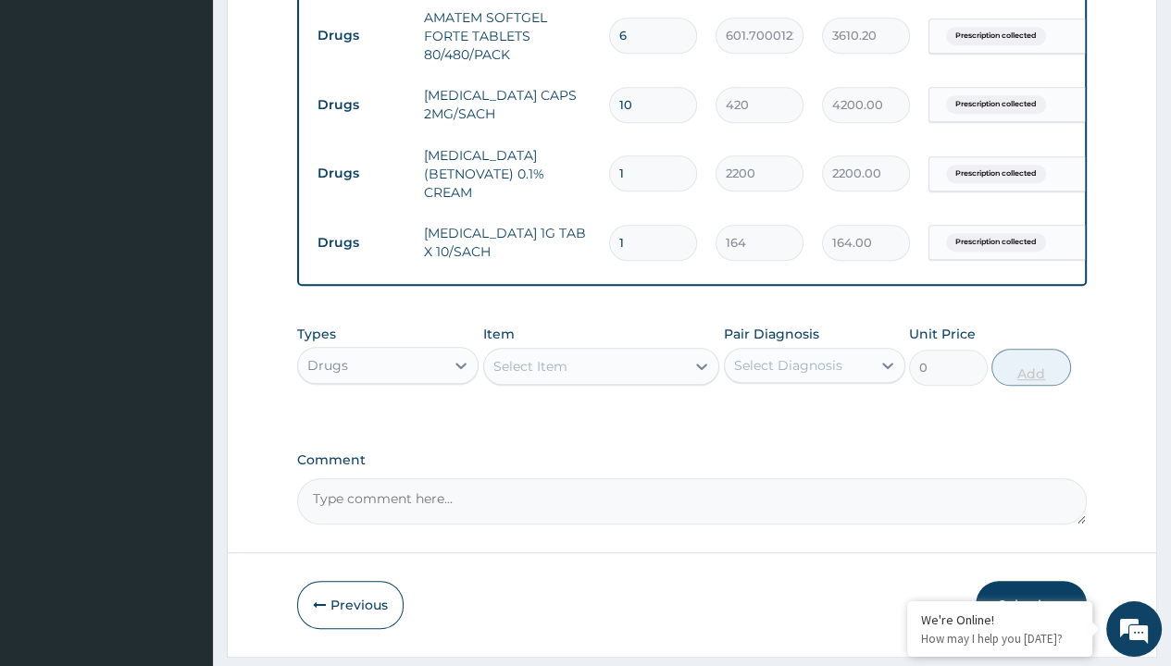
type input "10"
type input "1640.00"
type input "10"
click at [361, 33] on td "Drugs" at bounding box center [361, 36] width 106 height 34
type input "drugs"
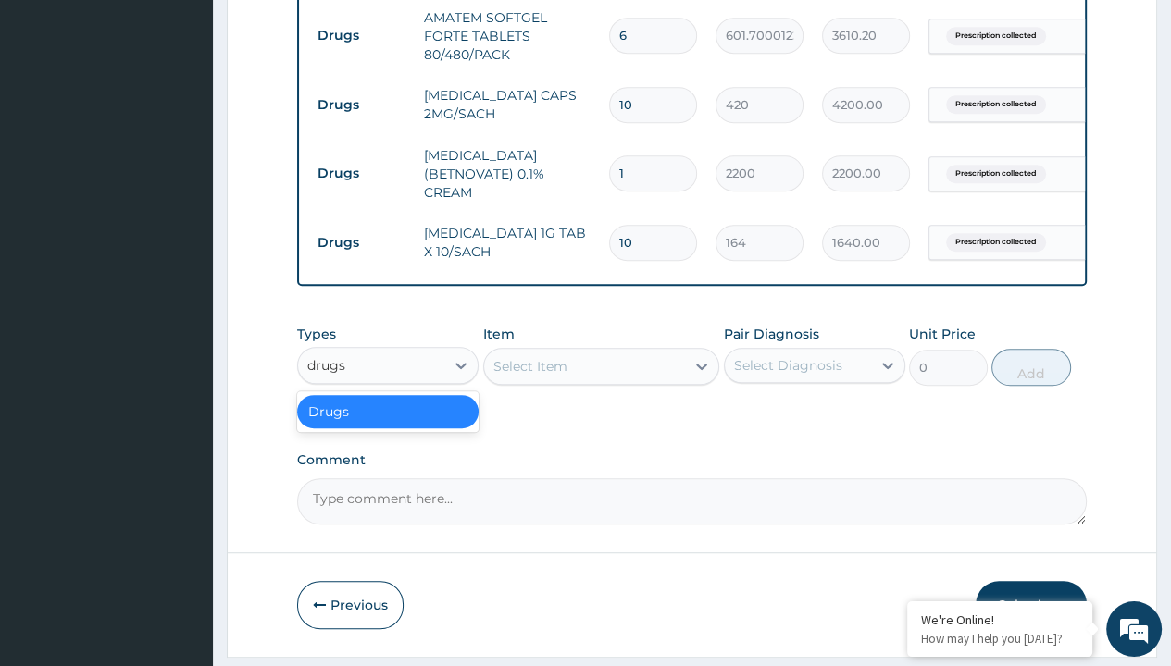
click at [388, 422] on div "Drugs" at bounding box center [387, 411] width 181 height 33
click at [529, 376] on div "Select Item" at bounding box center [530, 366] width 74 height 19
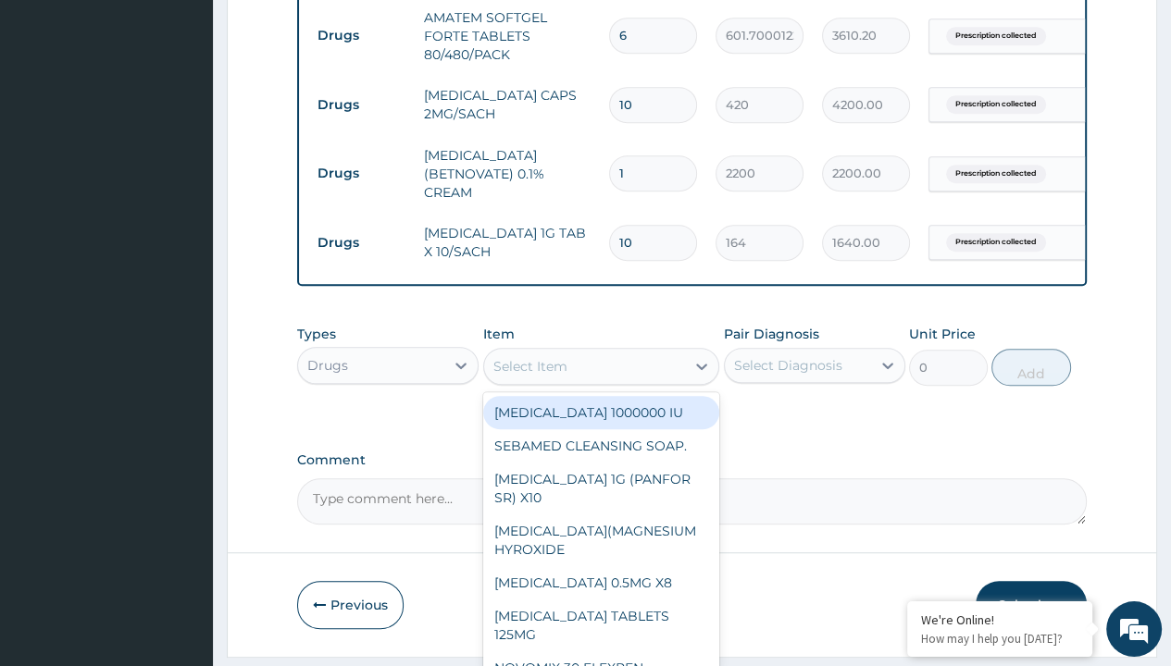
type input "loratadine 10mg by afrab/sach"
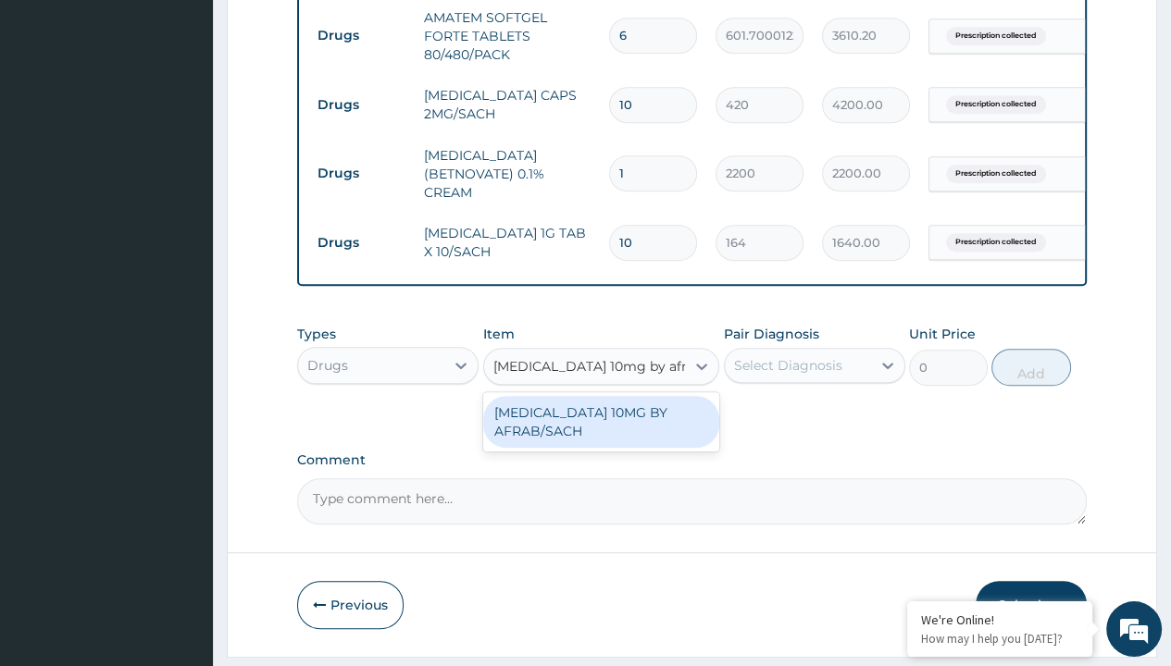
click at [601, 433] on div "LORATADINE 10MG BY AFRAB/SACH" at bounding box center [601, 422] width 237 height 52
type input "70"
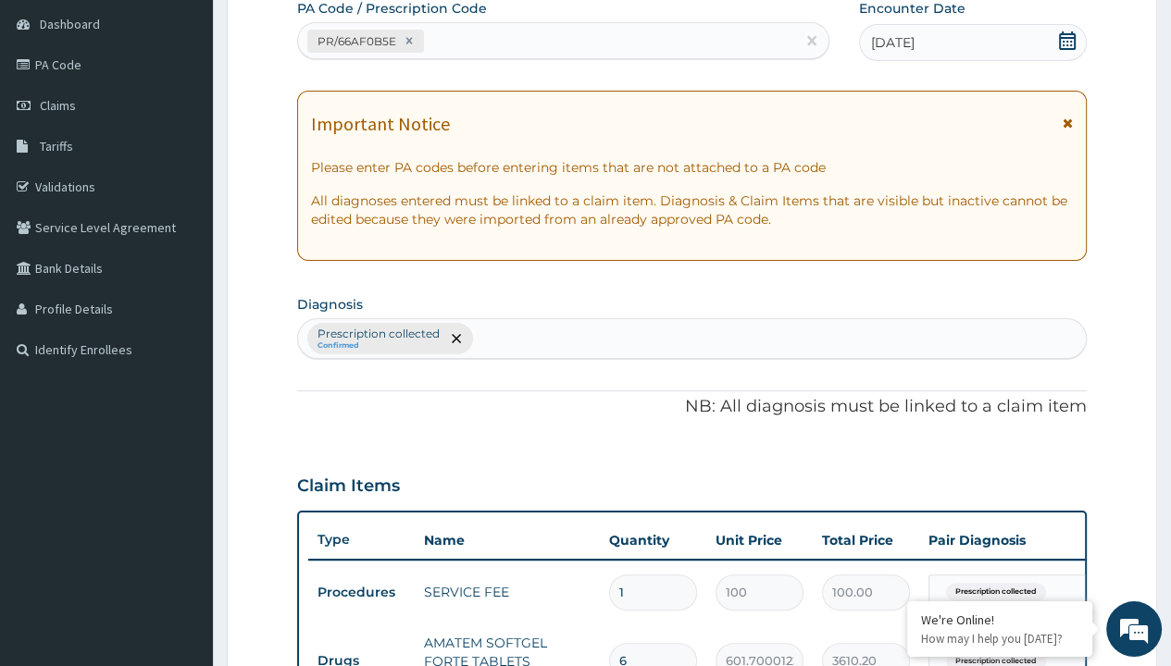
type input "prescription collected"
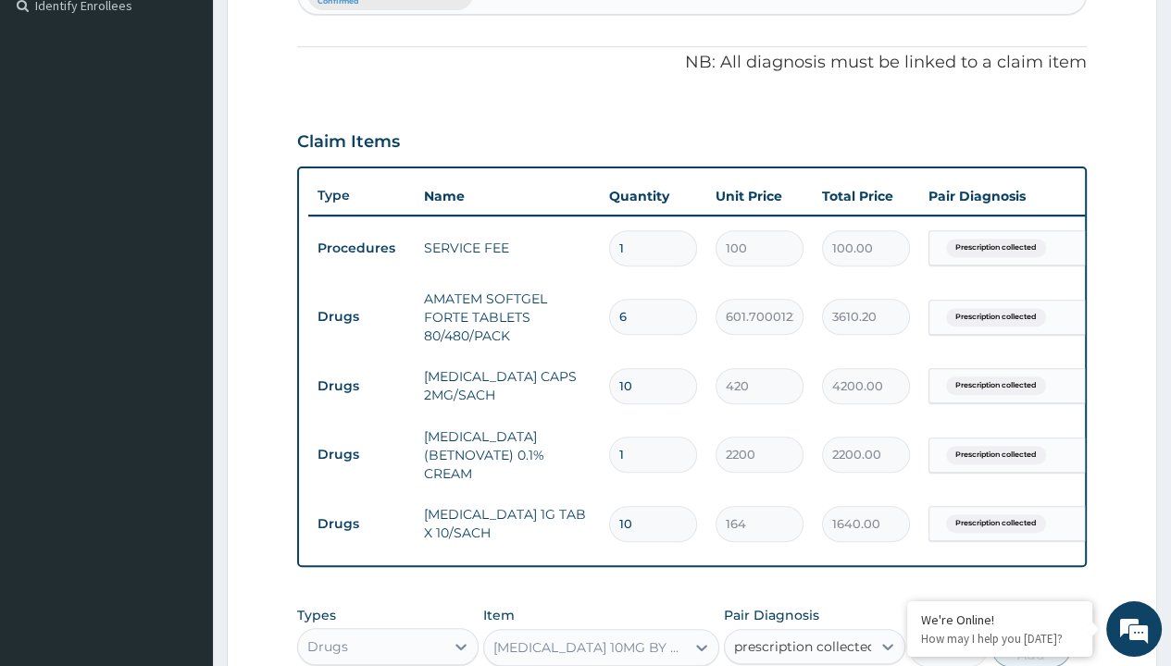
checkbox input "true"
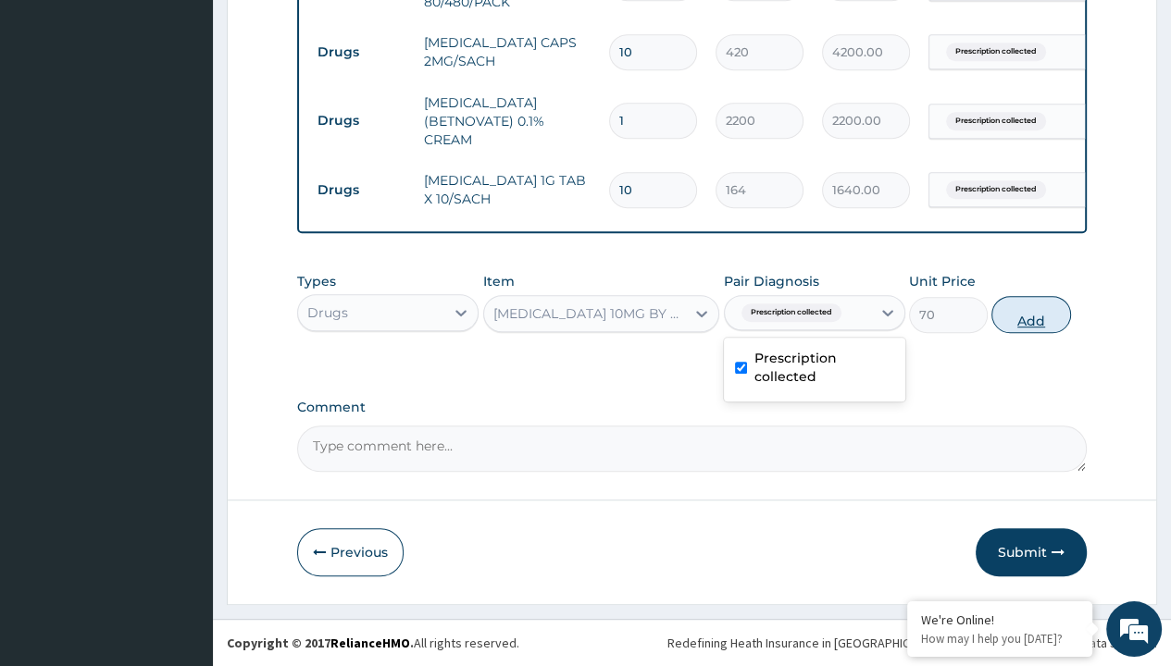
click at [1031, 315] on button "Add" at bounding box center [1030, 314] width 79 height 37
type input "0"
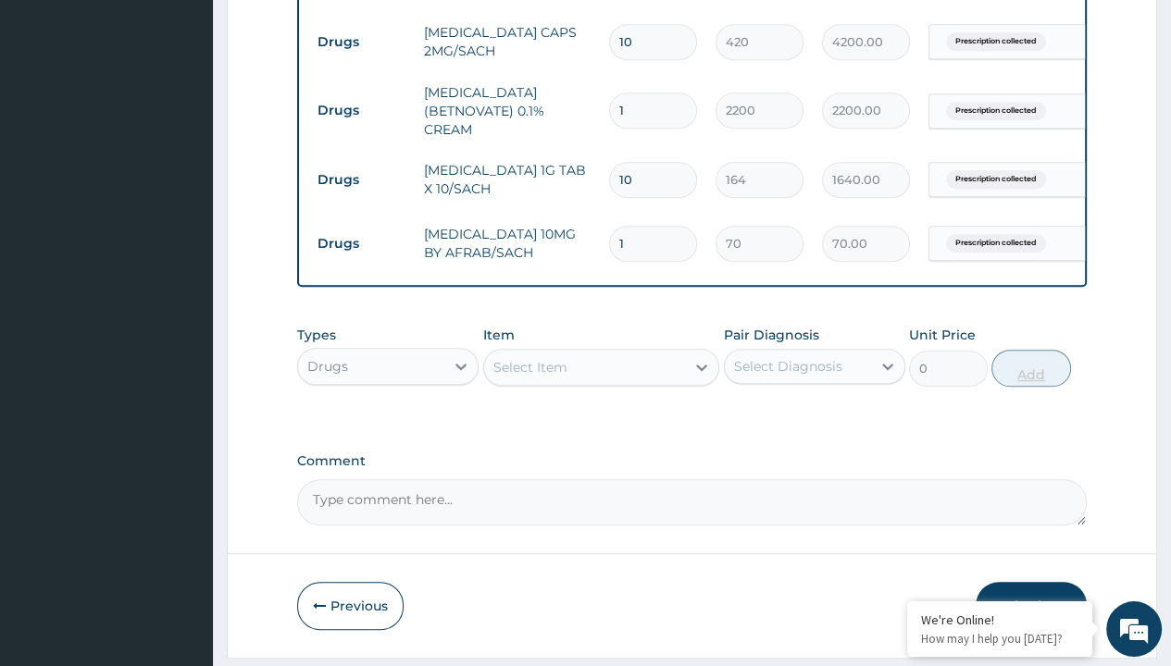
type input "10"
type input "700.00"
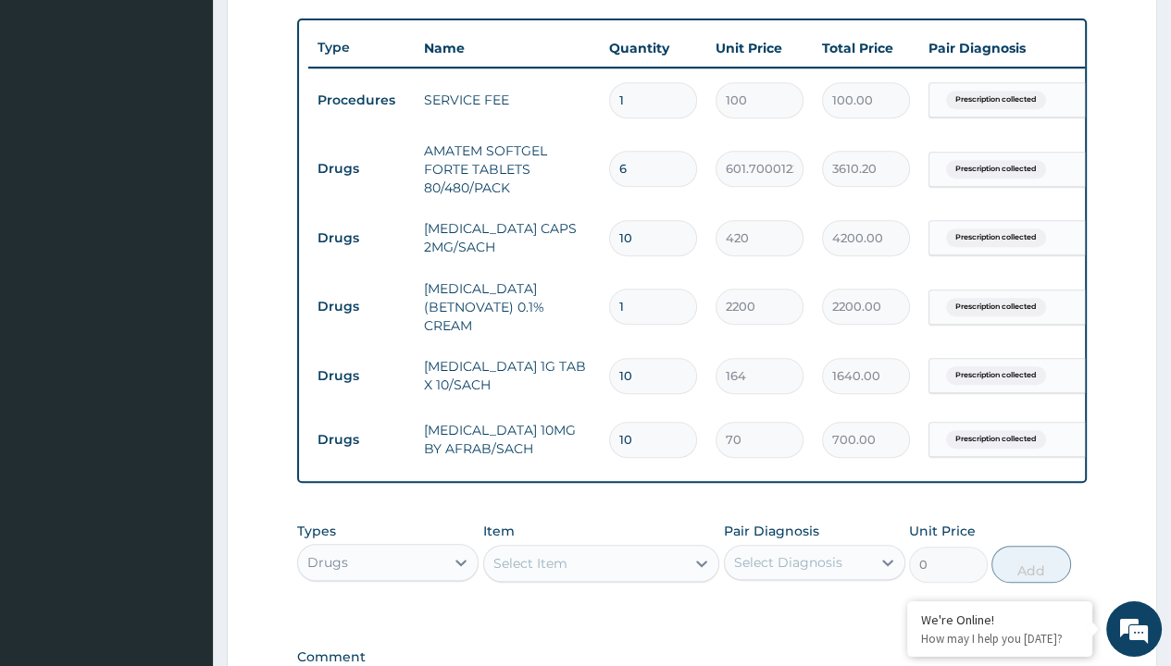
type input "10"
click at [646, 236] on input "10" at bounding box center [653, 238] width 88 height 36
type input "1"
type input "420.00"
type input "1"
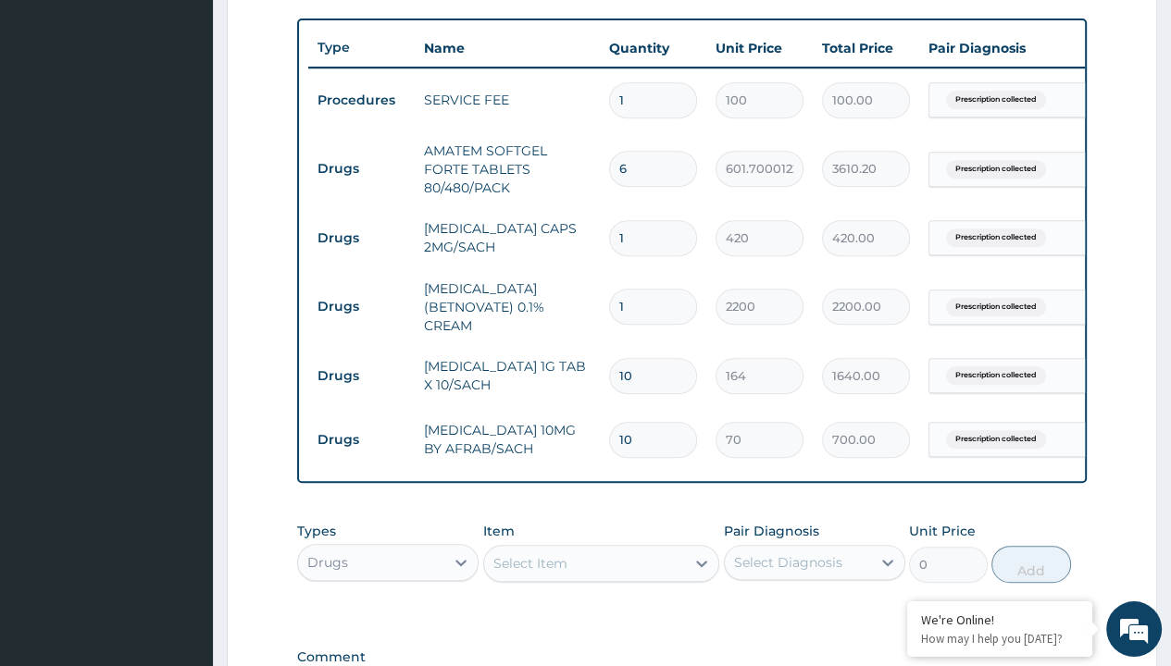
click at [1127, 332] on form "Step 2 of 2 PA Code / Prescription Code PR/66AF0B5E Encounter Date 12-09-2025 I…" at bounding box center [692, 336] width 930 height 1816
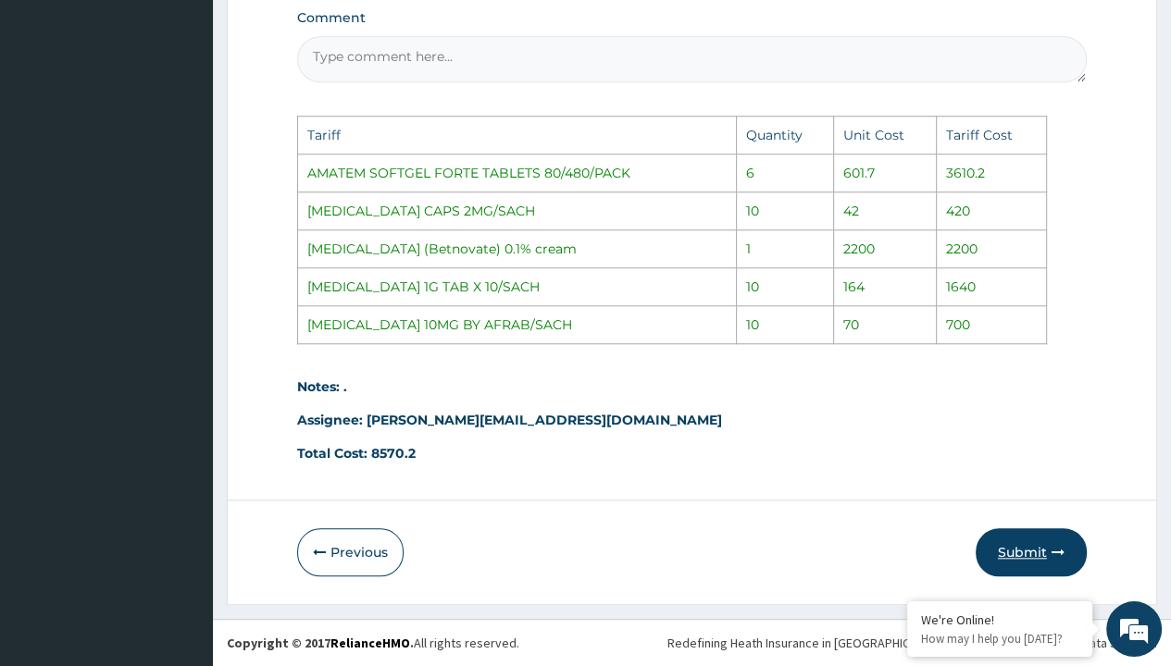
click at [1047, 563] on button "Submit" at bounding box center [1031, 553] width 111 height 48
